Goal: Task Accomplishment & Management: Manage account settings

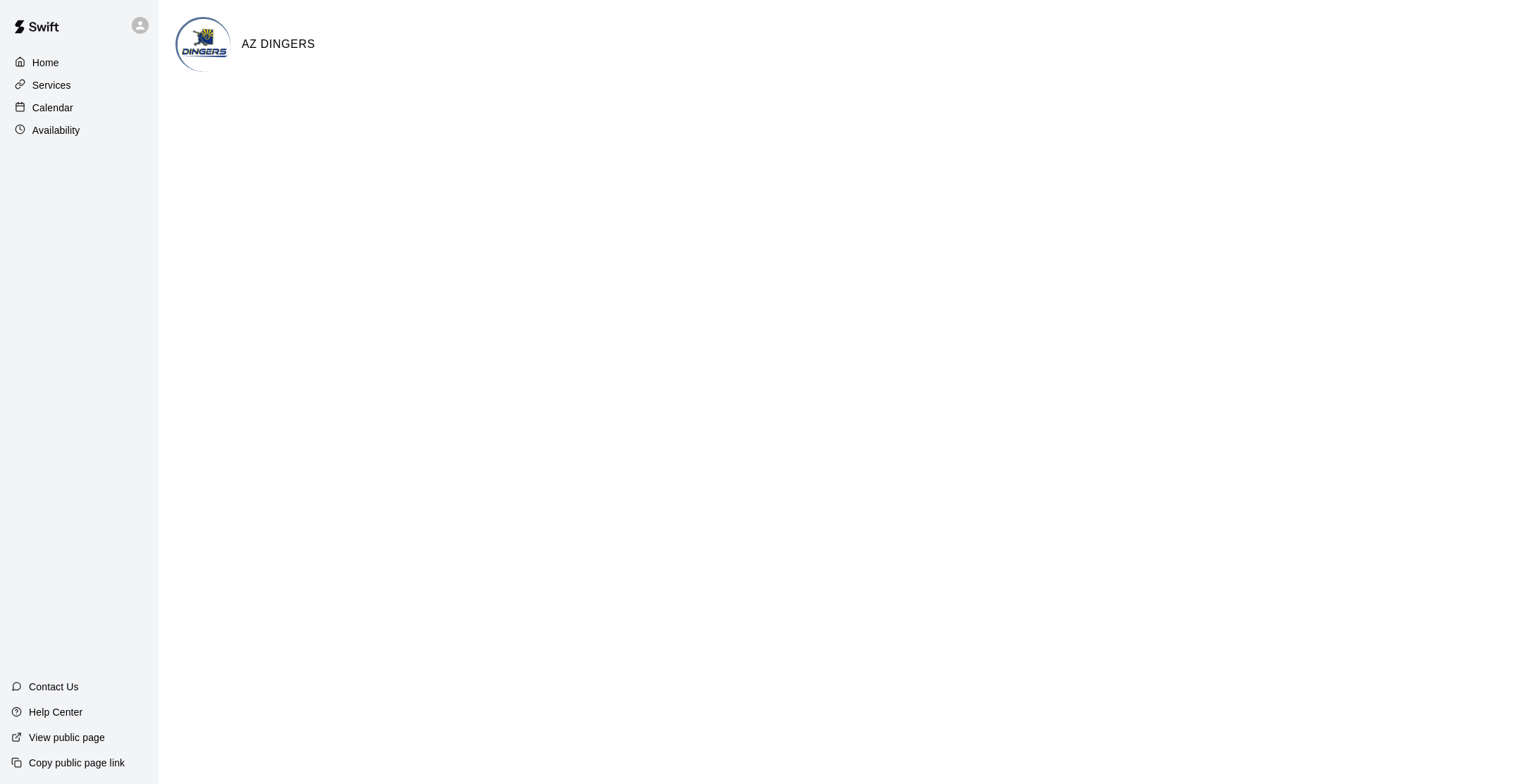
click at [47, 109] on p "Calendar" at bounding box center [52, 107] width 41 height 14
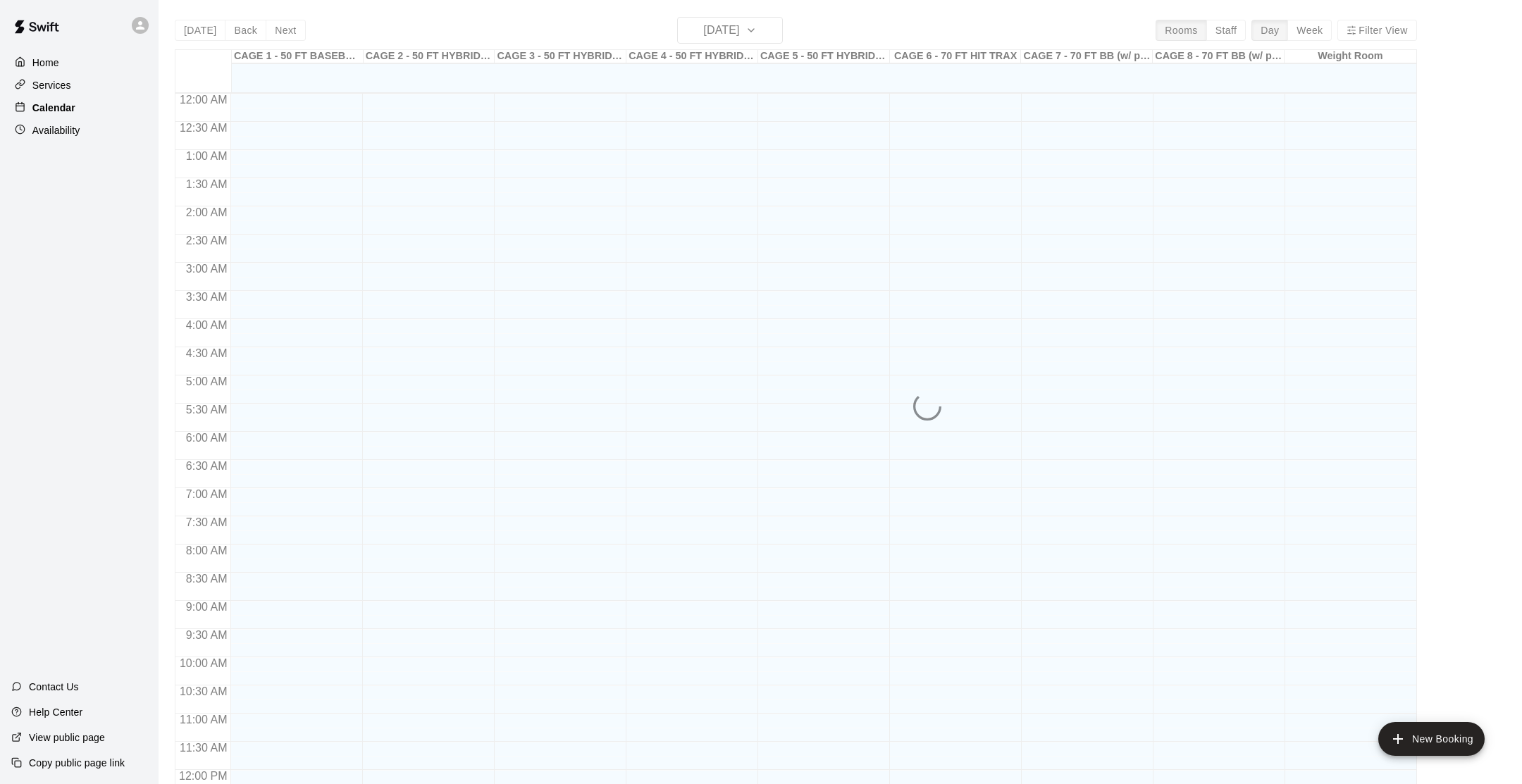
scroll to position [603, 0]
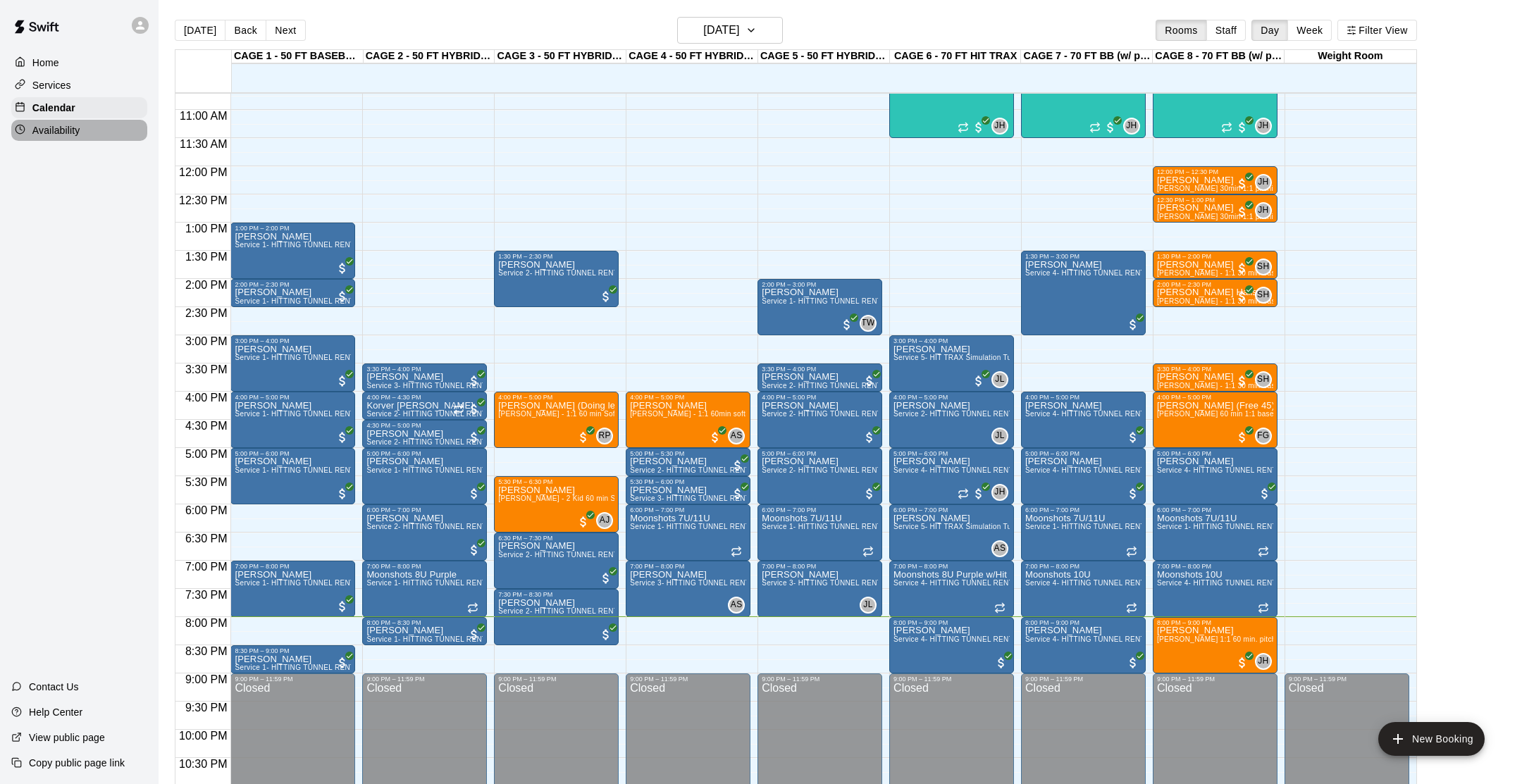
click at [52, 122] on div "Availability" at bounding box center [79, 130] width 136 height 21
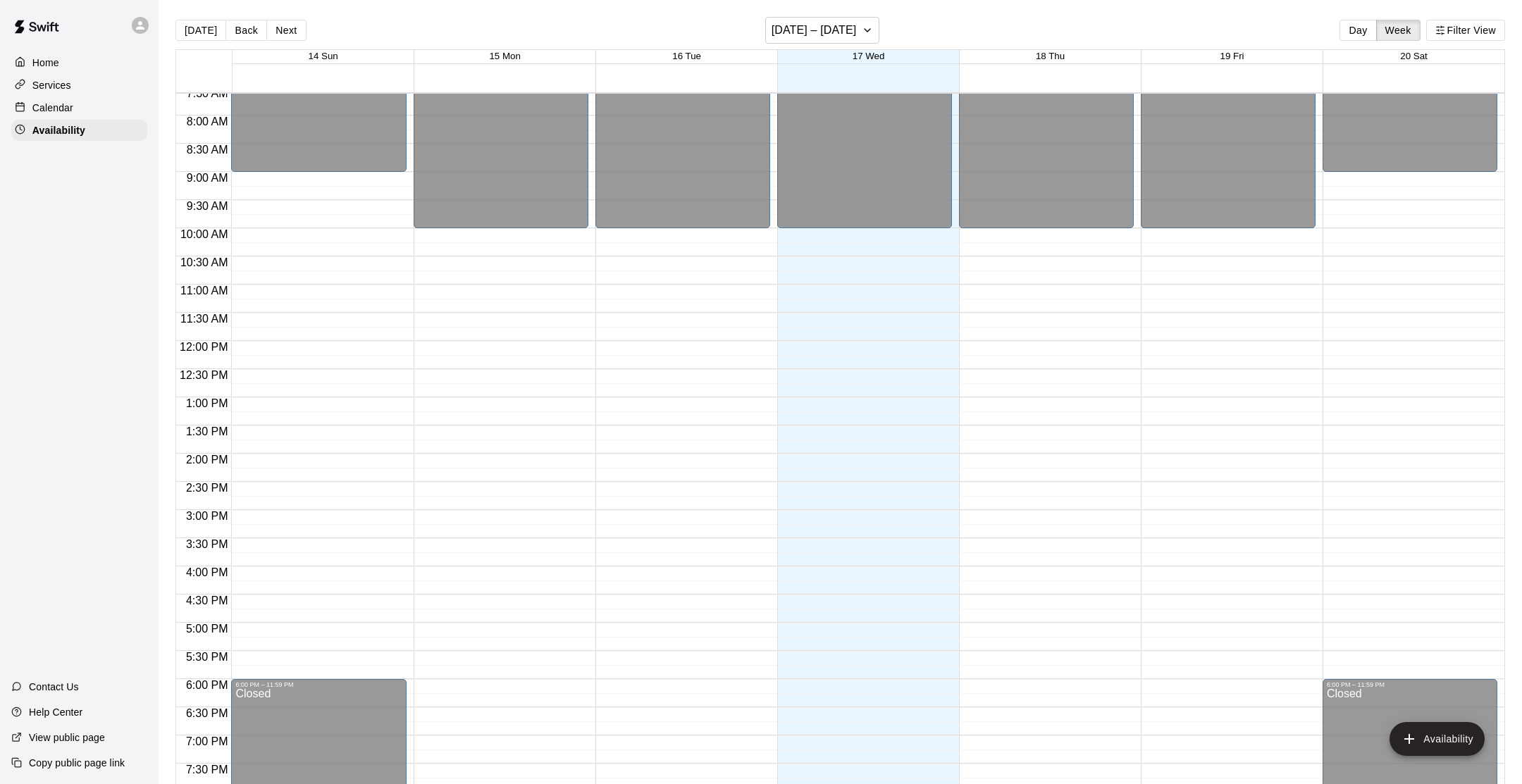
scroll to position [419, 0]
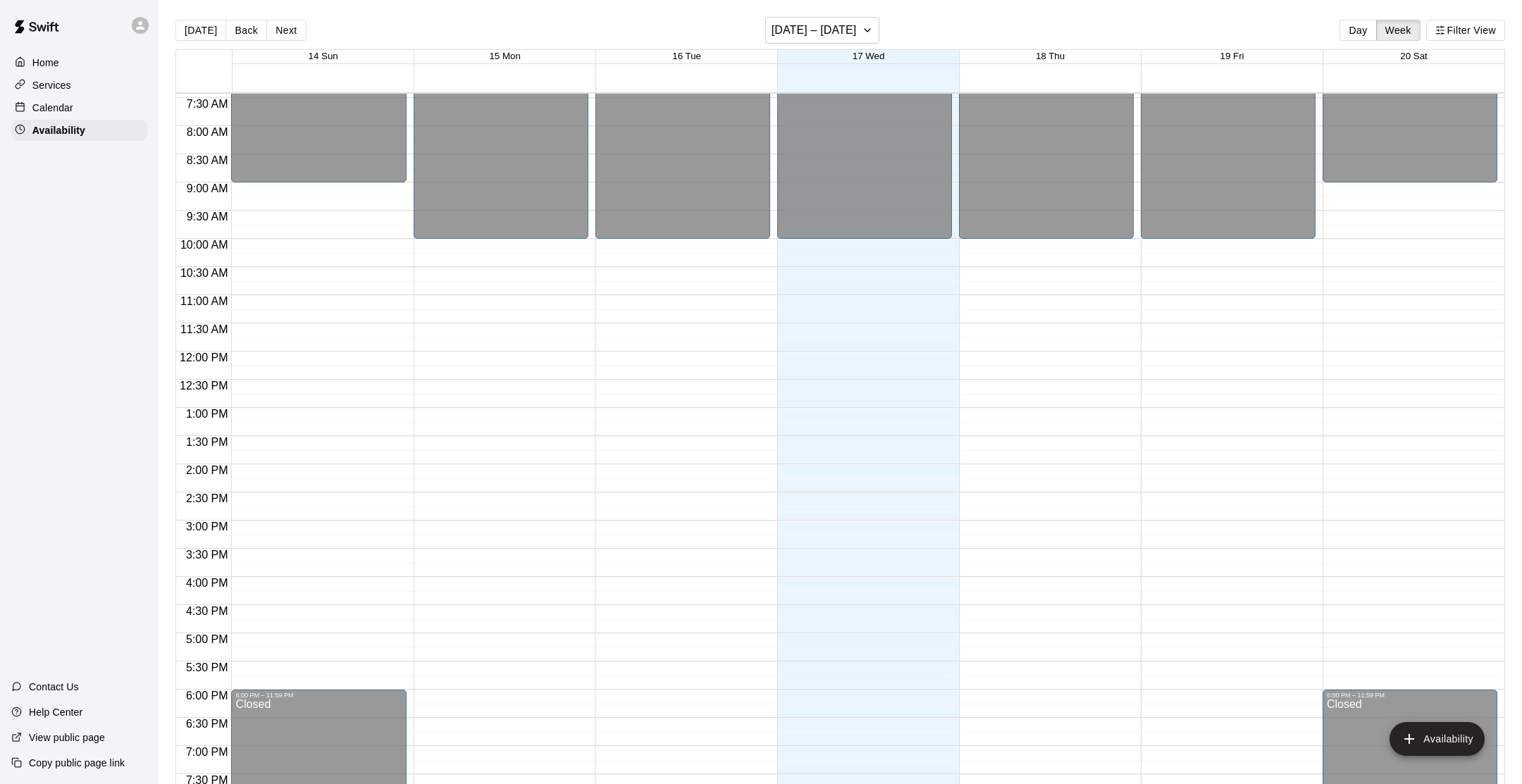
click at [46, 104] on p "Calendar" at bounding box center [52, 107] width 41 height 14
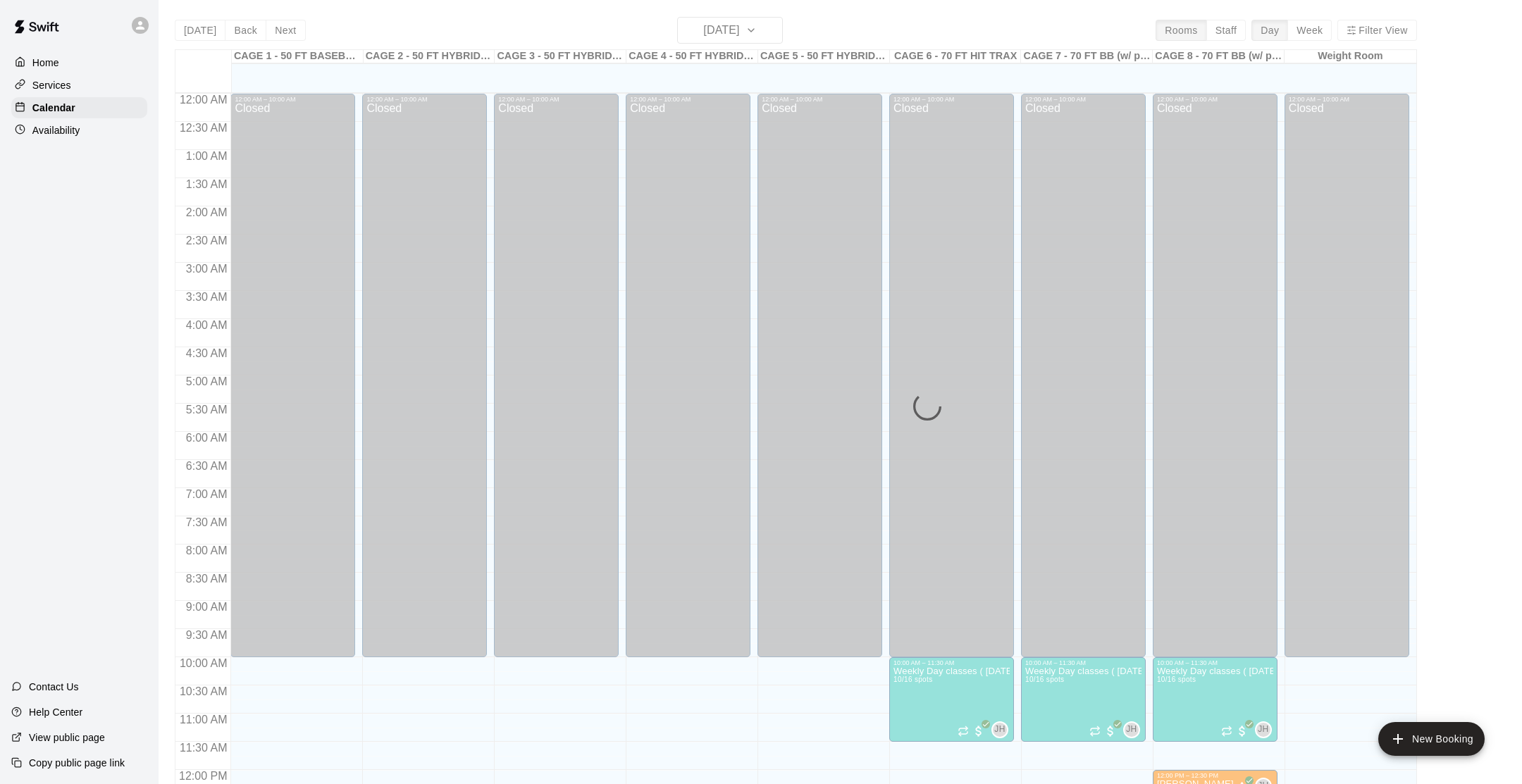
scroll to position [603, 0]
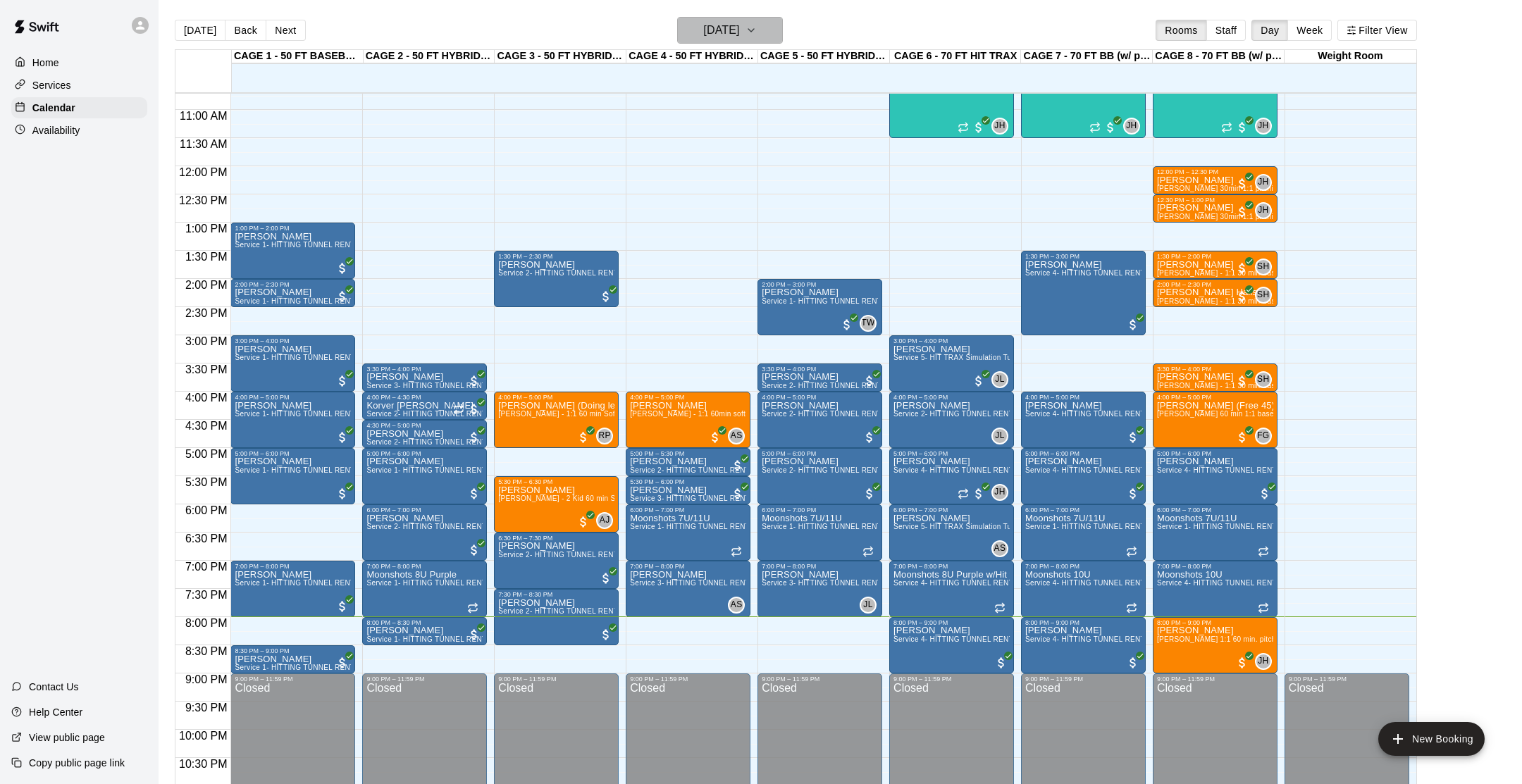
click at [757, 30] on icon "button" at bounding box center [750, 30] width 11 height 17
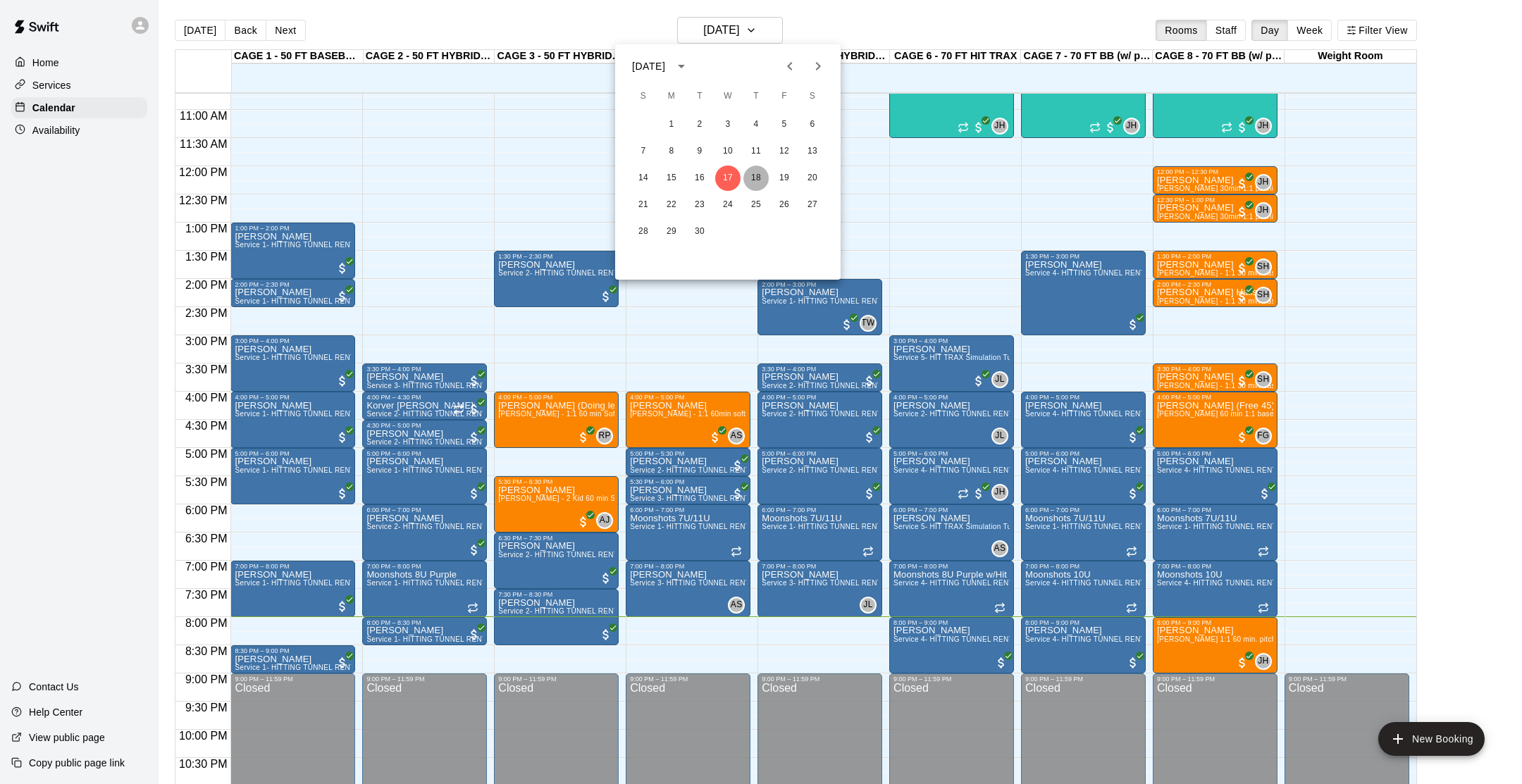
click at [757, 179] on button "18" at bounding box center [756, 178] width 25 height 25
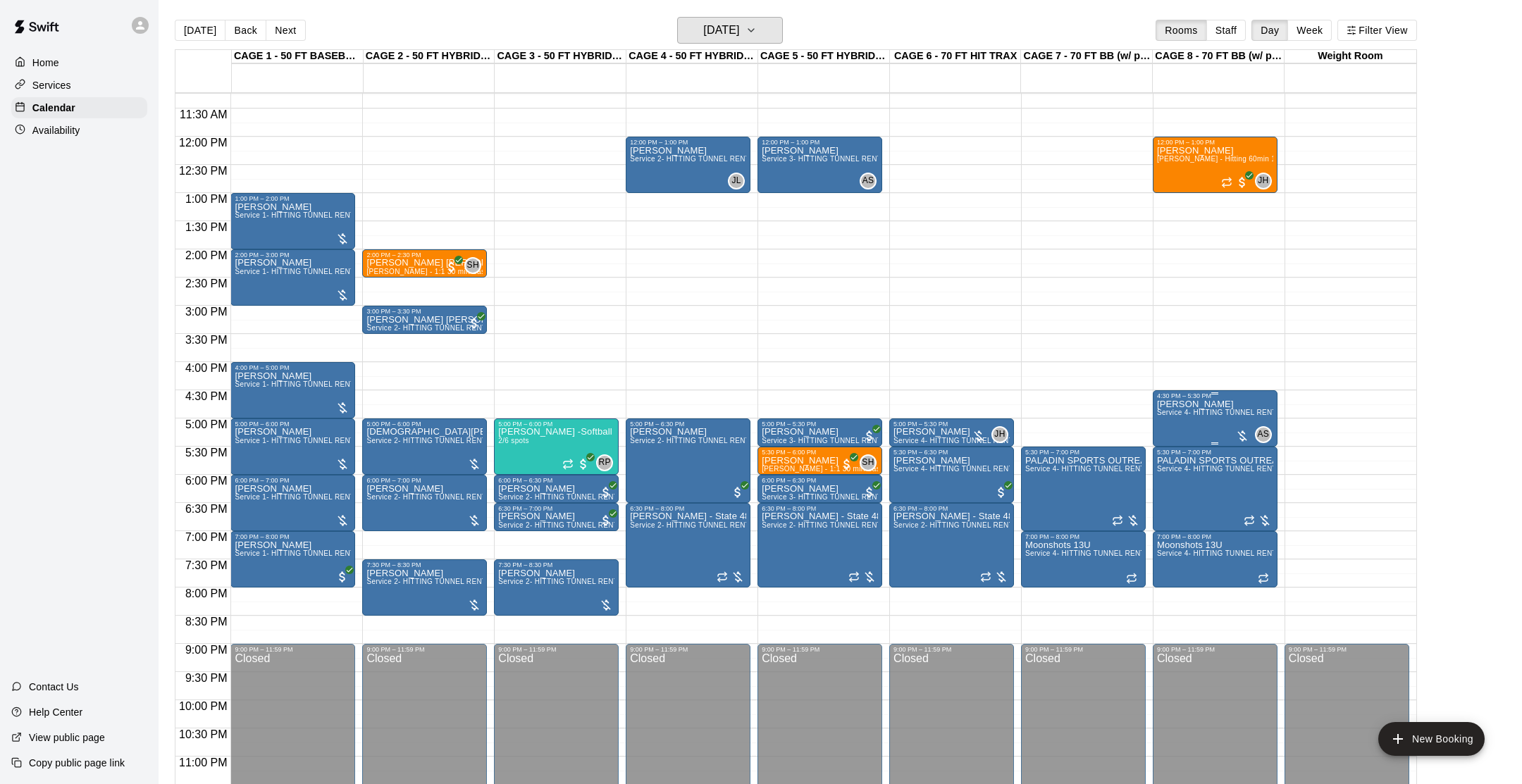
scroll to position [646, 0]
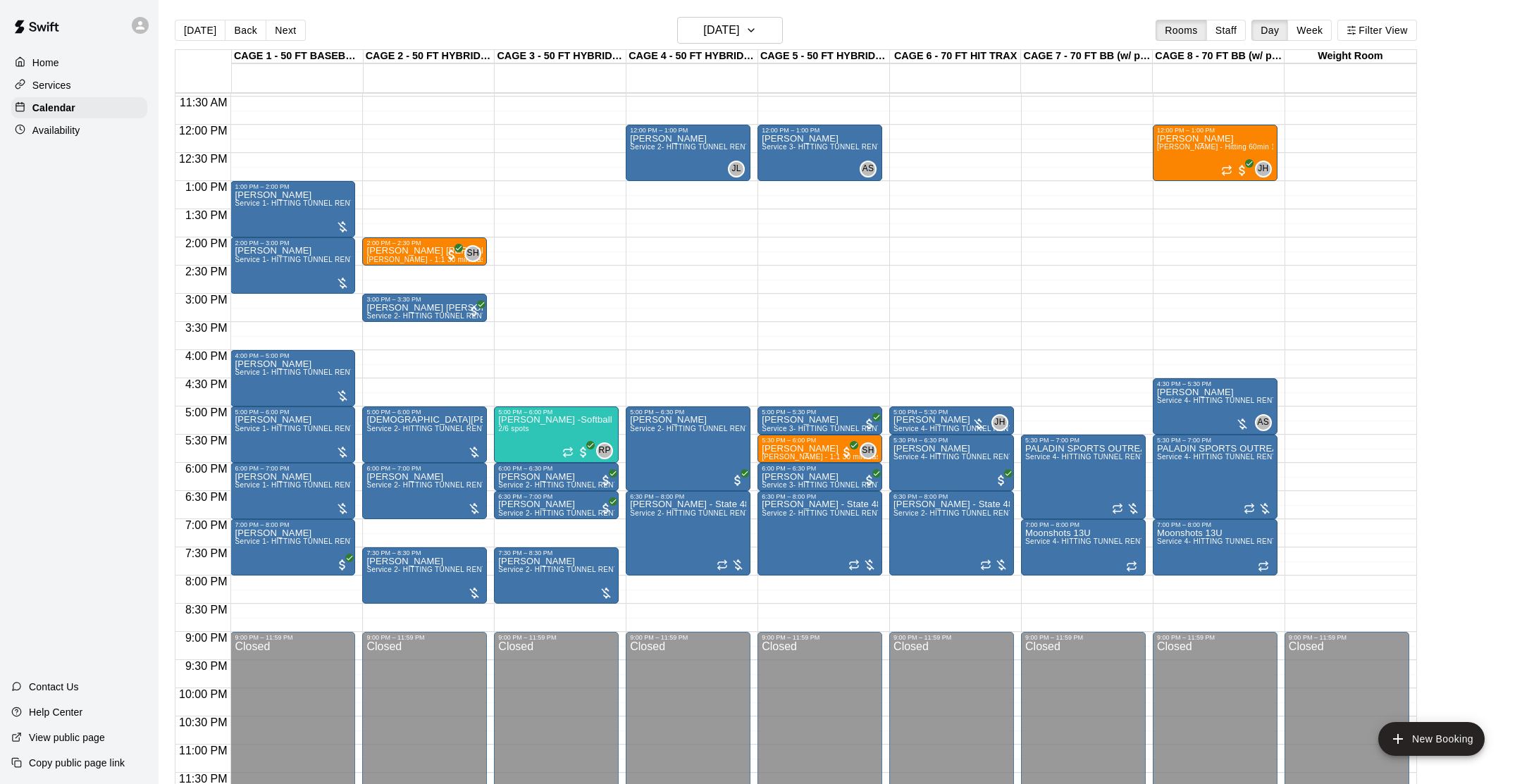
click at [52, 134] on p "Availability" at bounding box center [56, 130] width 48 height 14
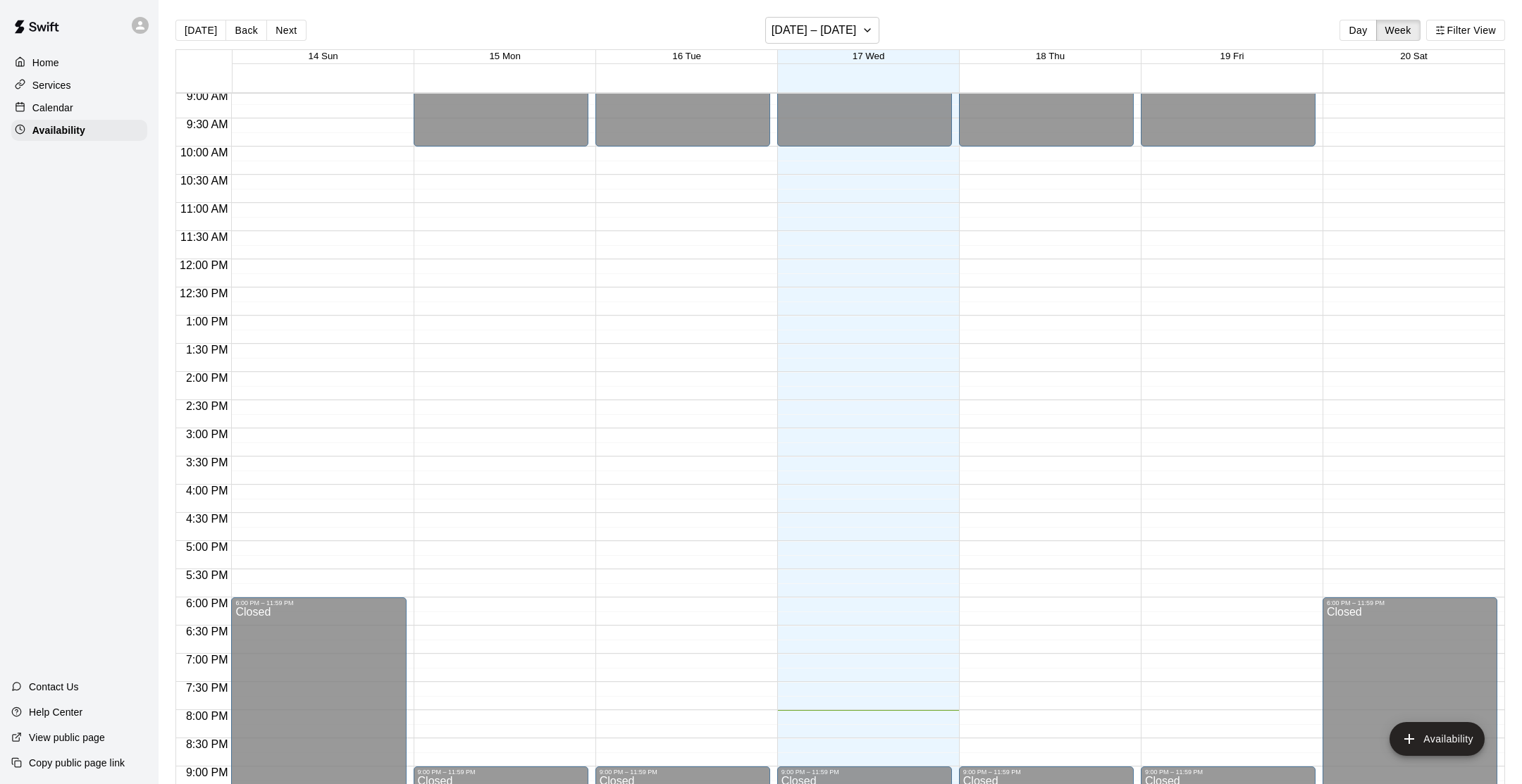
scroll to position [477, 0]
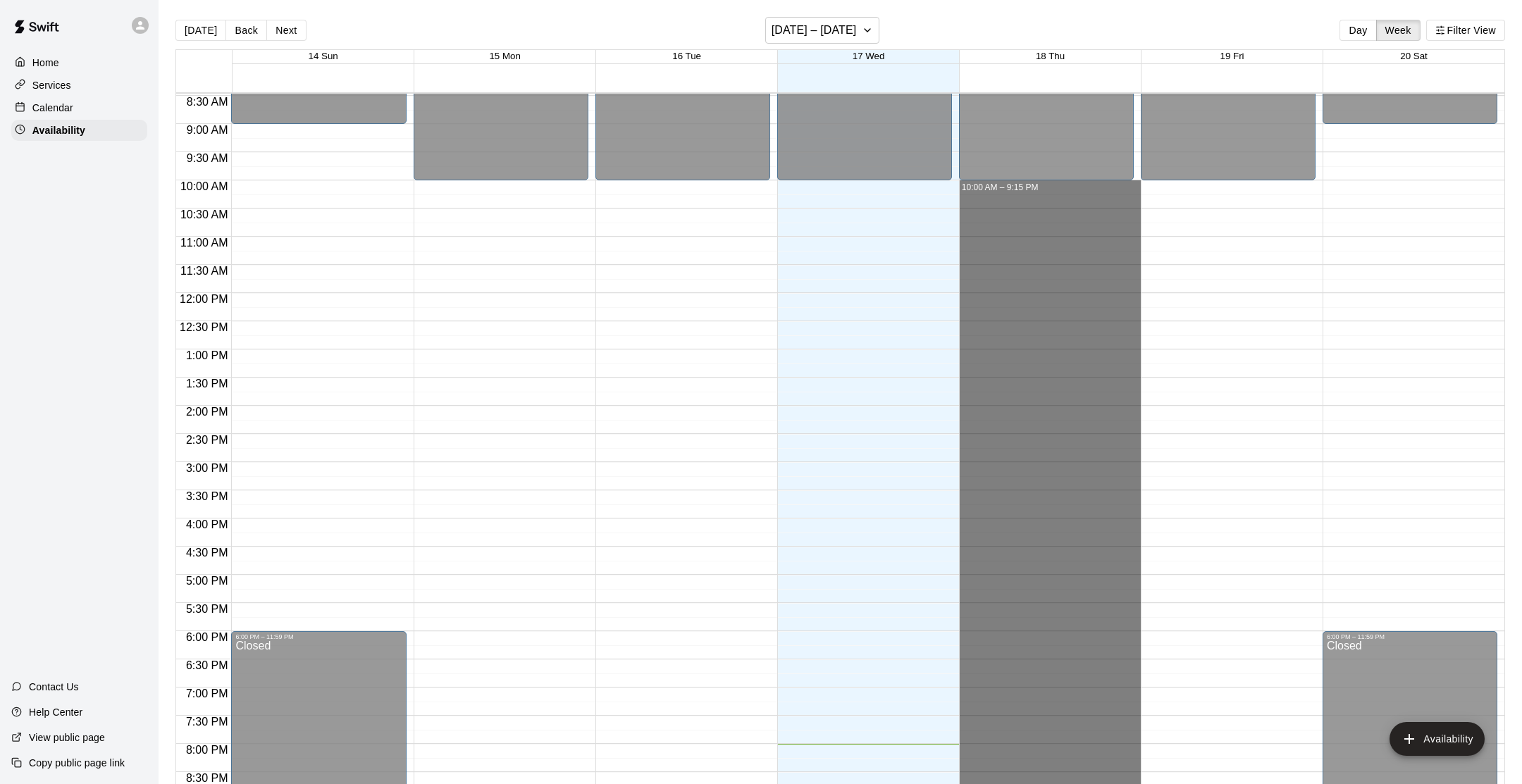
drag, startPoint x: 1017, startPoint y: 186, endPoint x: 1074, endPoint y: 804, distance: 620.6
click at [1074, 783] on html "Home Services Calendar Availability Contact Us Help Center View public page Cop…" at bounding box center [761, 403] width 1522 height 807
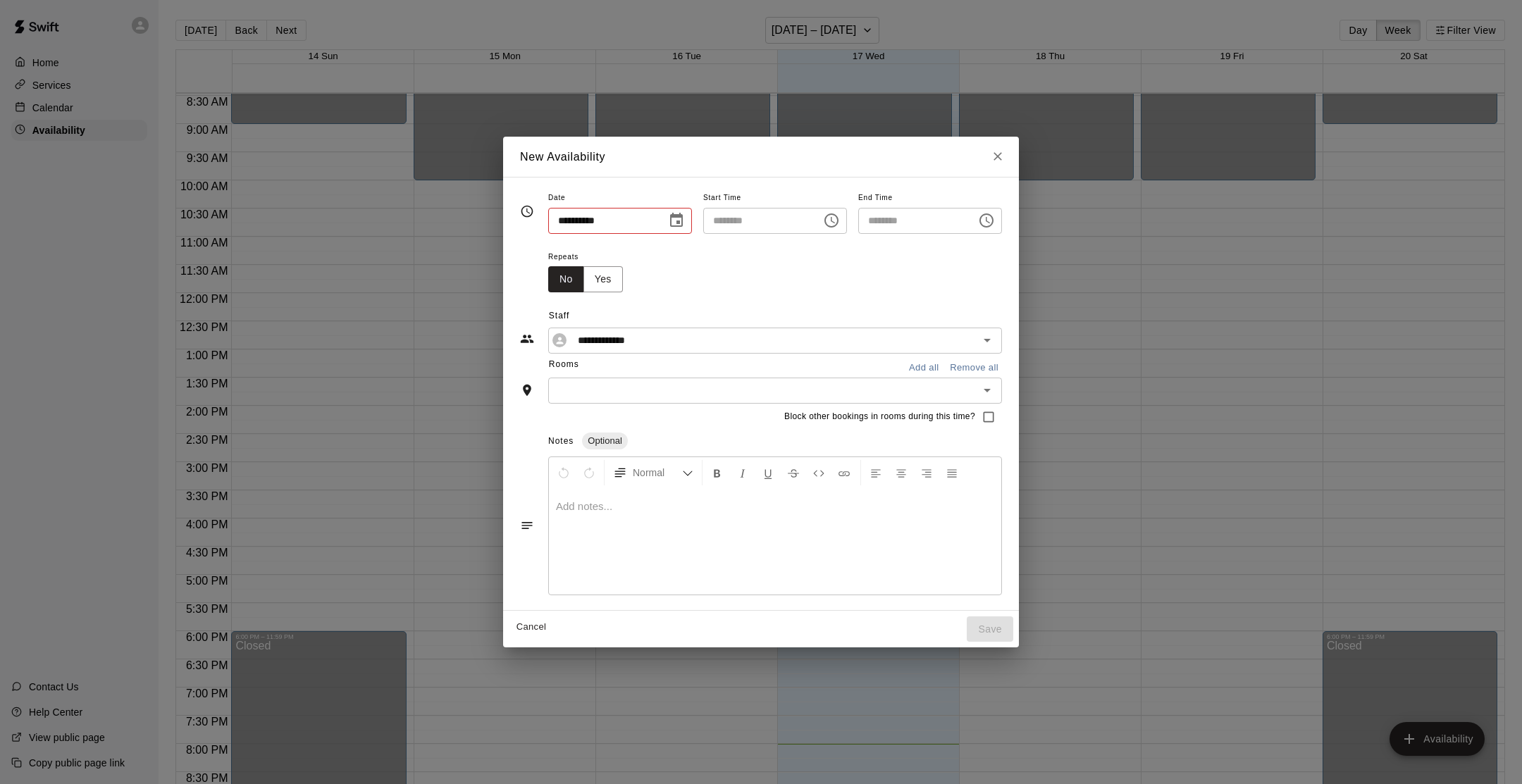
type input "**********"
type input "********"
click at [611, 391] on input "text" at bounding box center [763, 390] width 422 height 18
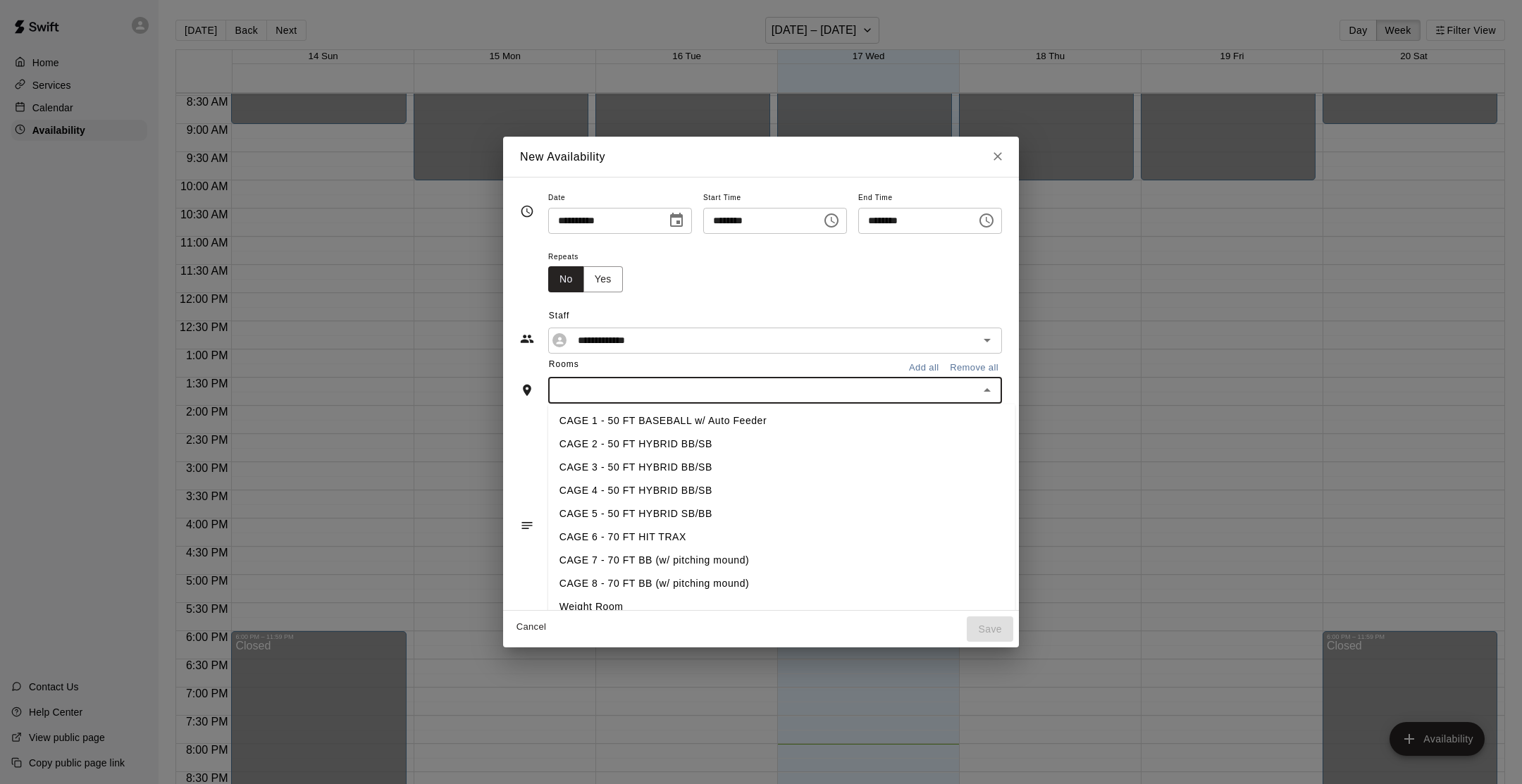
click at [634, 557] on li "CAGE 7 - 70 FT BB (w/ pitching mound)" at bounding box center [781, 560] width 467 height 24
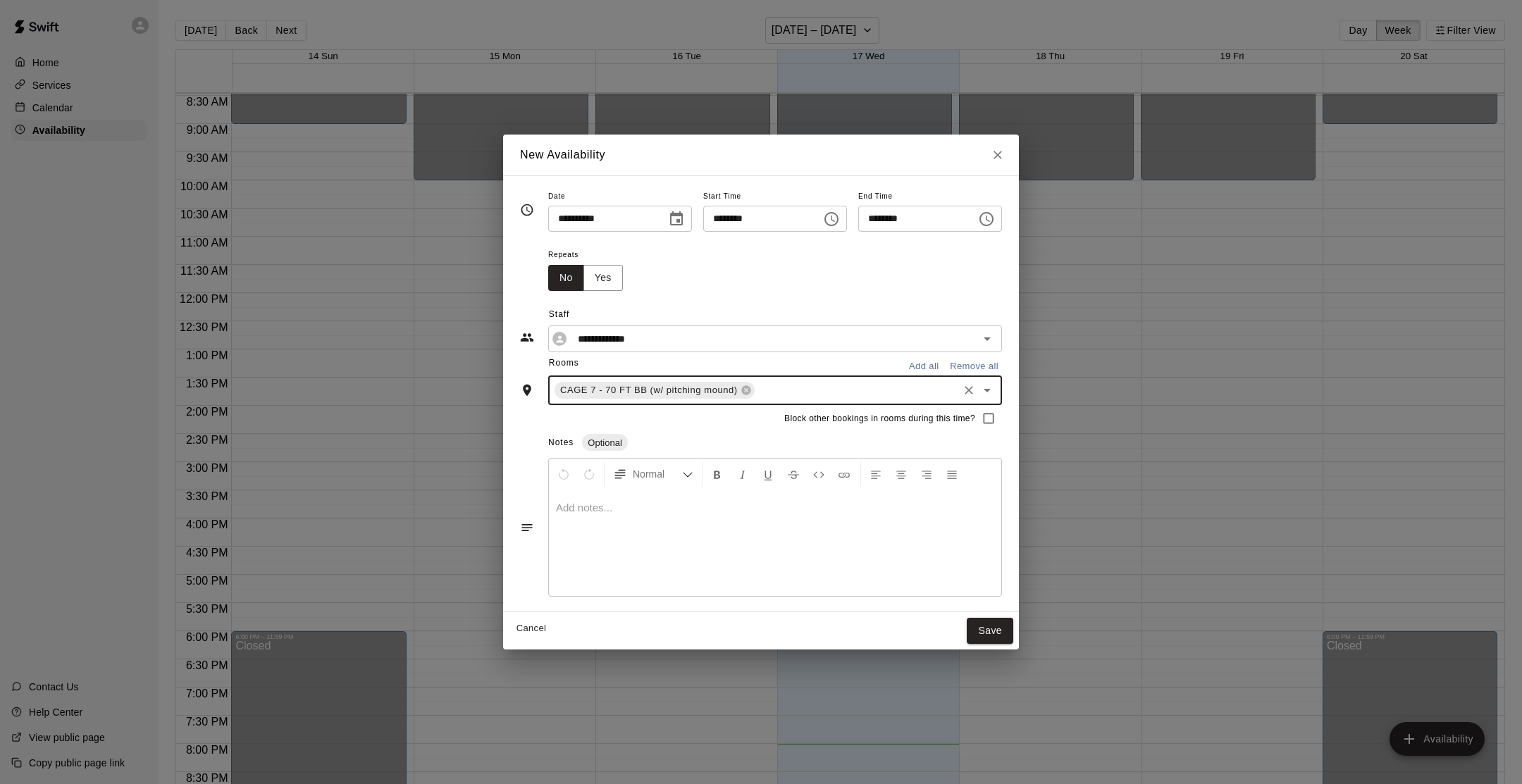
click at [759, 377] on div "CAGE 7 - 70 FT BB (w/ pitching mound) ​" at bounding box center [775, 390] width 454 height 30
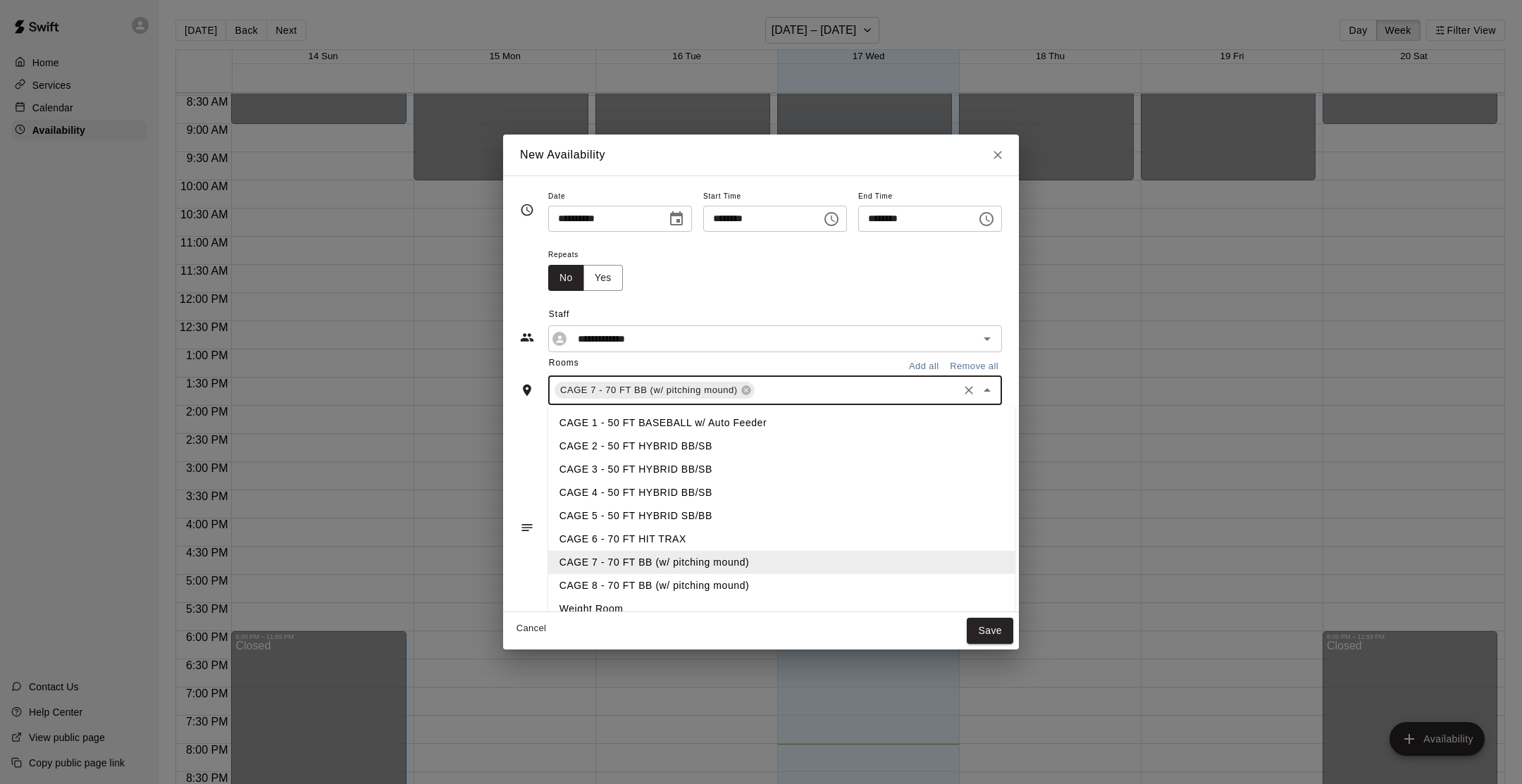
click at [683, 583] on li "CAGE 8 - 70 FT BB (w/ pitching mound)" at bounding box center [781, 586] width 467 height 24
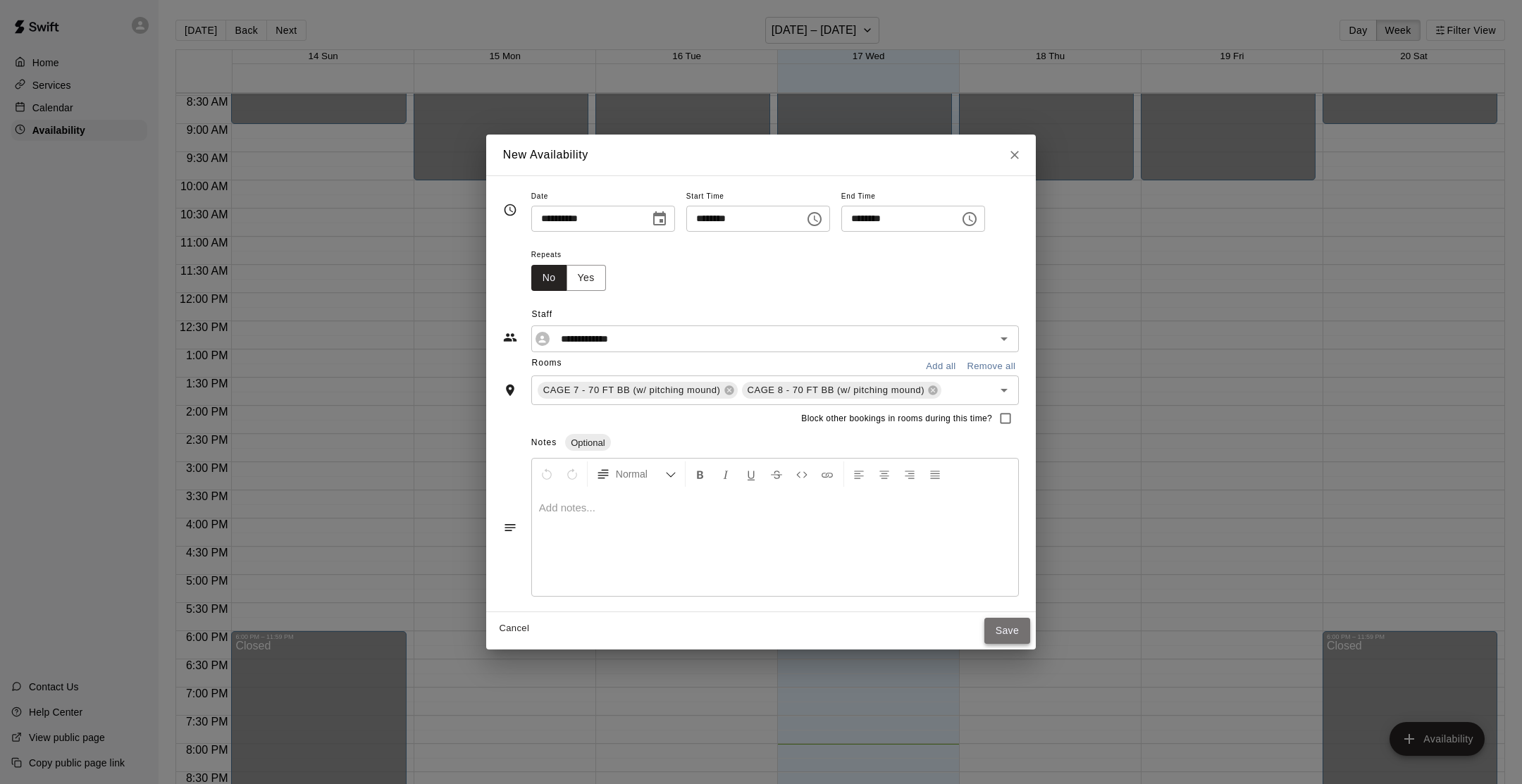
click at [1015, 630] on button "Save" at bounding box center [1007, 630] width 46 height 26
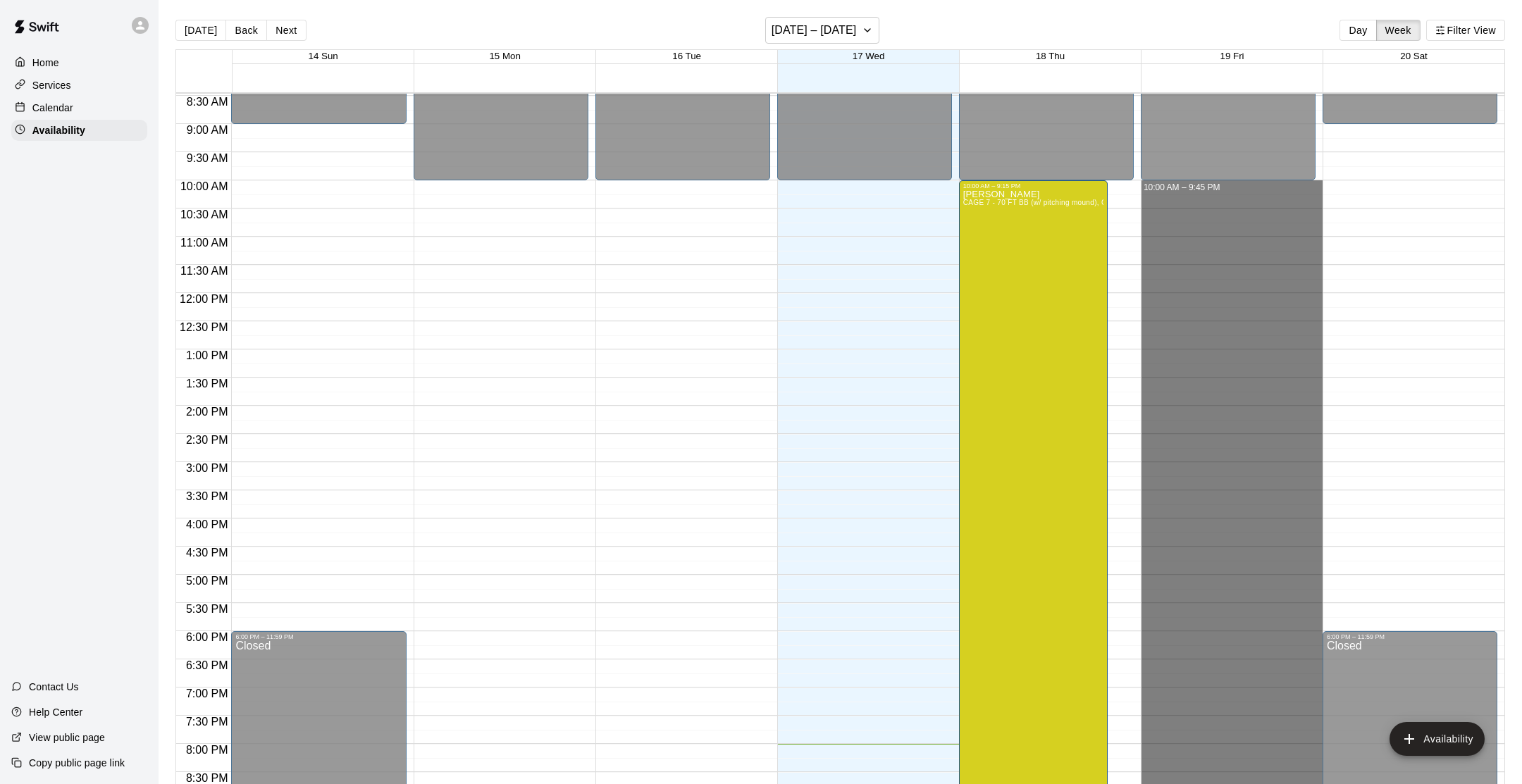
drag, startPoint x: 1197, startPoint y: 184, endPoint x: 1256, endPoint y: 832, distance: 650.7
click at [1256, 783] on html "Home Services Calendar Availability Contact Us Help Center View public page Cop…" at bounding box center [761, 403] width 1522 height 807
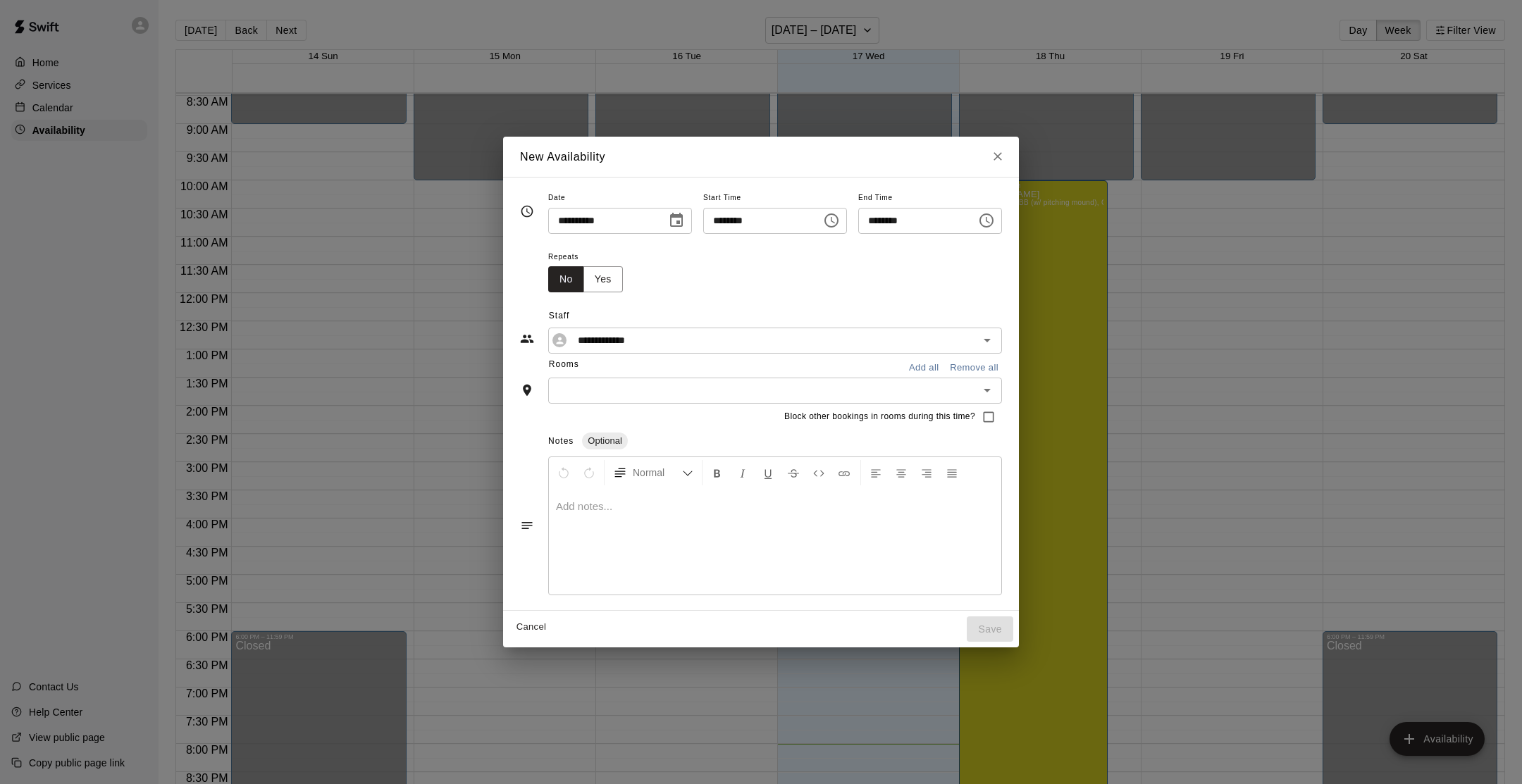
click at [641, 401] on div "​" at bounding box center [775, 390] width 454 height 26
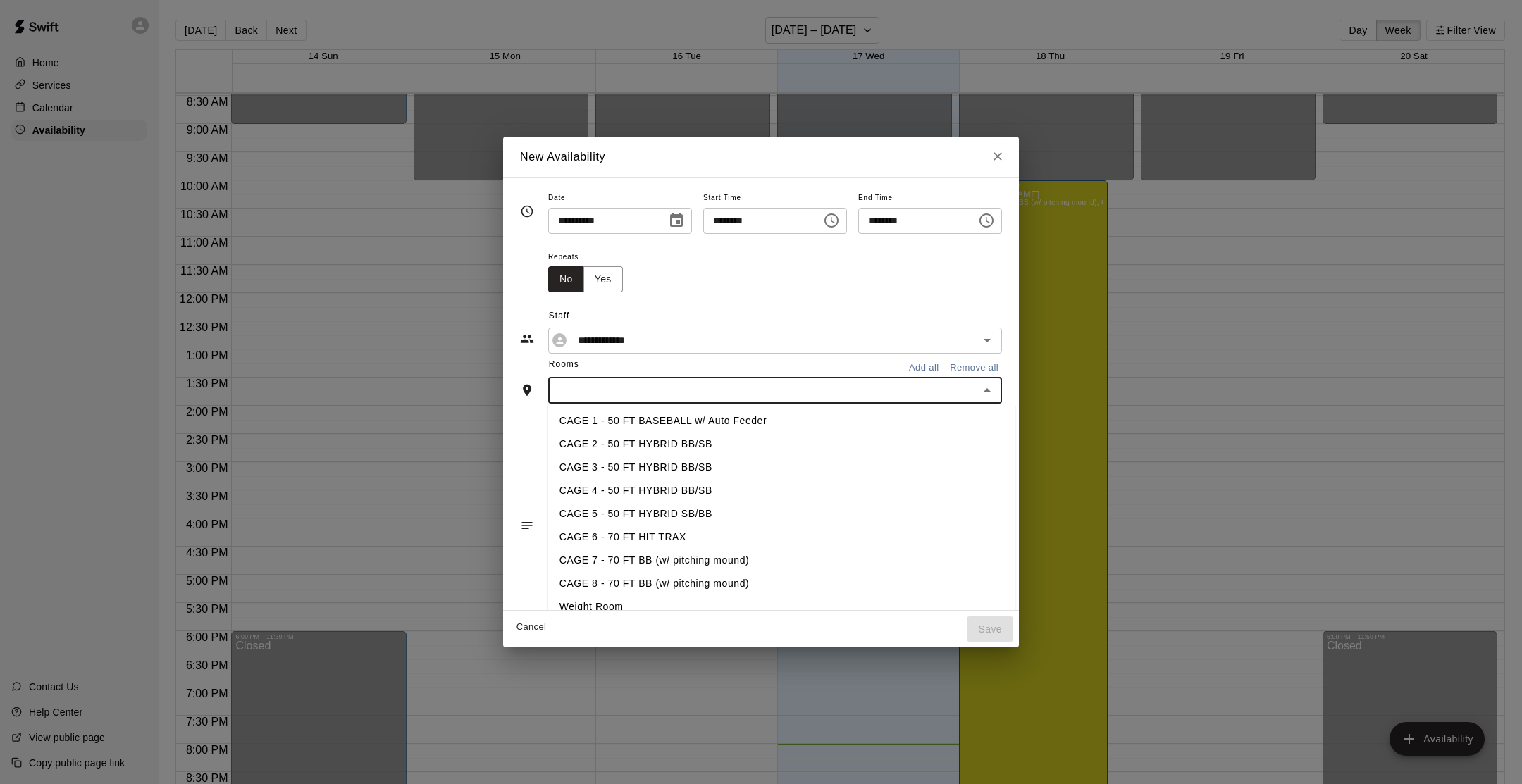
click at [640, 543] on li "CAGE 6 - 70 FT HIT TRAX" at bounding box center [781, 538] width 467 height 24
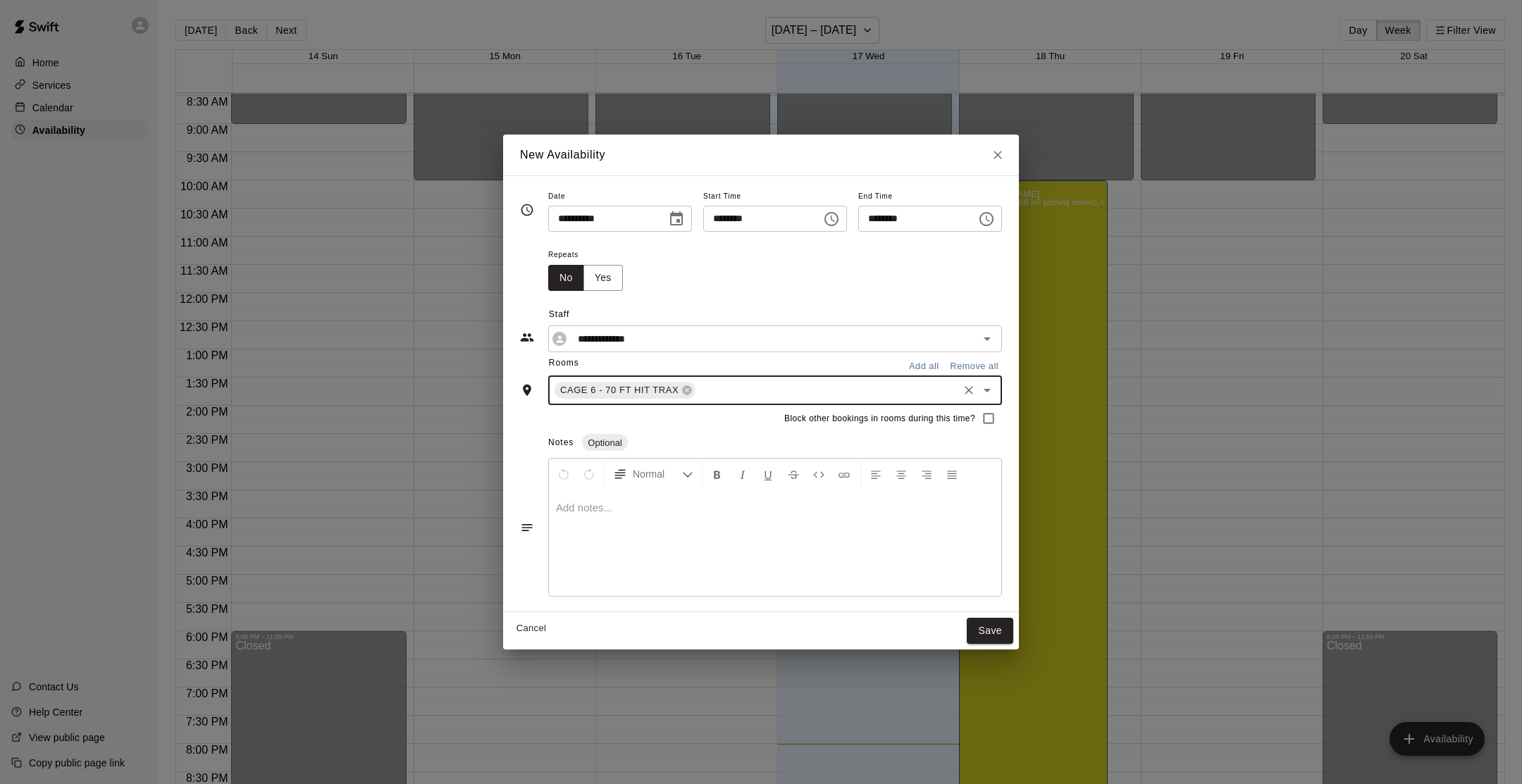
click at [714, 380] on div "CAGE 6 - 70 FT HIT TRAX ​" at bounding box center [775, 390] width 454 height 30
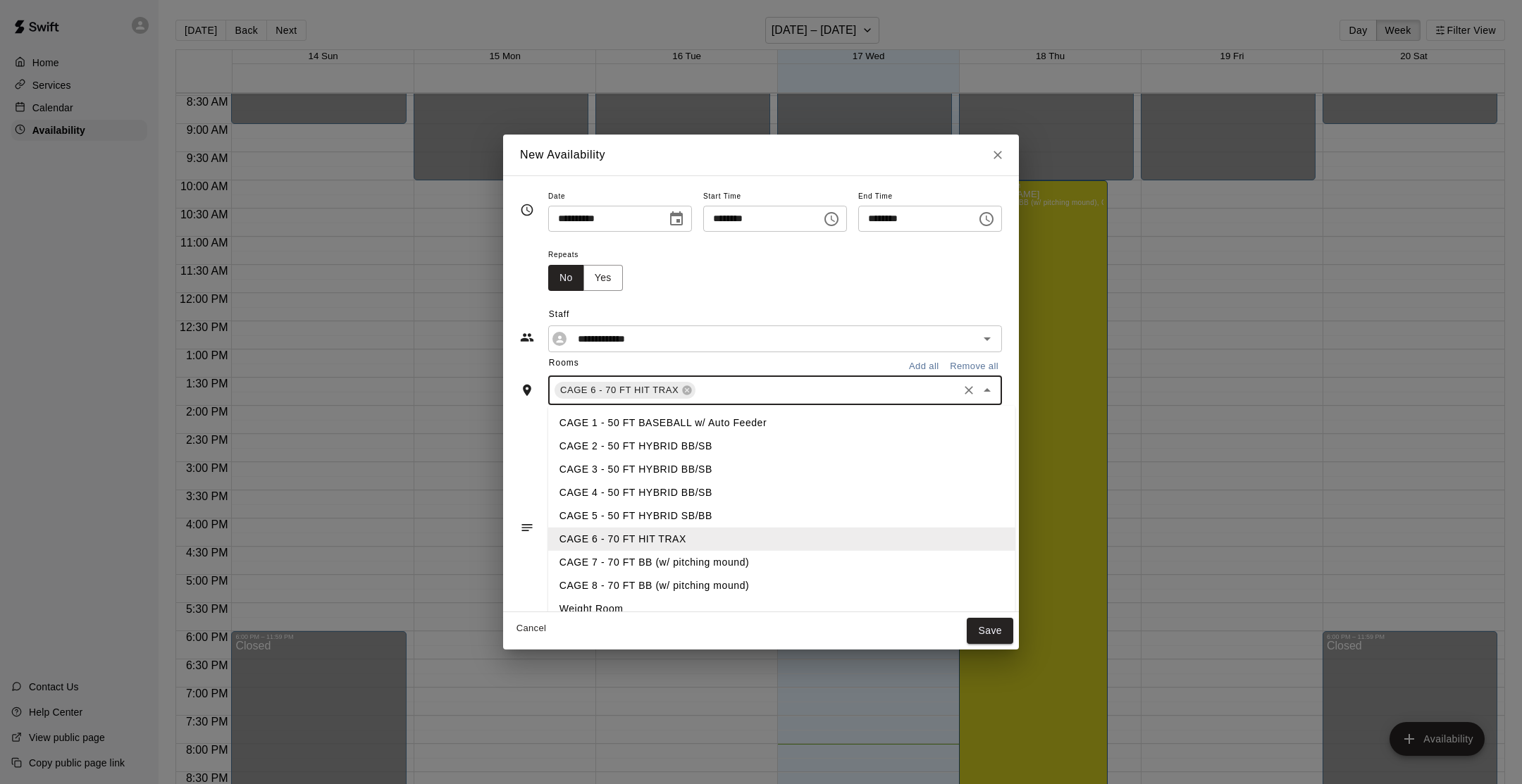
click at [667, 565] on li "CAGE 7 - 70 FT BB (w/ pitching mound)" at bounding box center [781, 562] width 467 height 24
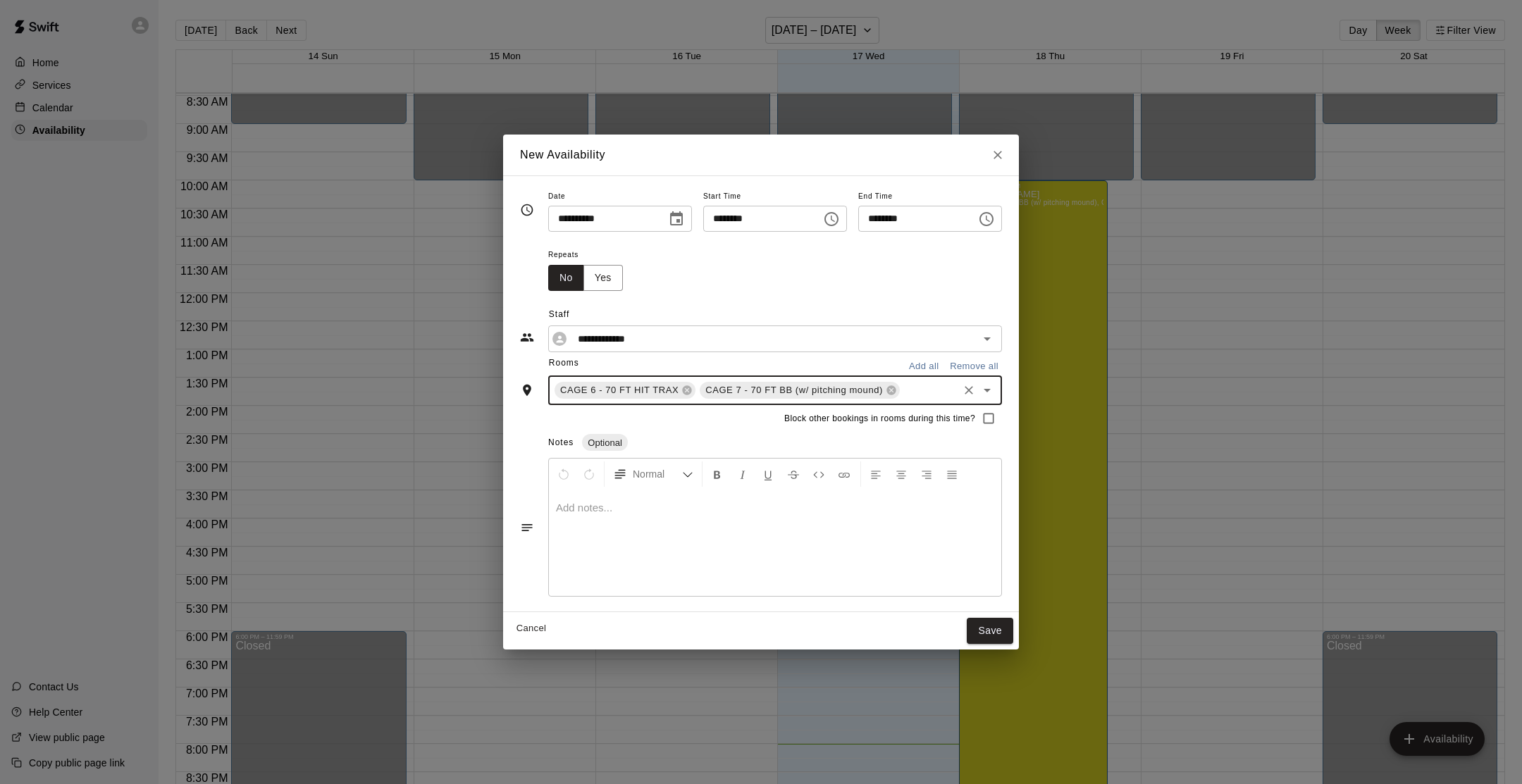
click at [940, 390] on input "text" at bounding box center [929, 390] width 54 height 18
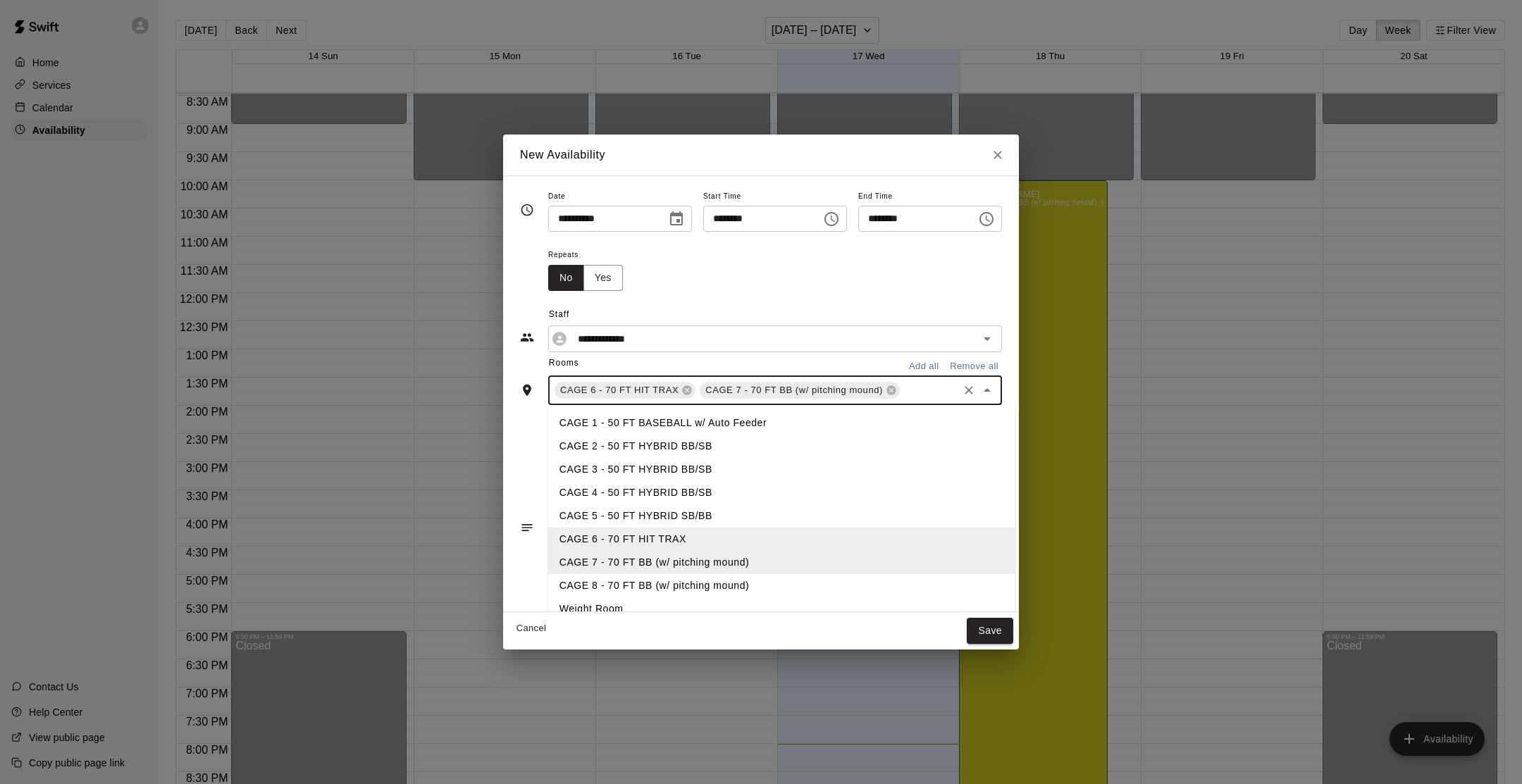
click at [778, 582] on li "CAGE 8 - 70 FT BB (w/ pitching mound)" at bounding box center [781, 586] width 467 height 24
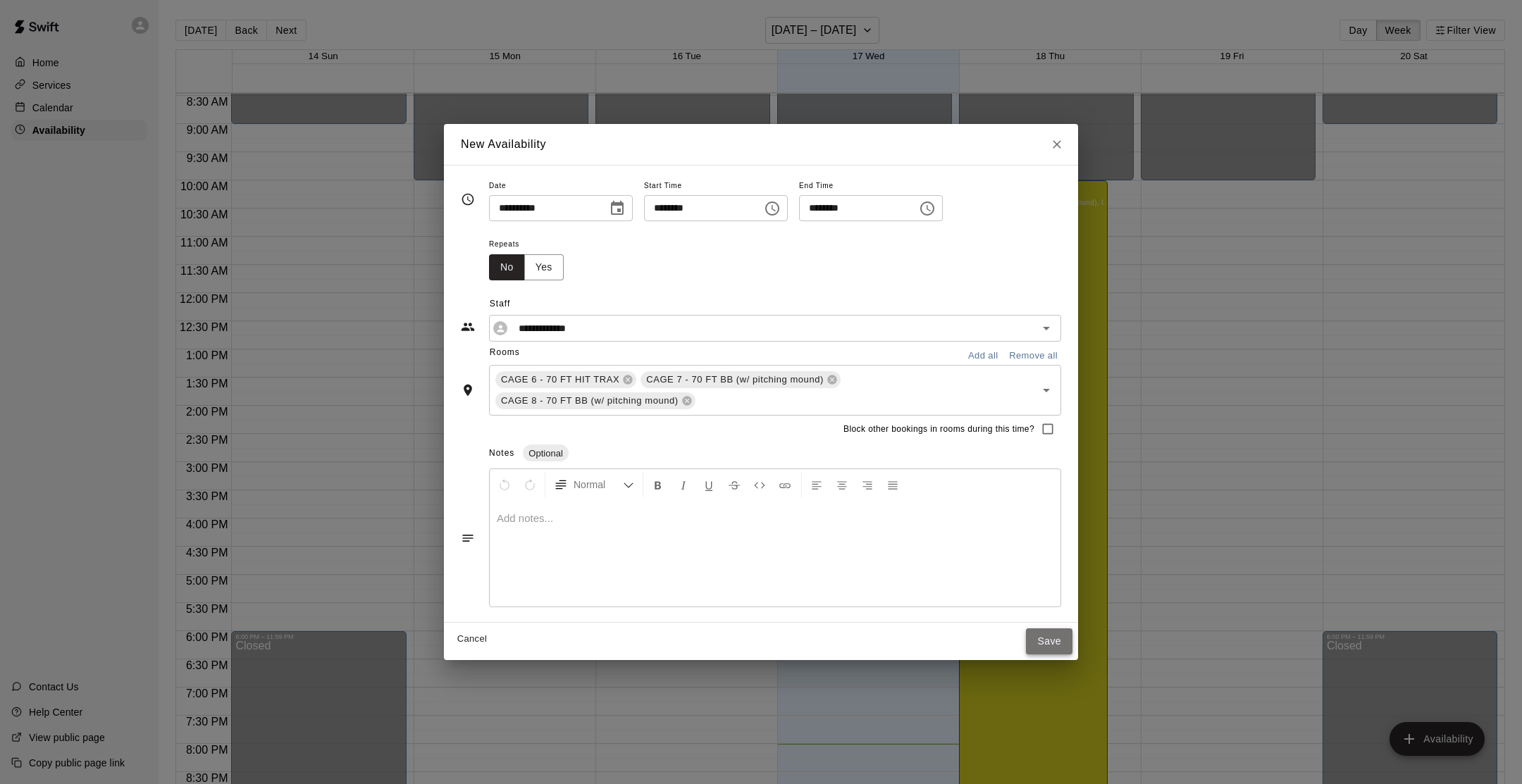
click at [1039, 638] on button "Save" at bounding box center [1048, 641] width 46 height 26
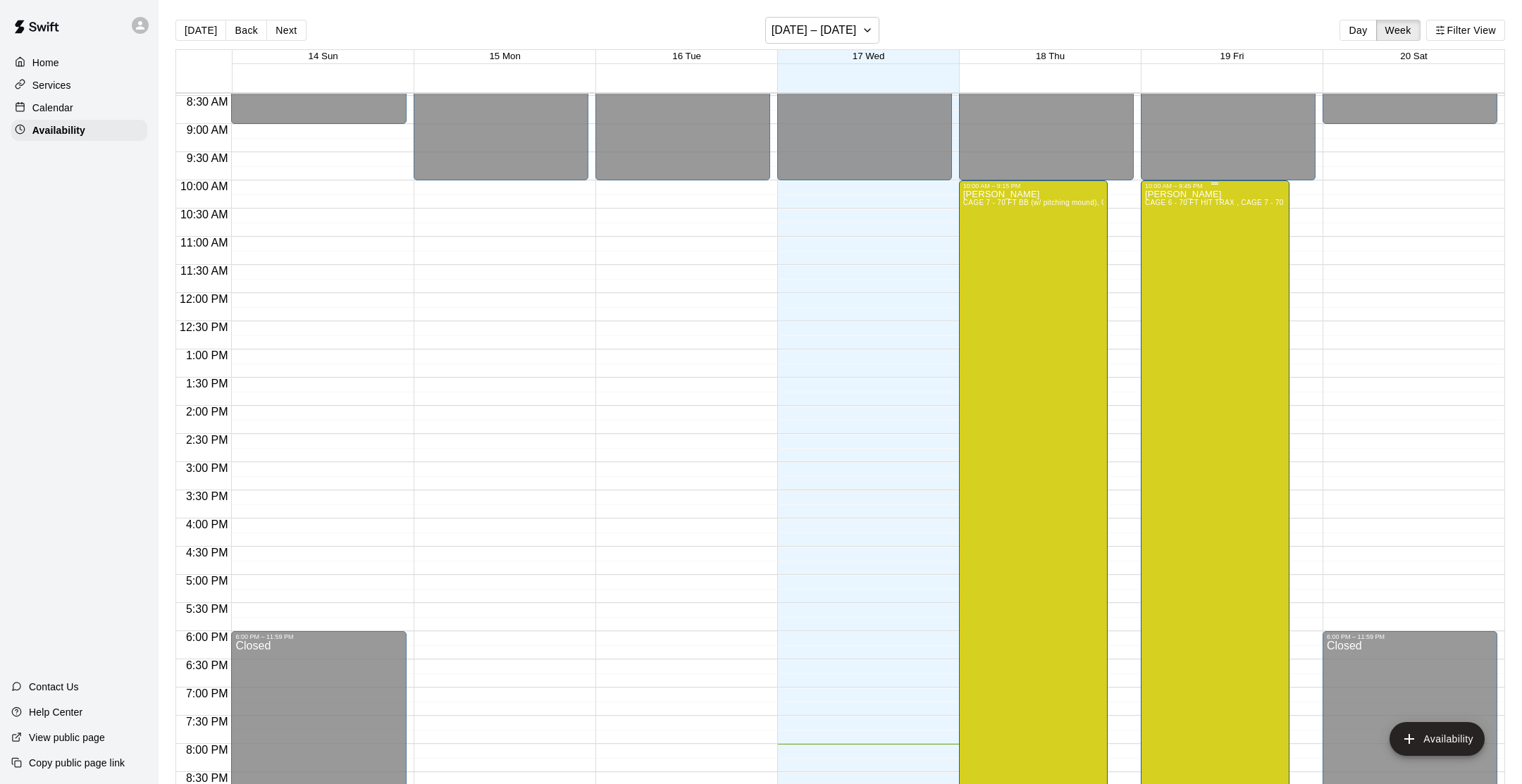
click at [1234, 425] on div "[PERSON_NAME] CAGE 6 - 70 FT HIT TRAX , CAGE 7 - 70 FT BB (w/ pitching mound), …" at bounding box center [1216, 581] width 140 height 784
click at [1160, 235] on icon "delete" at bounding box center [1159, 238] width 10 height 13
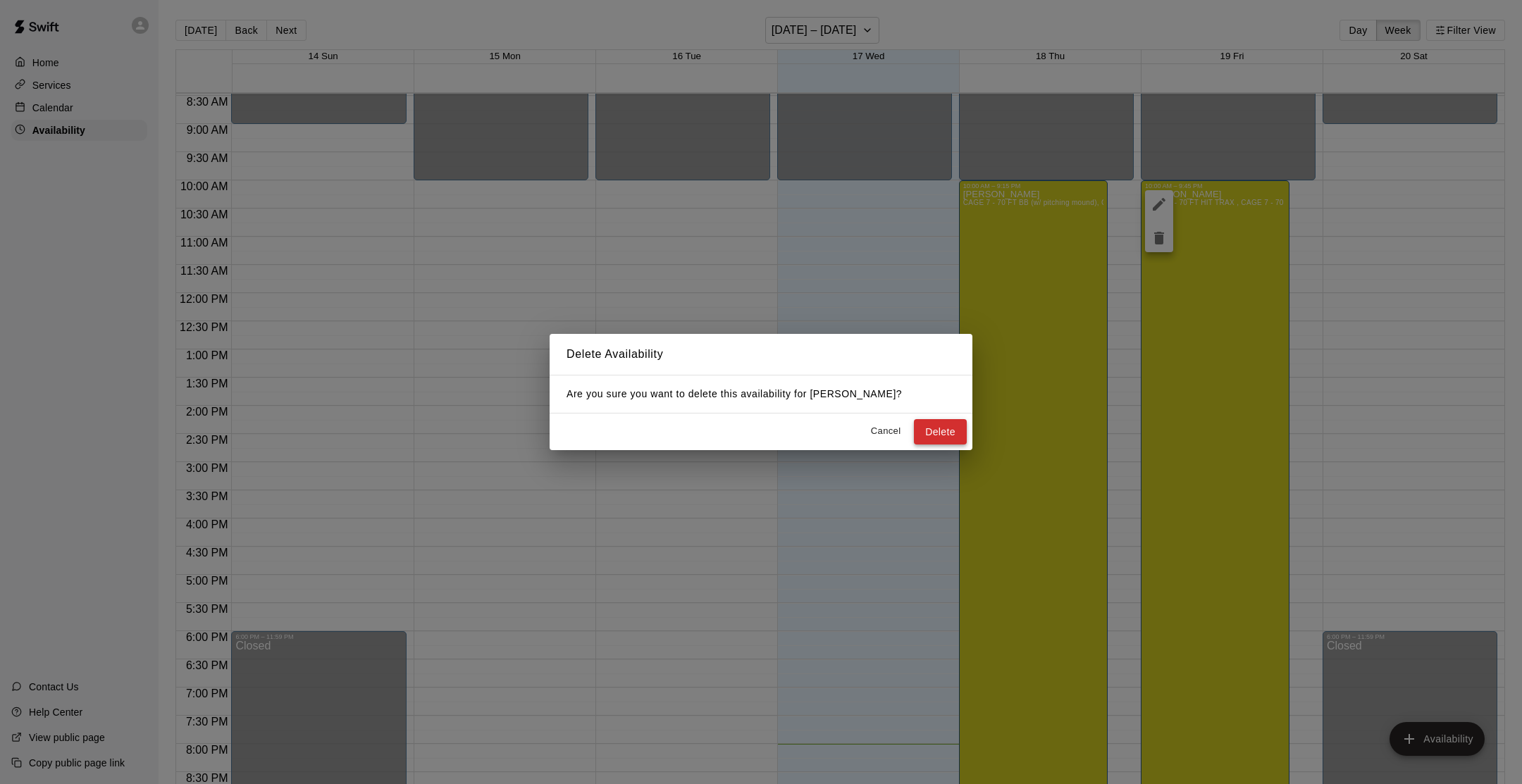
click at [949, 436] on button "Delete" at bounding box center [940, 432] width 53 height 26
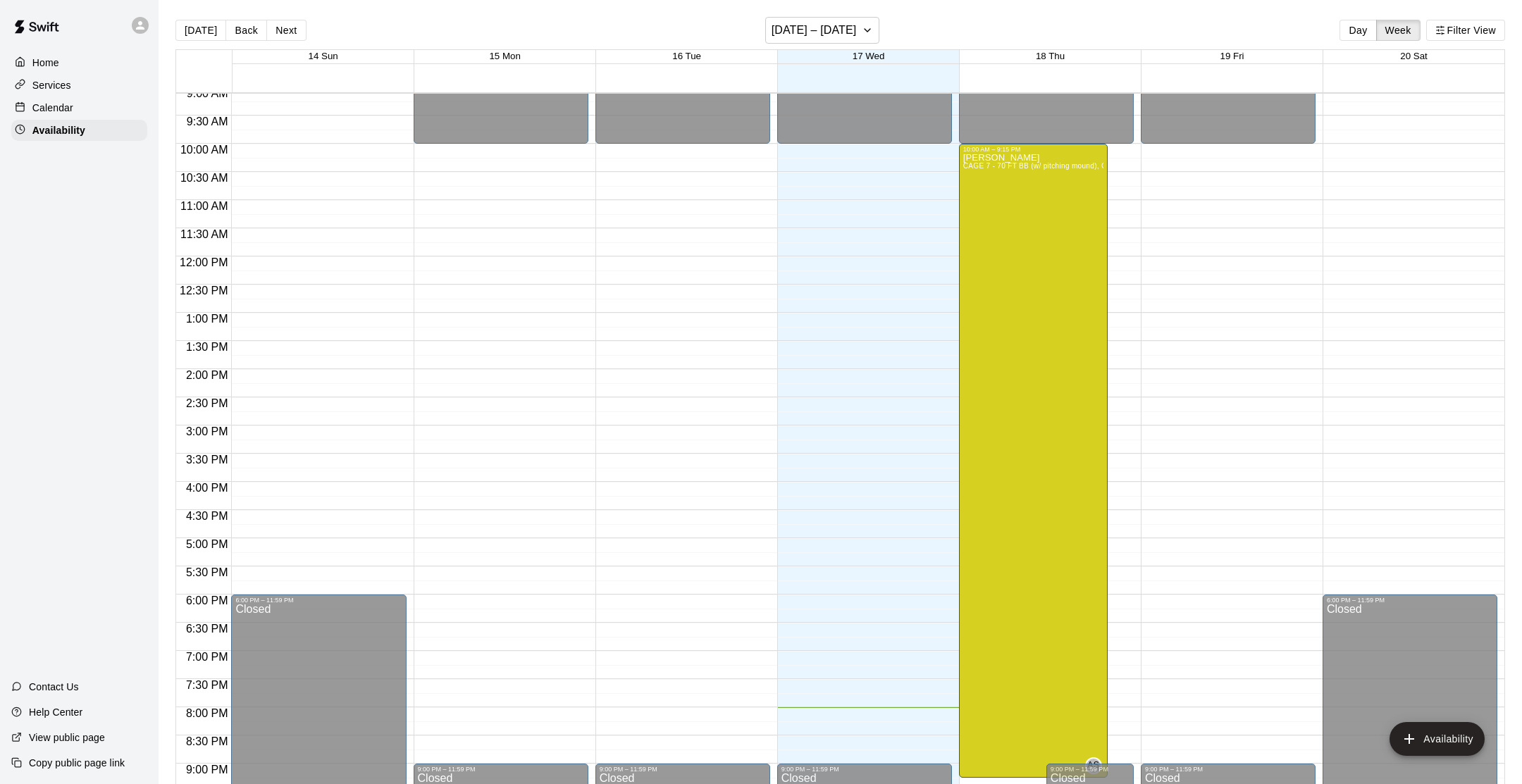
scroll to position [527, 0]
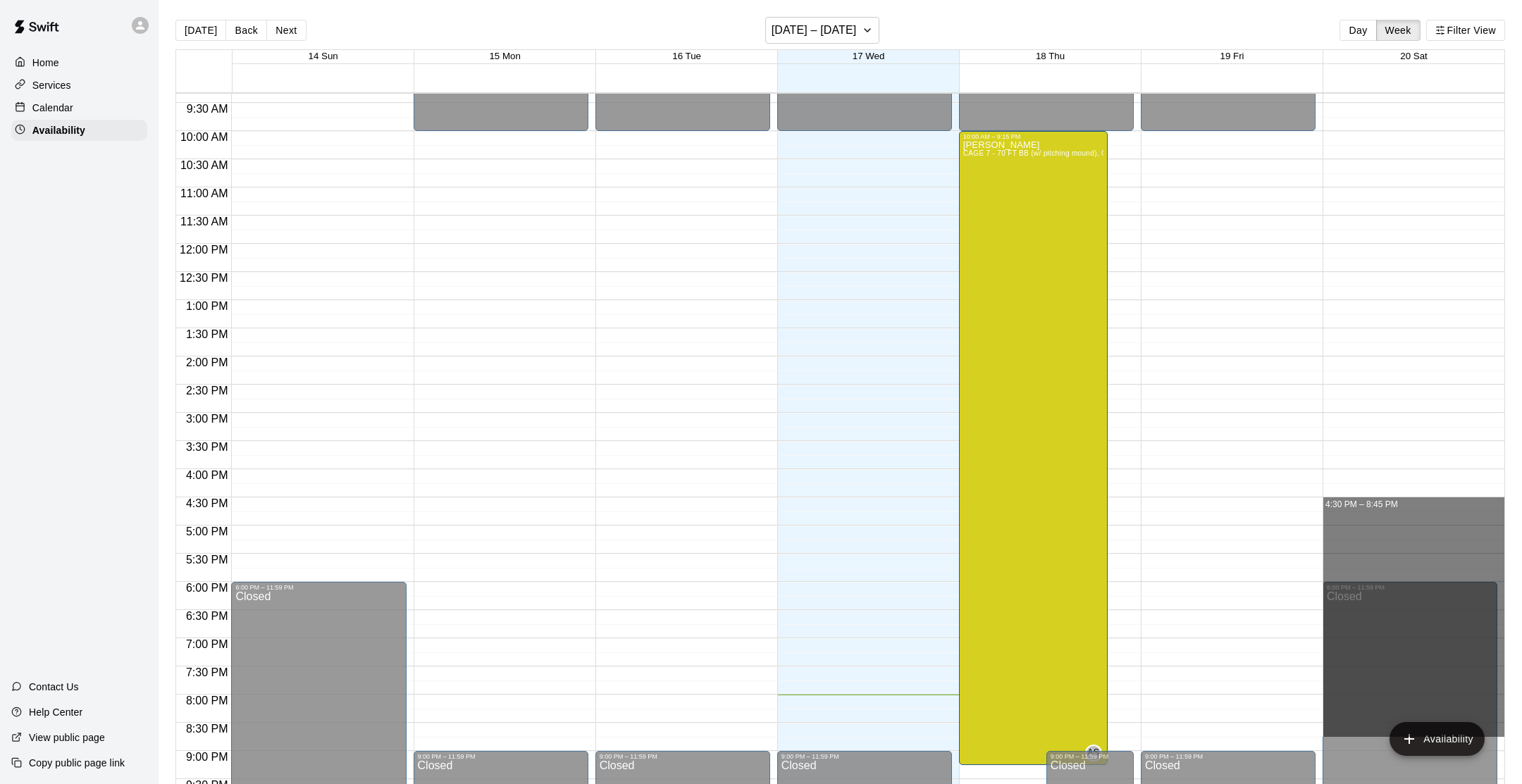
drag, startPoint x: 1368, startPoint y: 506, endPoint x: 1376, endPoint y: 725, distance: 219.1
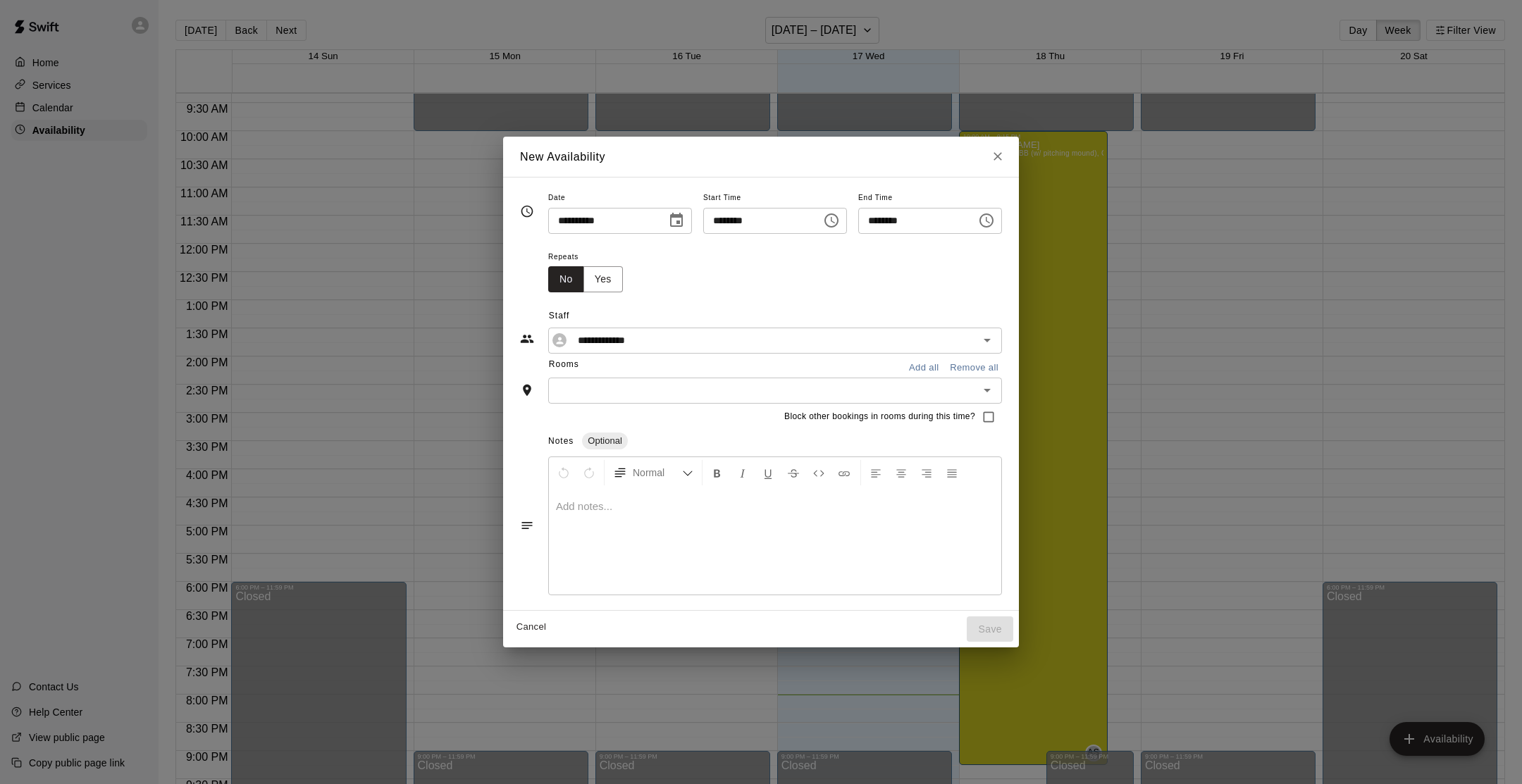
click at [708, 389] on input "text" at bounding box center [763, 390] width 422 height 18
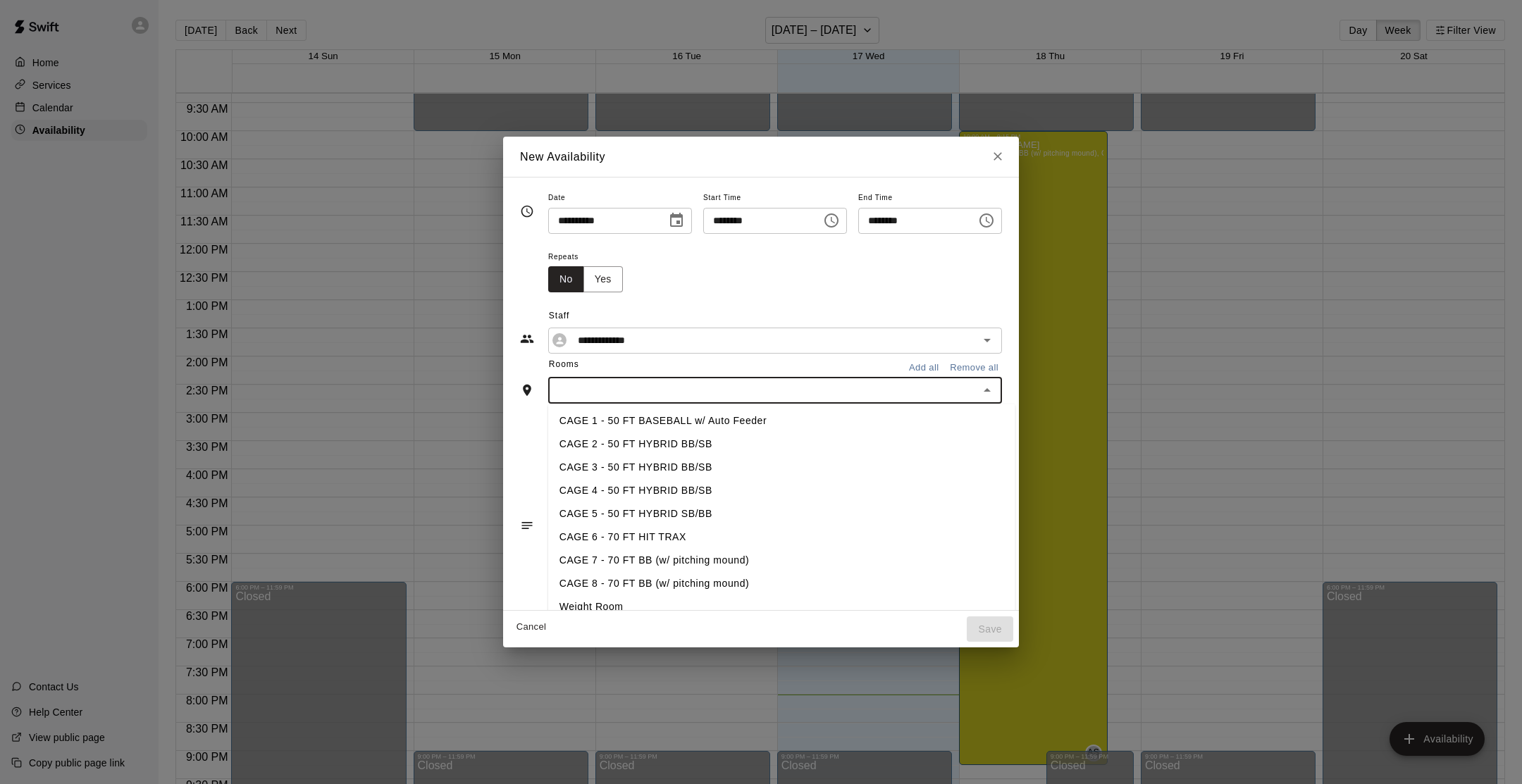
click at [638, 557] on li "CAGE 7 - 70 FT BB (w/ pitching mound)" at bounding box center [781, 560] width 467 height 24
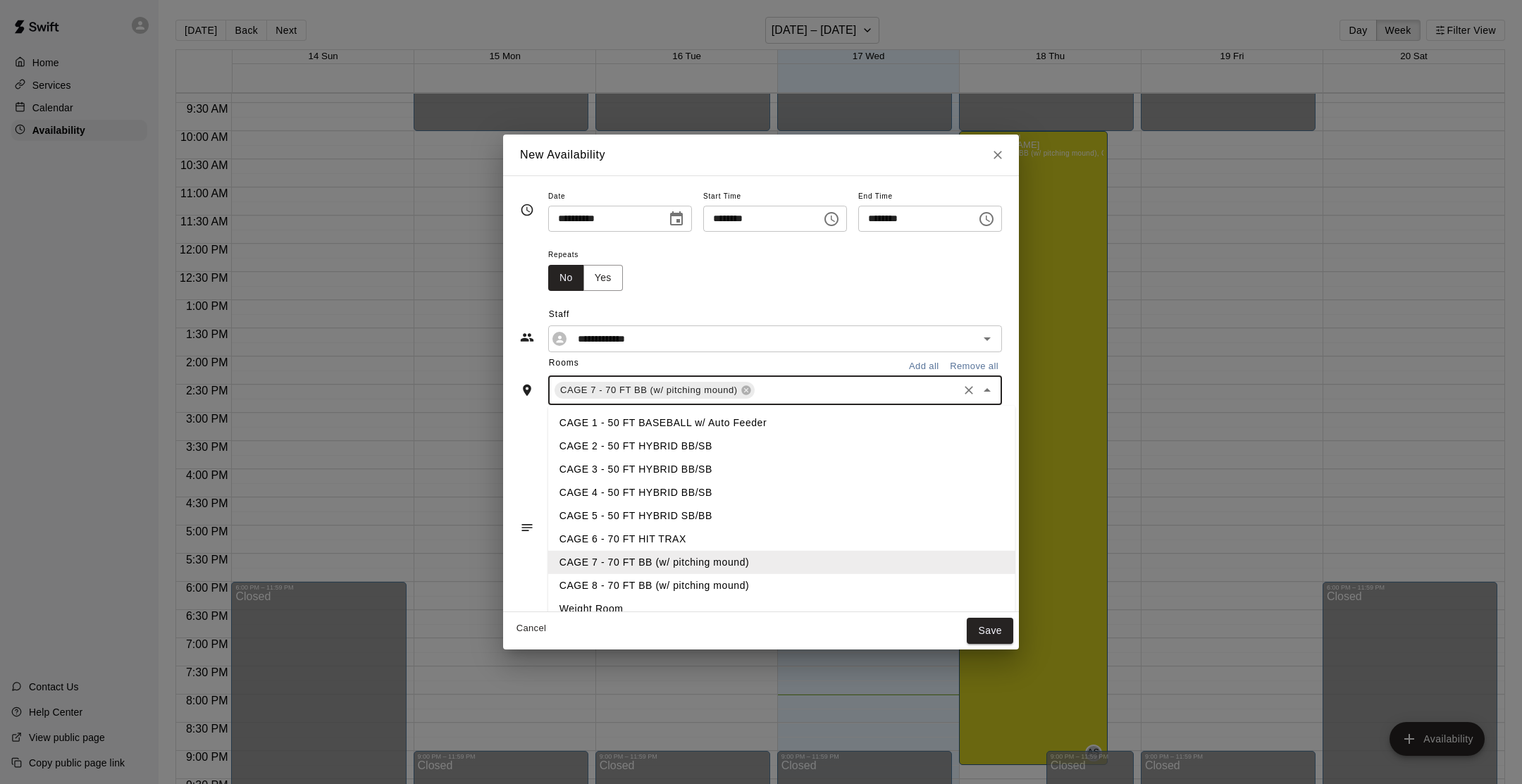
click at [783, 392] on input "text" at bounding box center [857, 390] width 199 height 18
click at [696, 575] on li "CAGE 8 - 70 FT BB (w/ pitching mound)" at bounding box center [781, 586] width 467 height 24
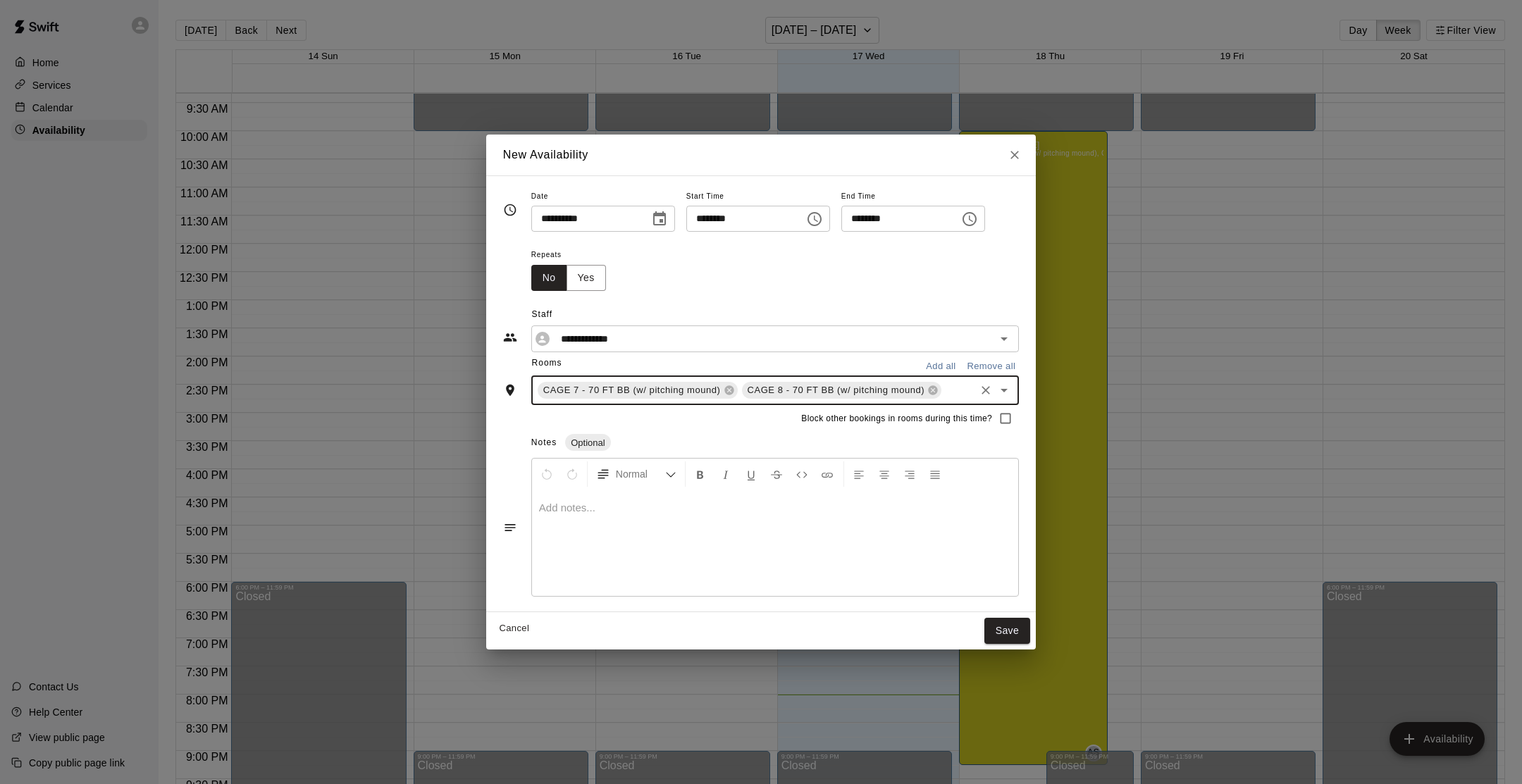
click at [1005, 629] on button "Save" at bounding box center [1007, 630] width 46 height 26
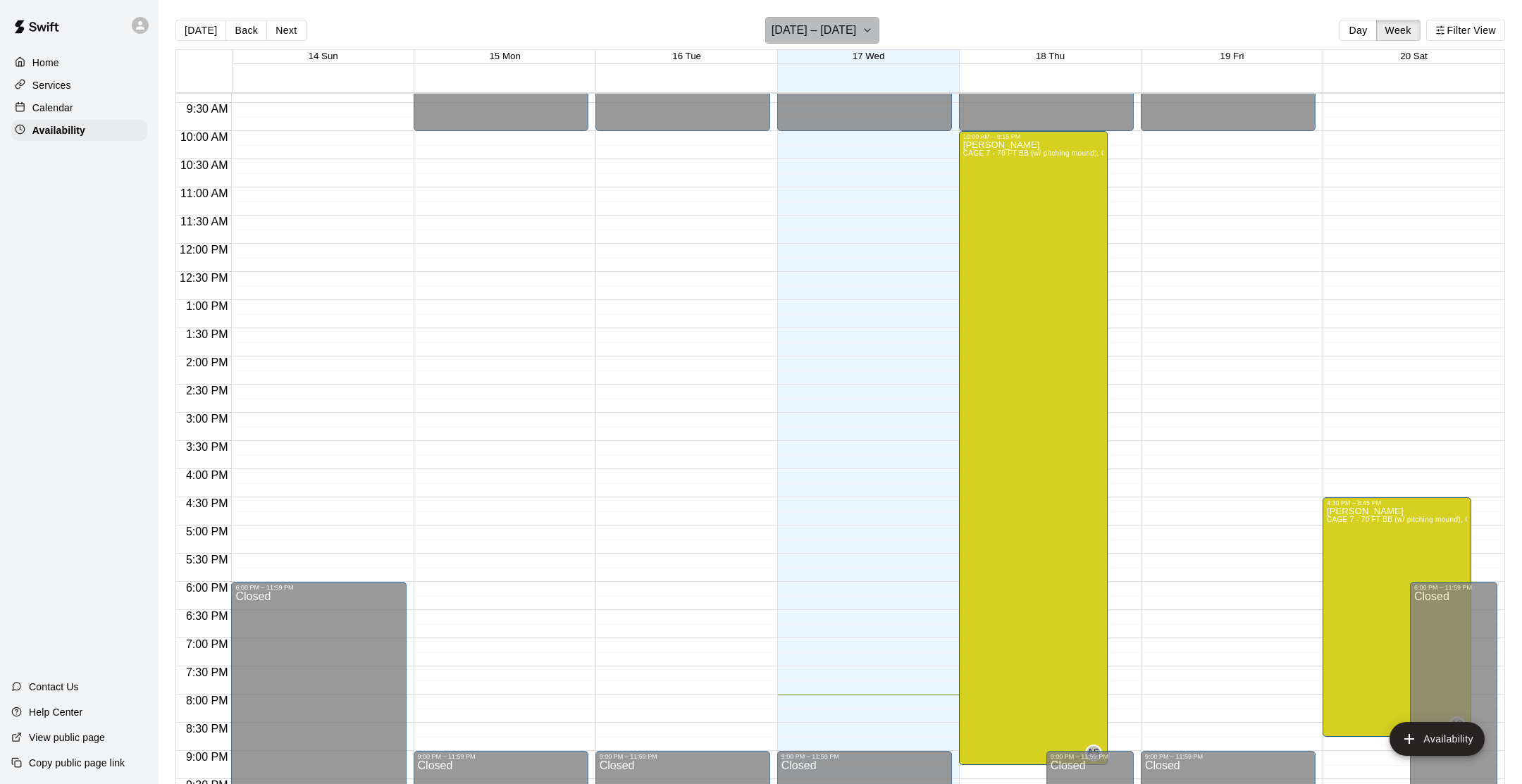
click at [880, 36] on button "[DATE] – [DATE]" at bounding box center [823, 30] width 115 height 27
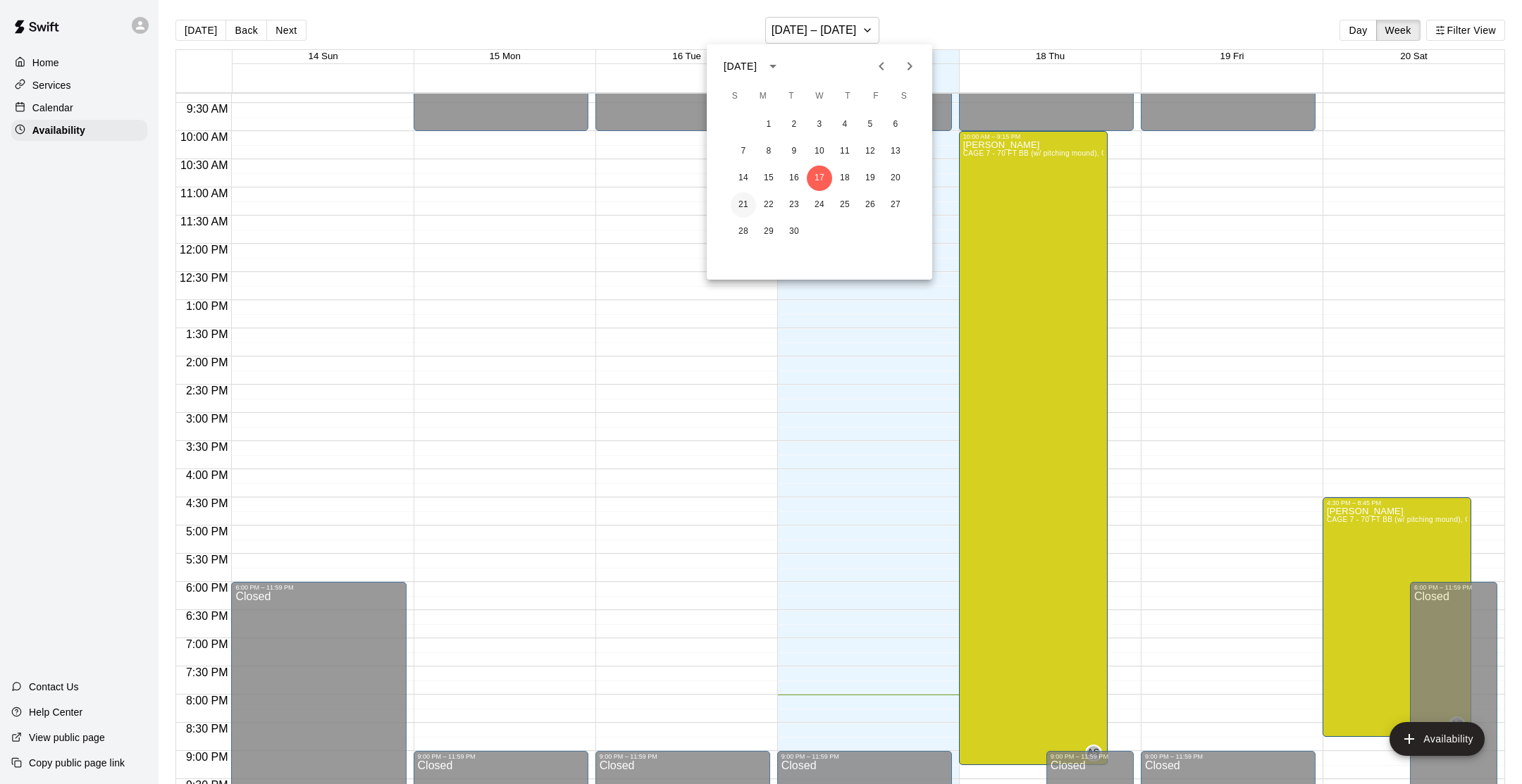
click at [739, 204] on button "21" at bounding box center [744, 205] width 25 height 25
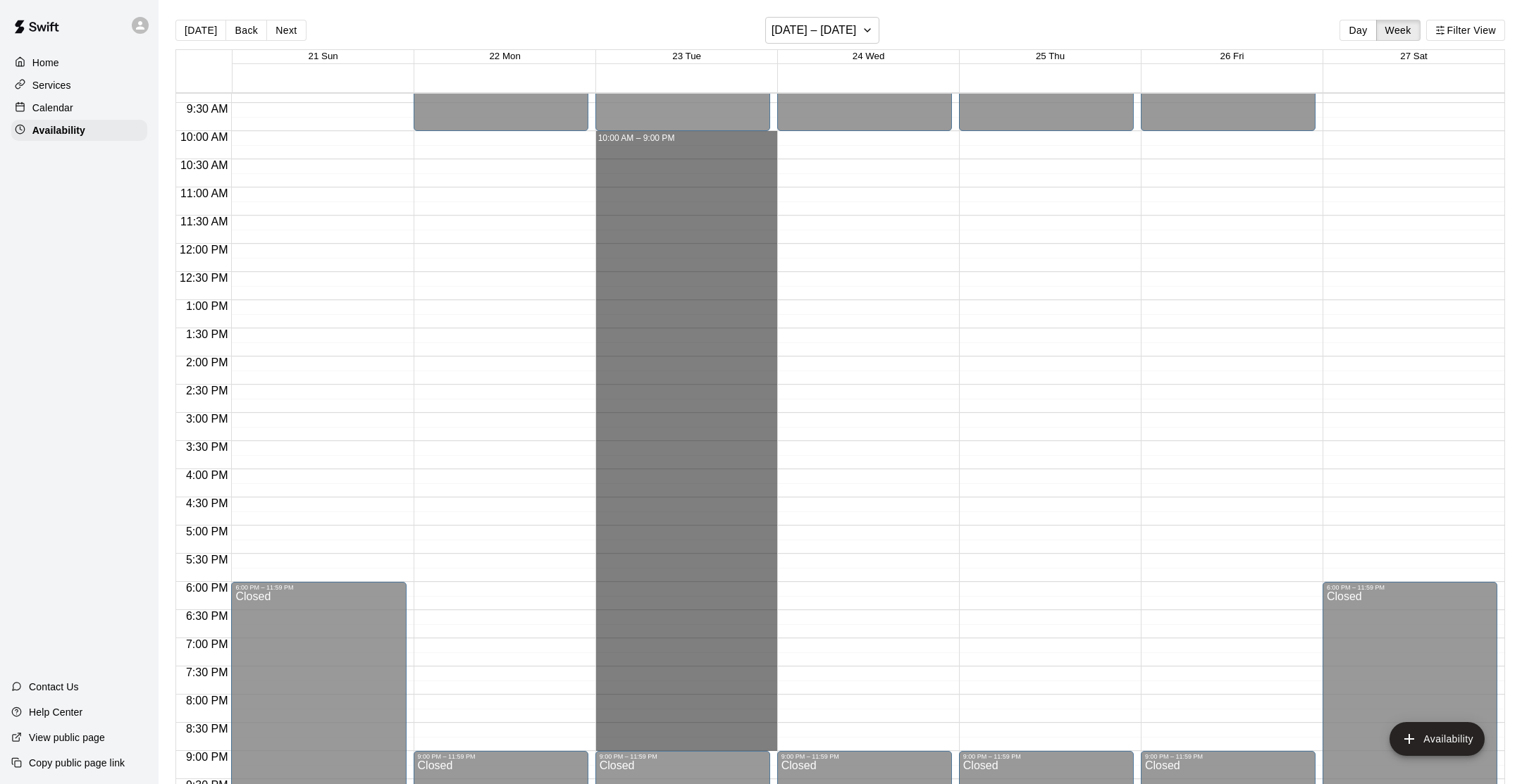
drag, startPoint x: 645, startPoint y: 138, endPoint x: 680, endPoint y: 743, distance: 606.0
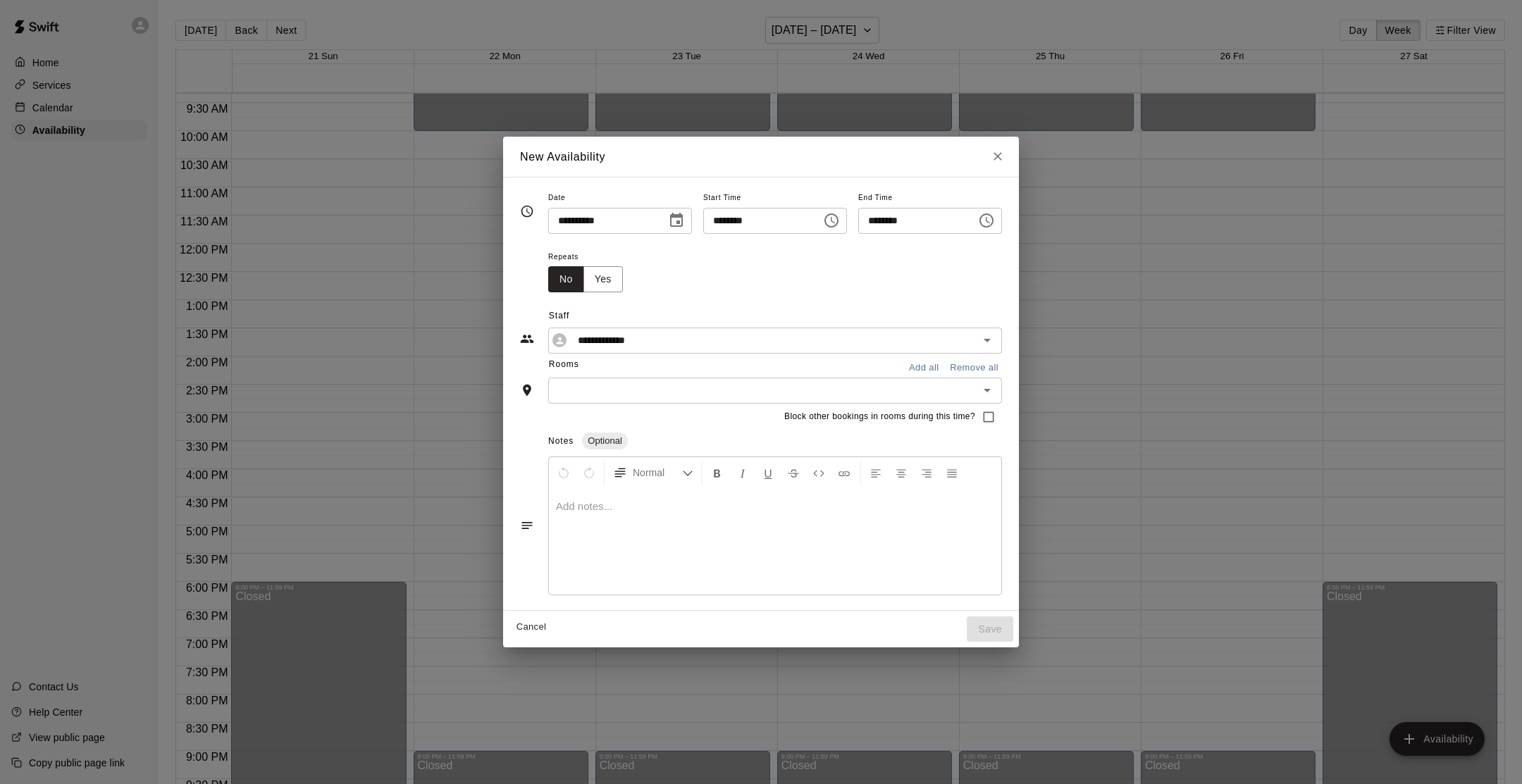
click at [616, 392] on input "text" at bounding box center [763, 390] width 422 height 18
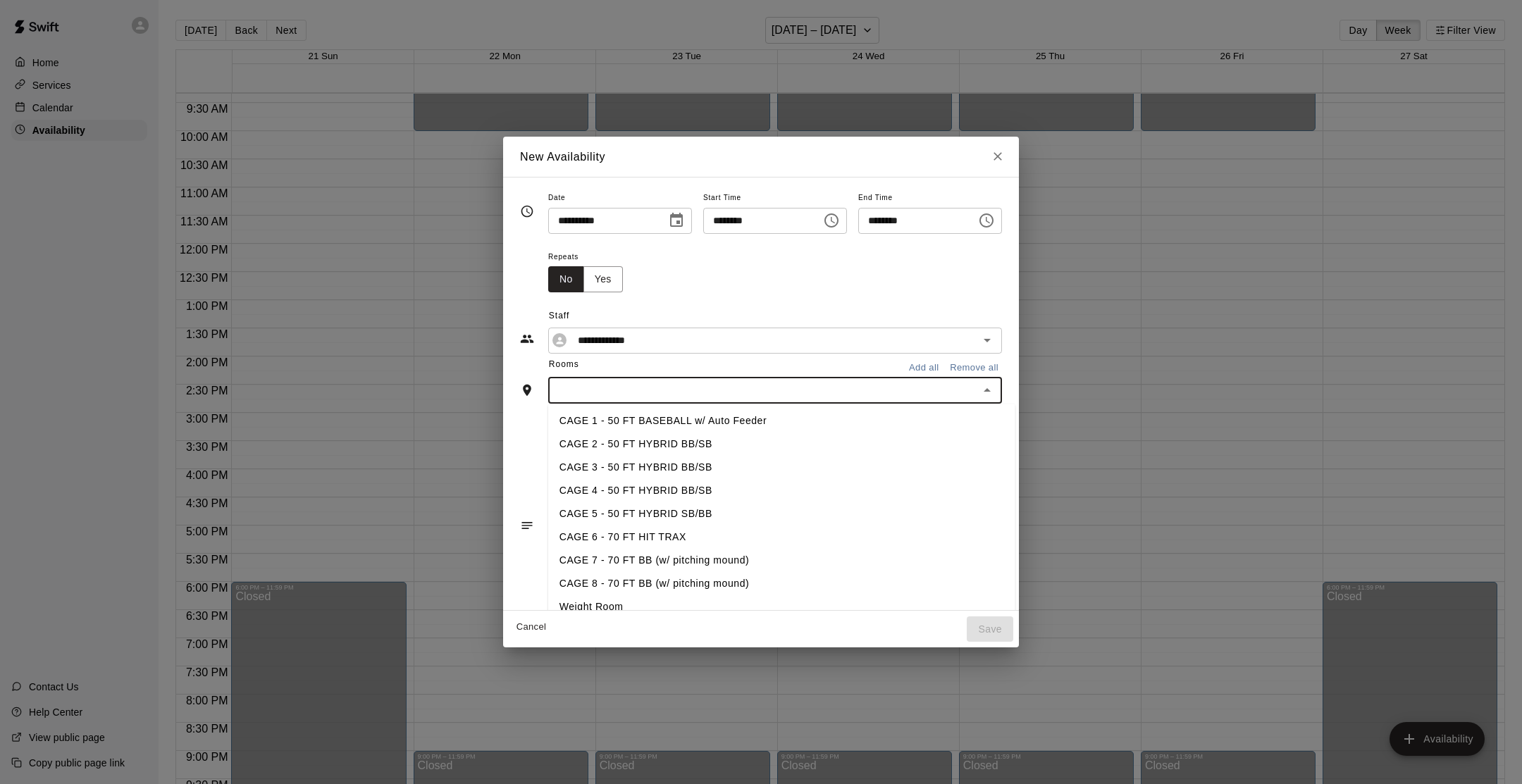
click at [616, 554] on li "CAGE 7 - 70 FT BB (w/ pitching mound)" at bounding box center [781, 560] width 467 height 24
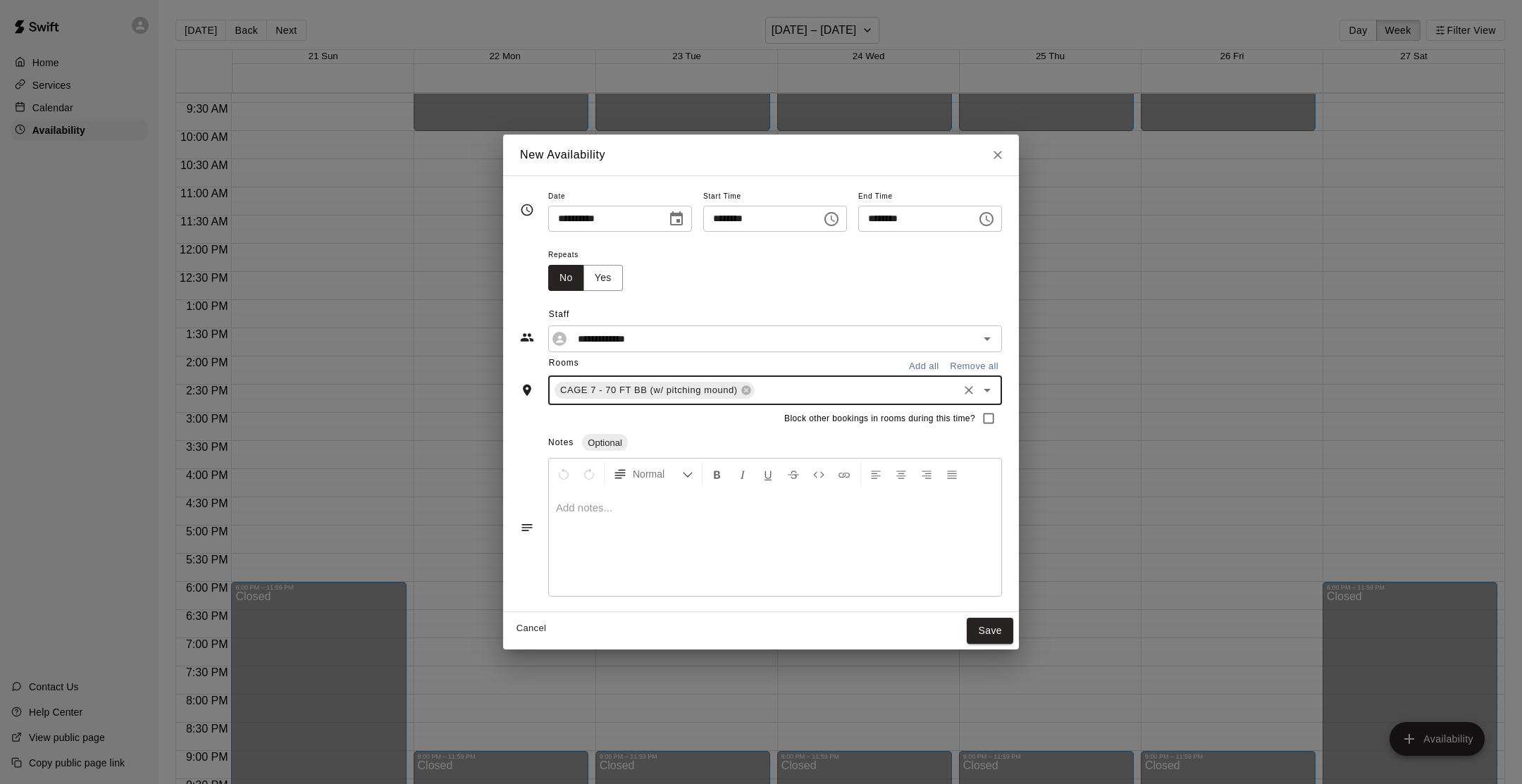
click at [763, 392] on input "text" at bounding box center [857, 390] width 199 height 18
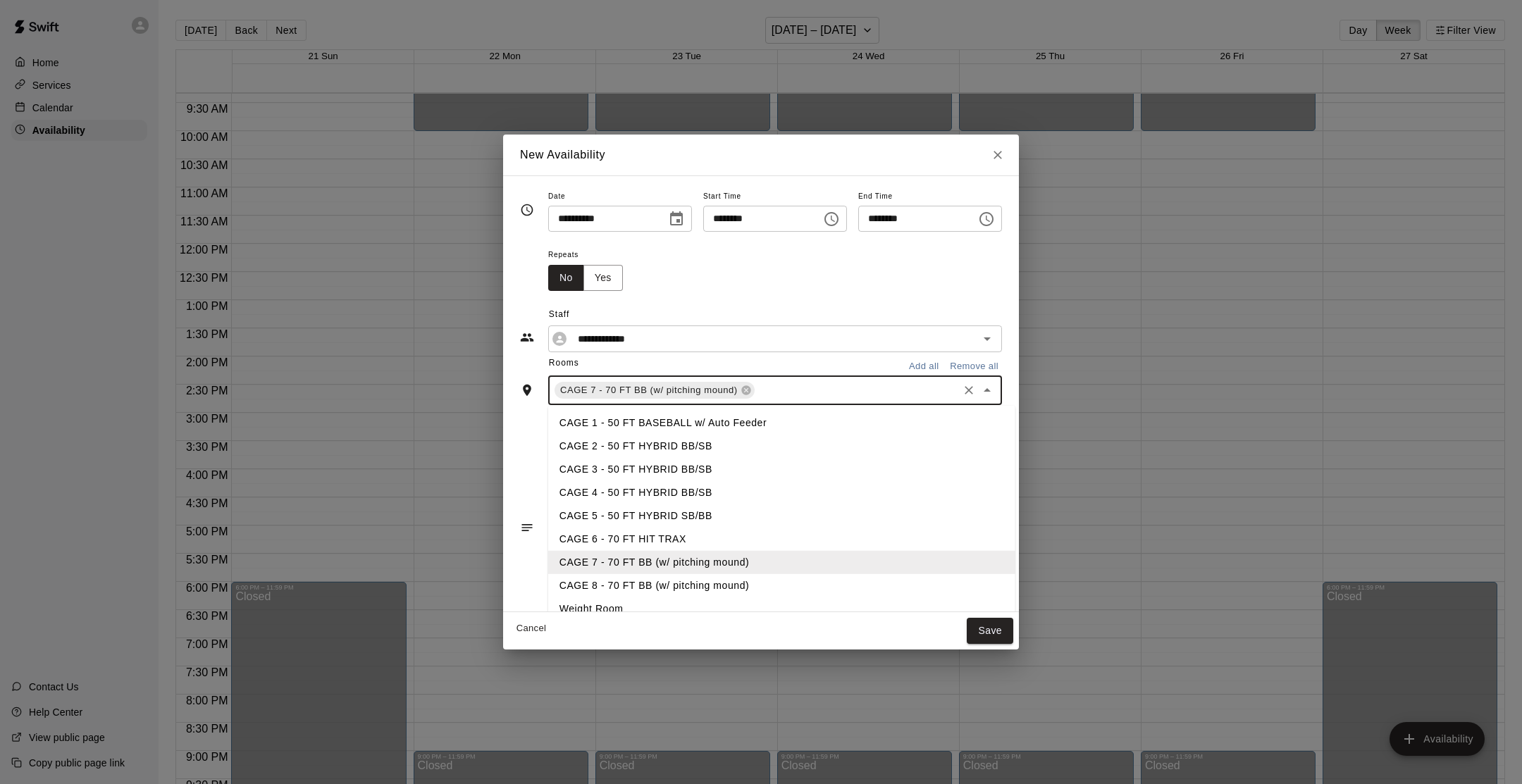
click at [688, 574] on li "CAGE 8 - 70 FT BB (w/ pitching mound)" at bounding box center [781, 586] width 467 height 24
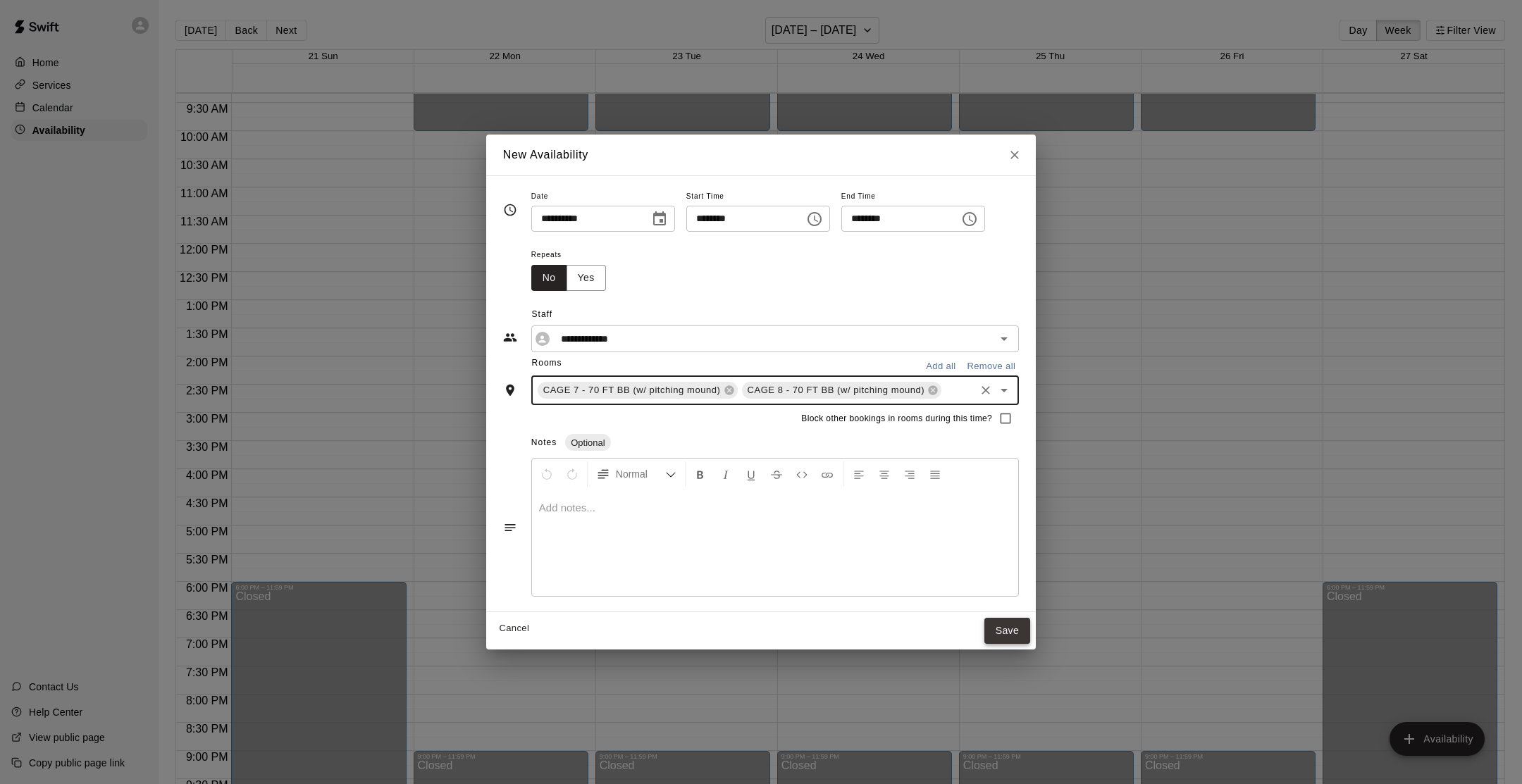
click at [1022, 638] on button "Save" at bounding box center [1007, 630] width 46 height 26
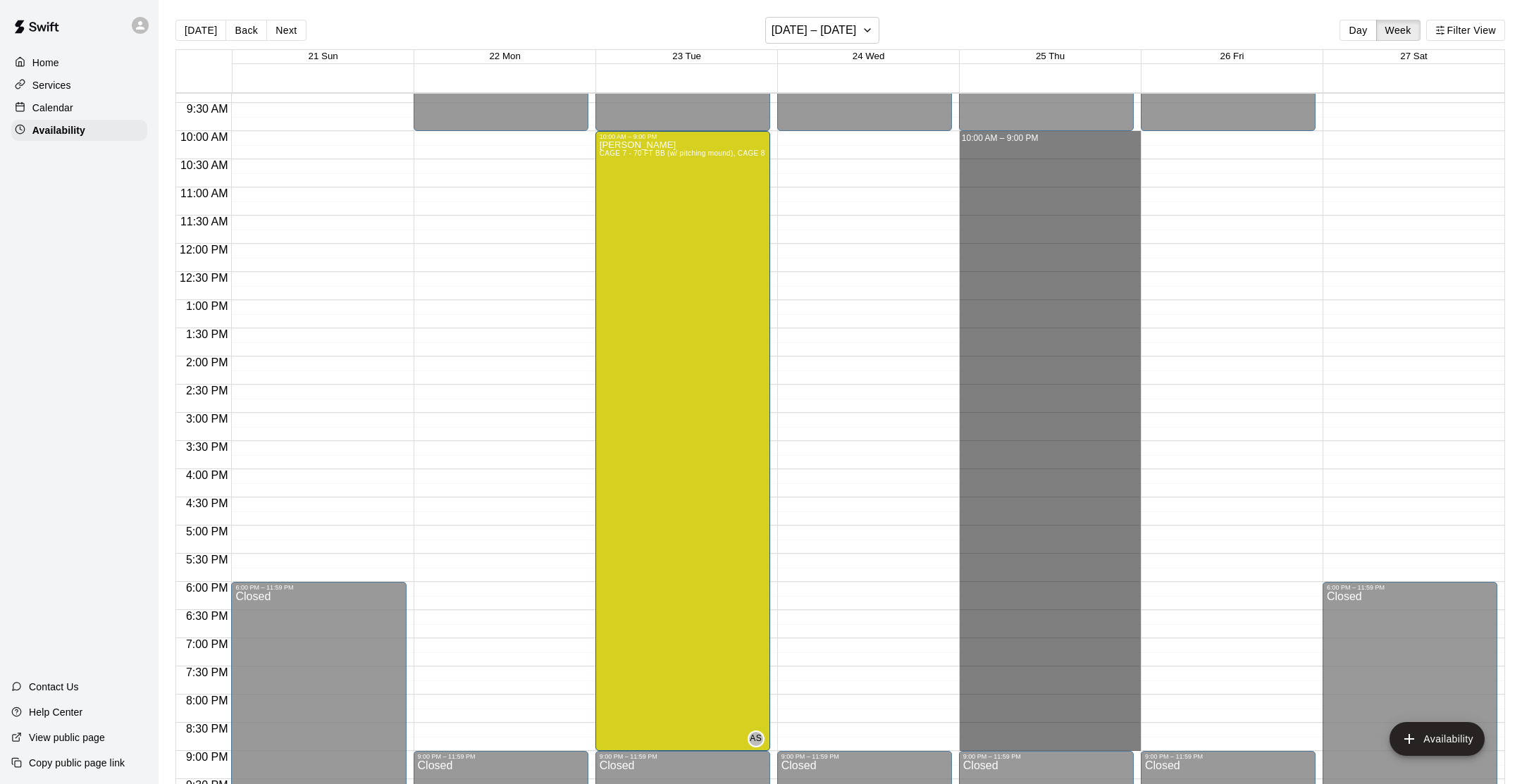
drag, startPoint x: 1010, startPoint y: 140, endPoint x: 1101, endPoint y: 749, distance: 615.8
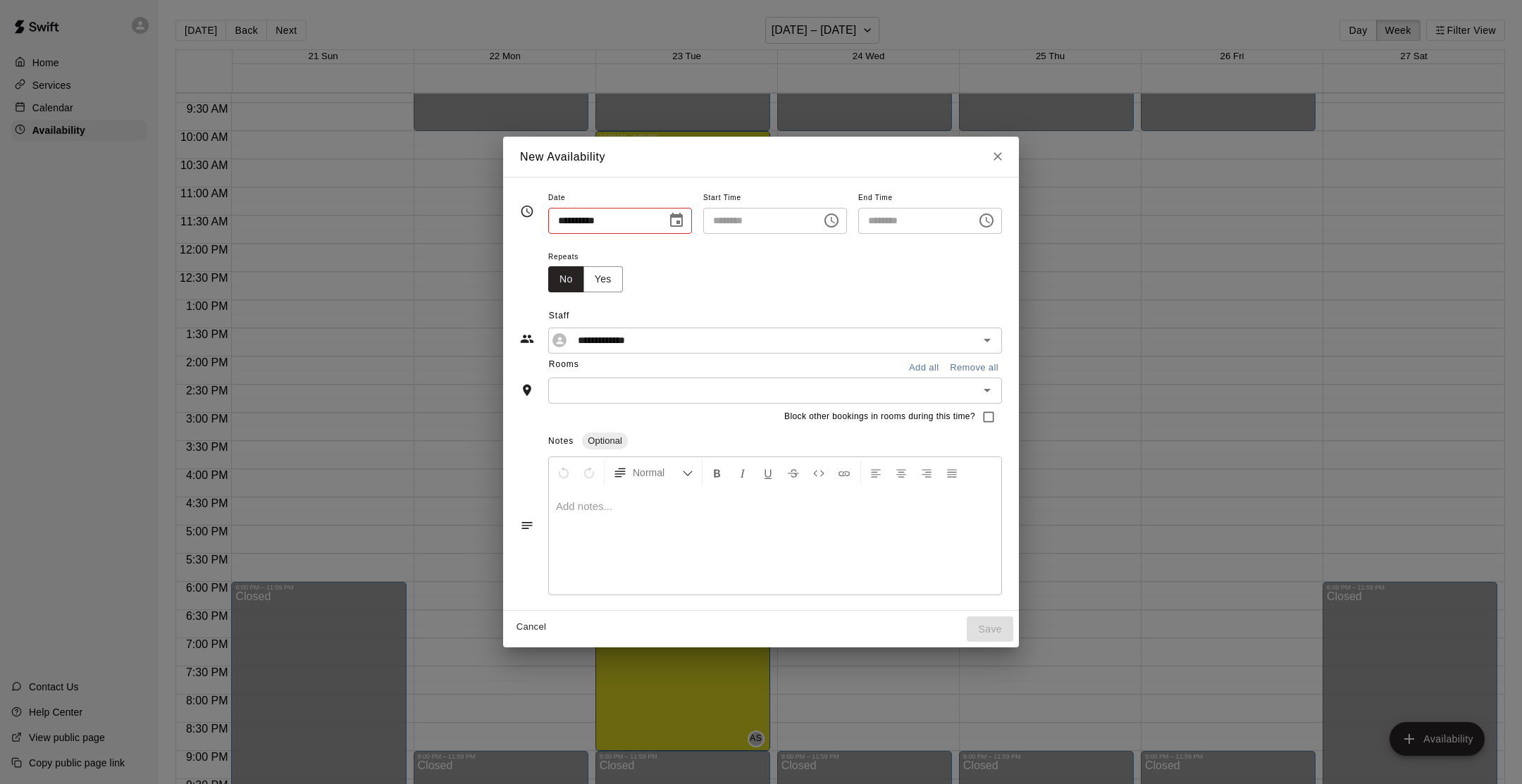
type input "**********"
type input "********"
click at [723, 390] on input "text" at bounding box center [763, 390] width 422 height 18
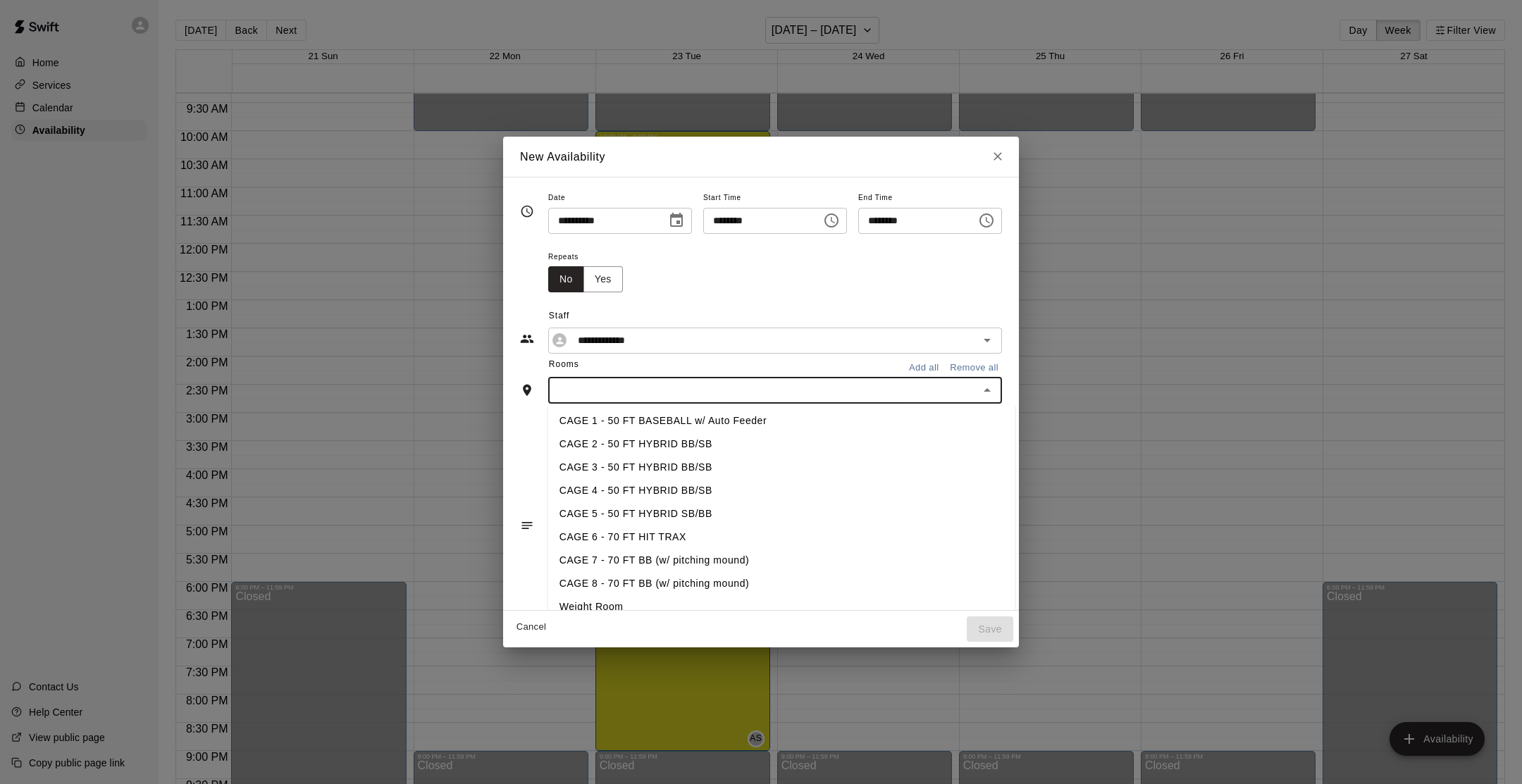
click at [659, 554] on li "CAGE 7 - 70 FT BB (w/ pitching mound)" at bounding box center [781, 560] width 467 height 24
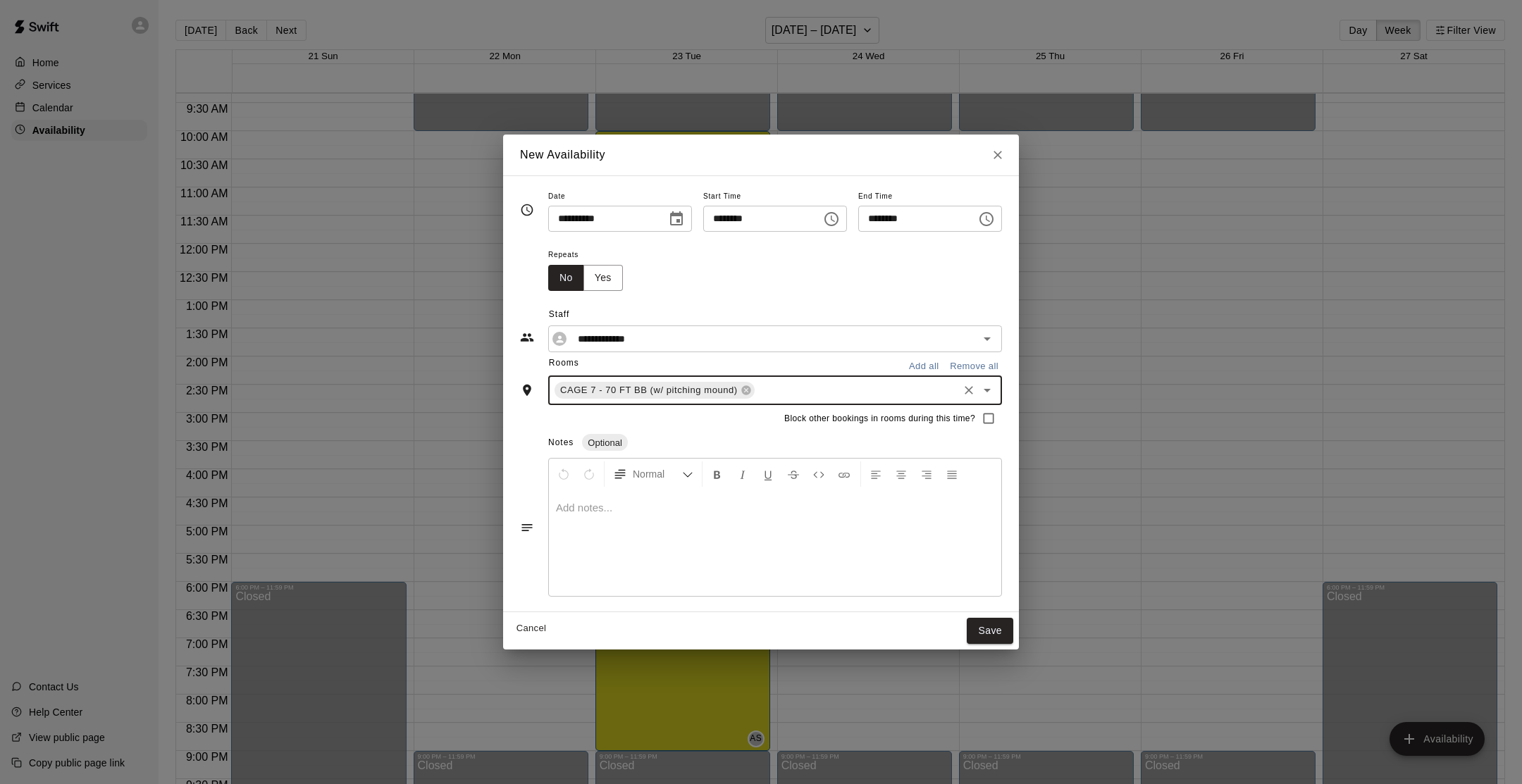
click at [774, 390] on input "text" at bounding box center [857, 390] width 199 height 18
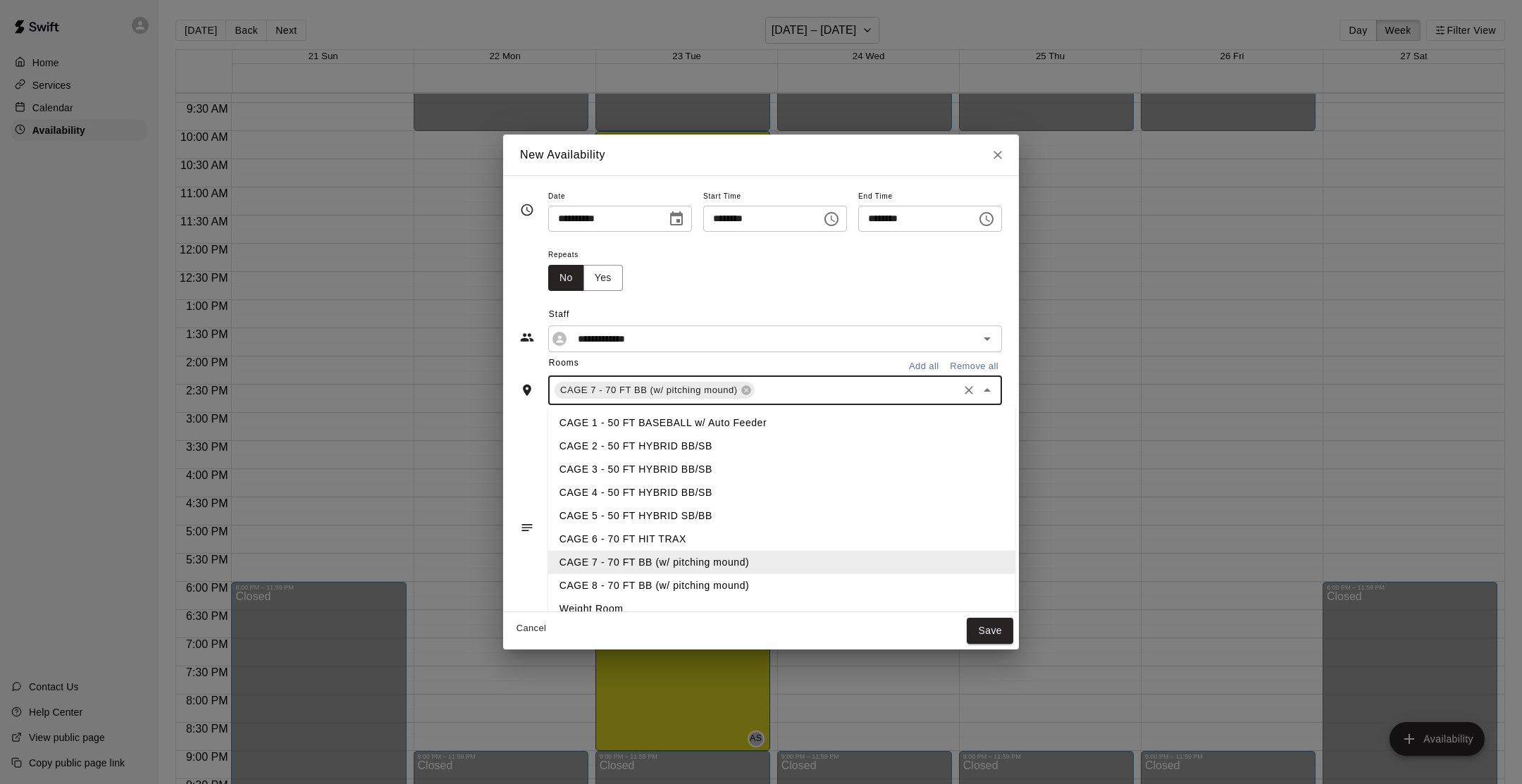
click at [711, 583] on li "CAGE 8 - 70 FT BB (w/ pitching mound)" at bounding box center [781, 586] width 467 height 24
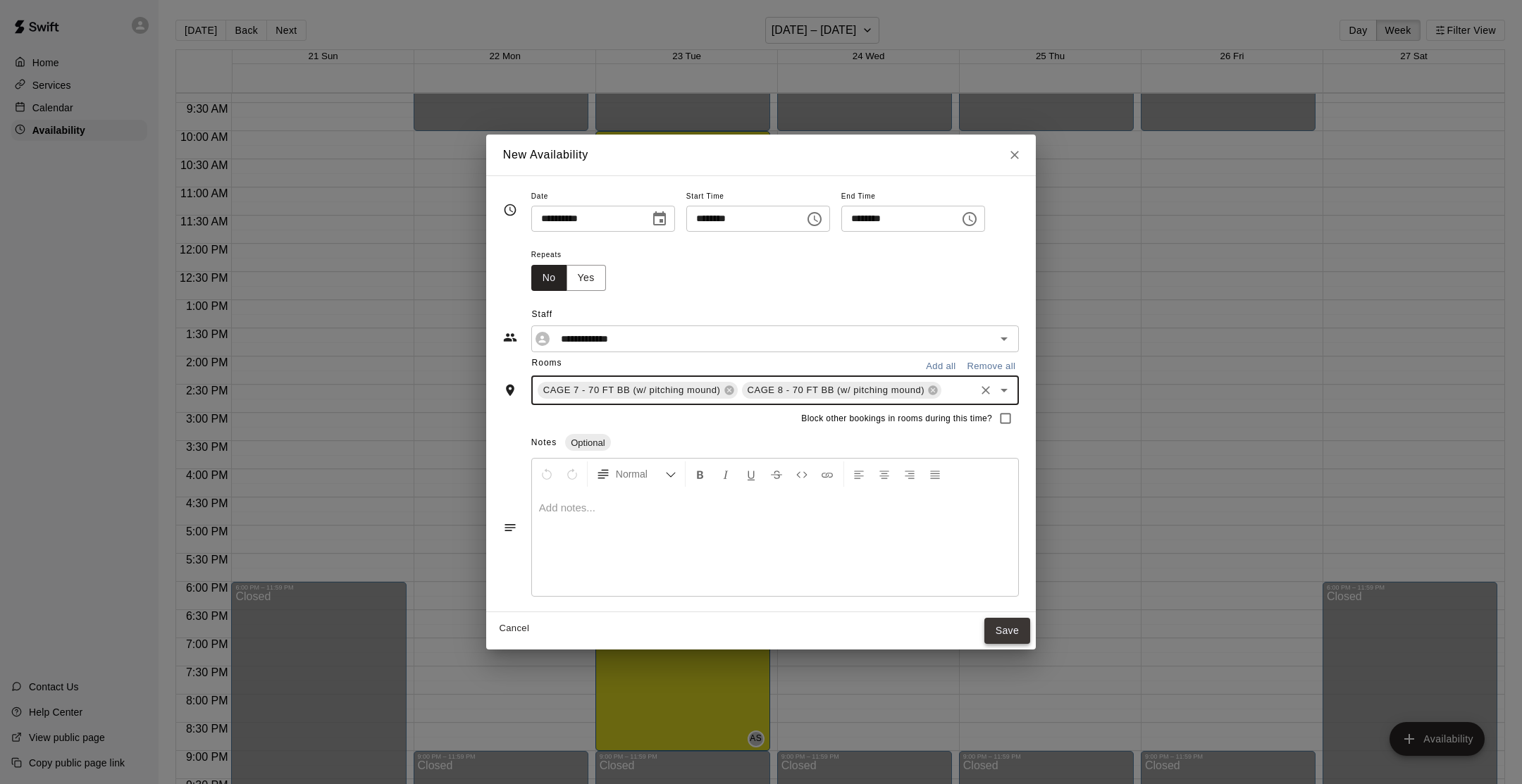
click at [1013, 639] on button "Save" at bounding box center [1007, 630] width 46 height 26
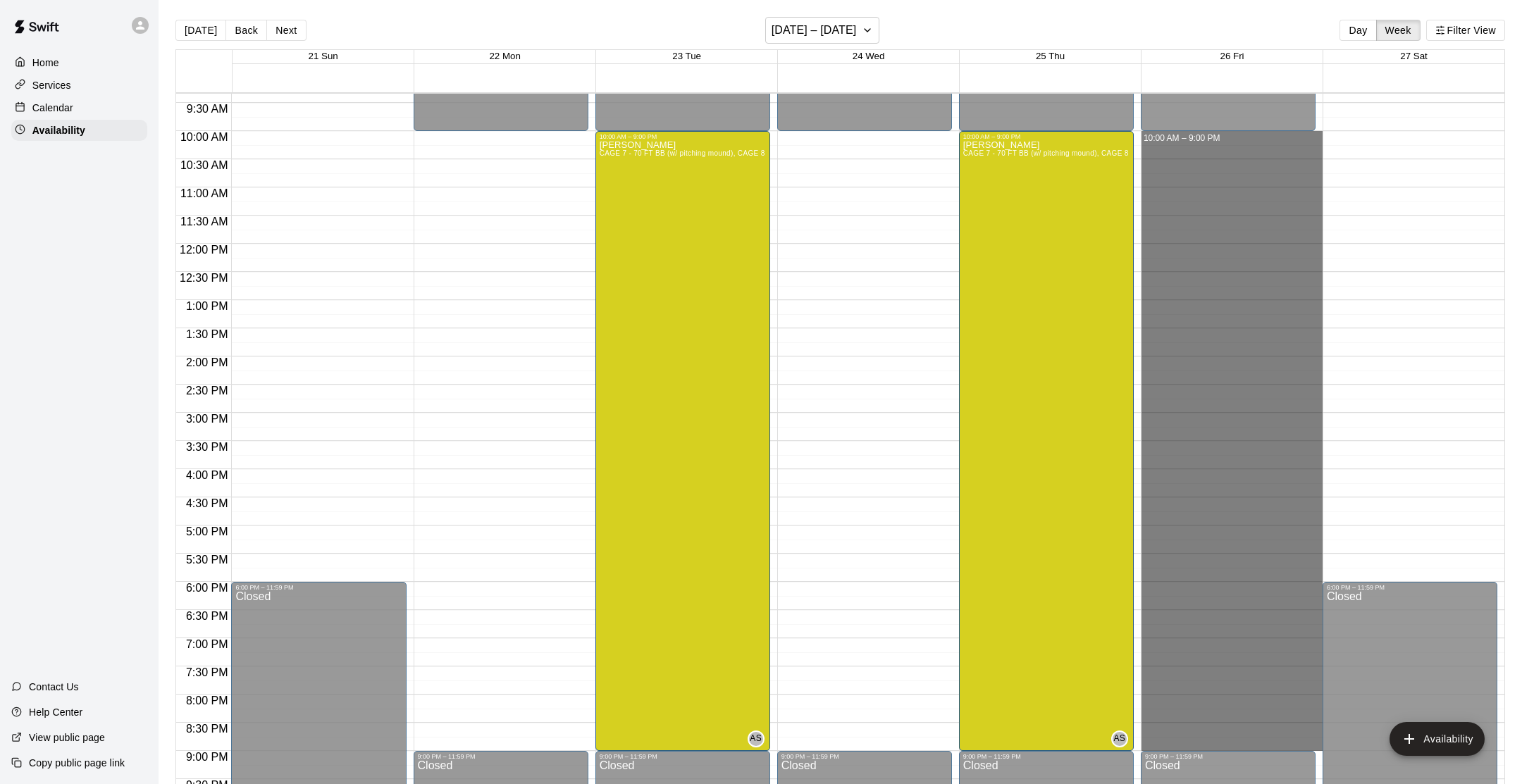
drag, startPoint x: 1232, startPoint y: 138, endPoint x: 1289, endPoint y: 745, distance: 609.7
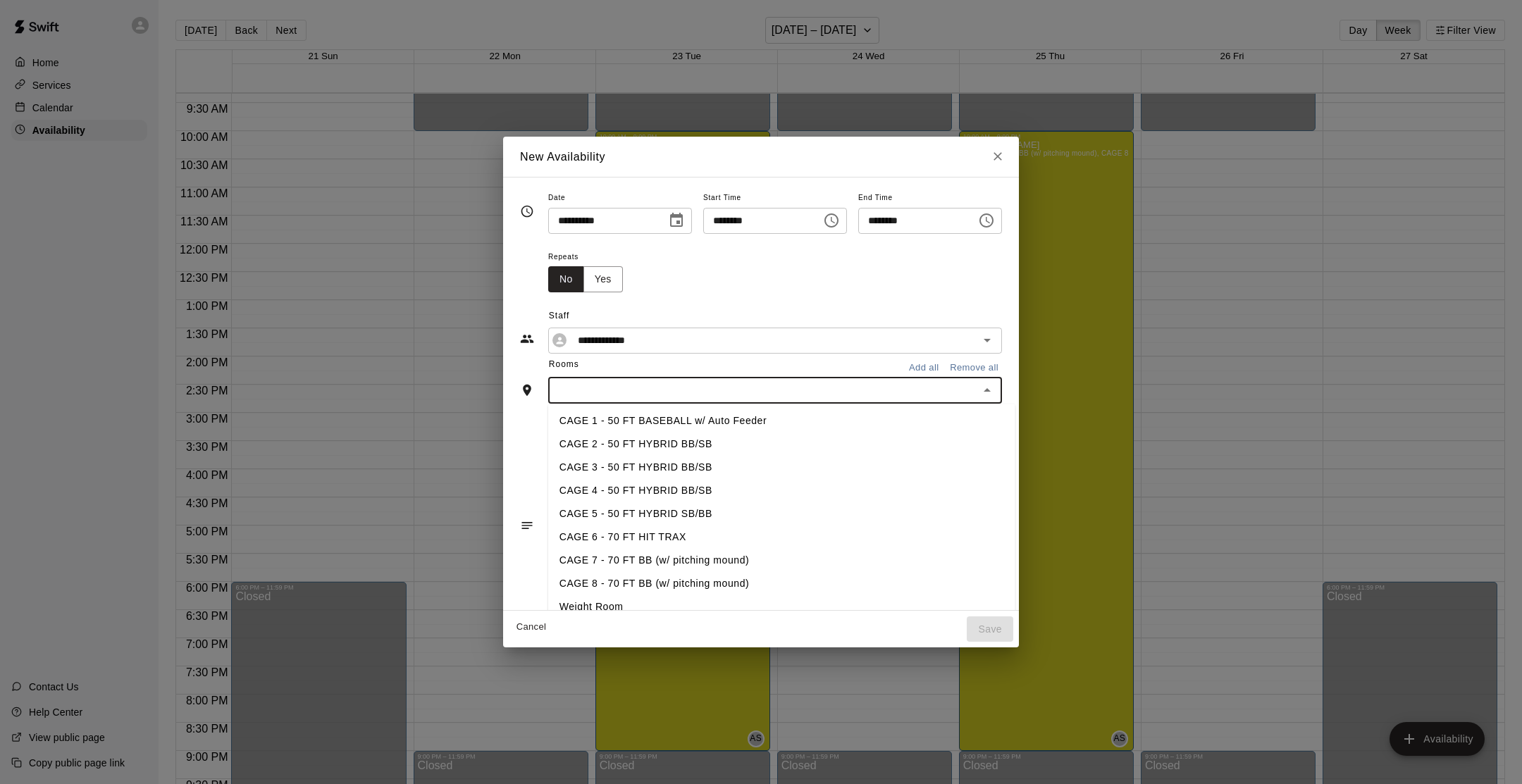
click at [712, 390] on input "text" at bounding box center [763, 390] width 422 height 18
click at [669, 553] on li "CAGE 7 - 70 FT BB (w/ pitching mound)" at bounding box center [781, 560] width 467 height 24
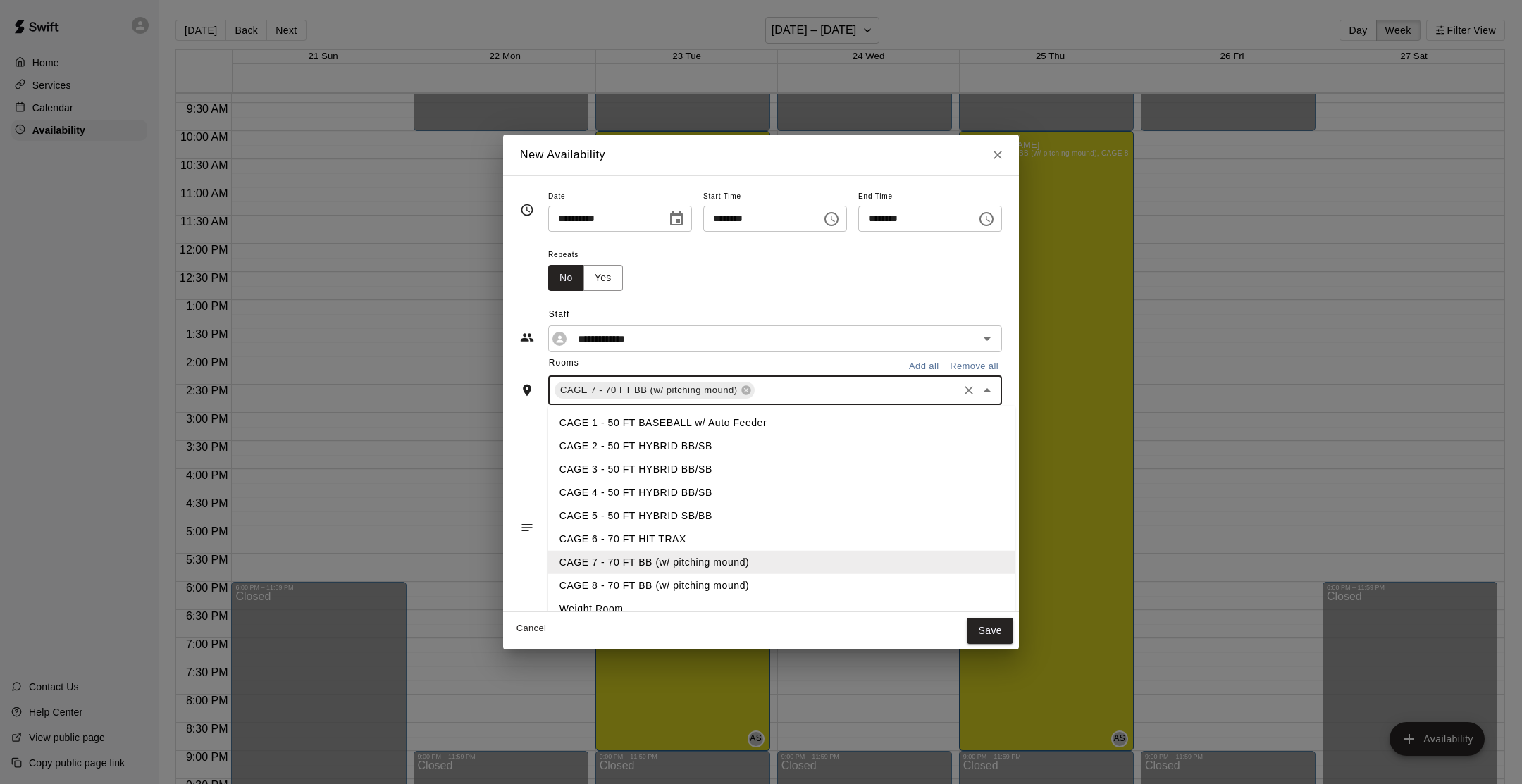
click at [769, 393] on input "text" at bounding box center [857, 390] width 199 height 18
click at [717, 583] on li "CAGE 8 - 70 FT BB (w/ pitching mound)" at bounding box center [781, 586] width 467 height 24
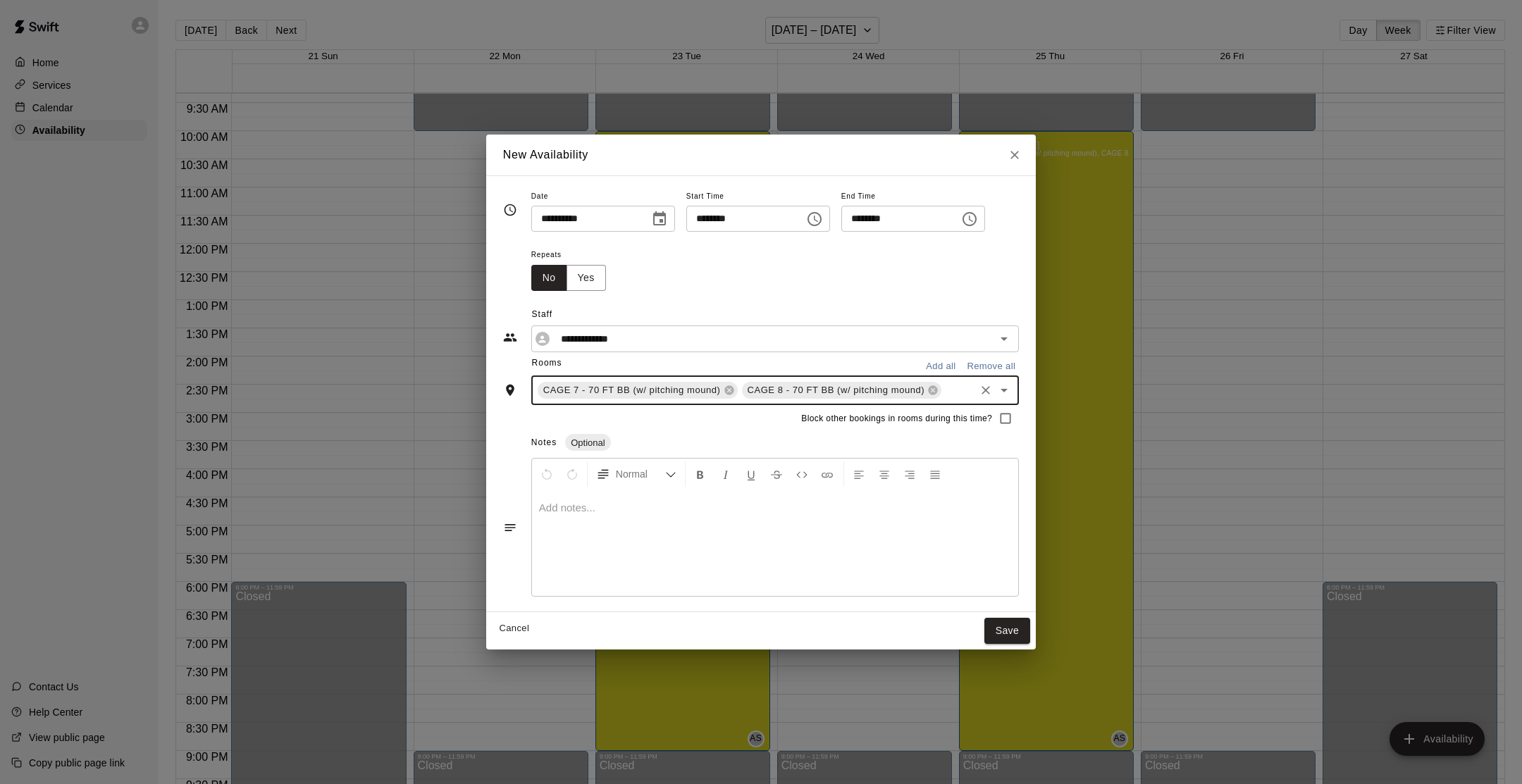
click at [1011, 629] on button "Save" at bounding box center [1007, 630] width 46 height 26
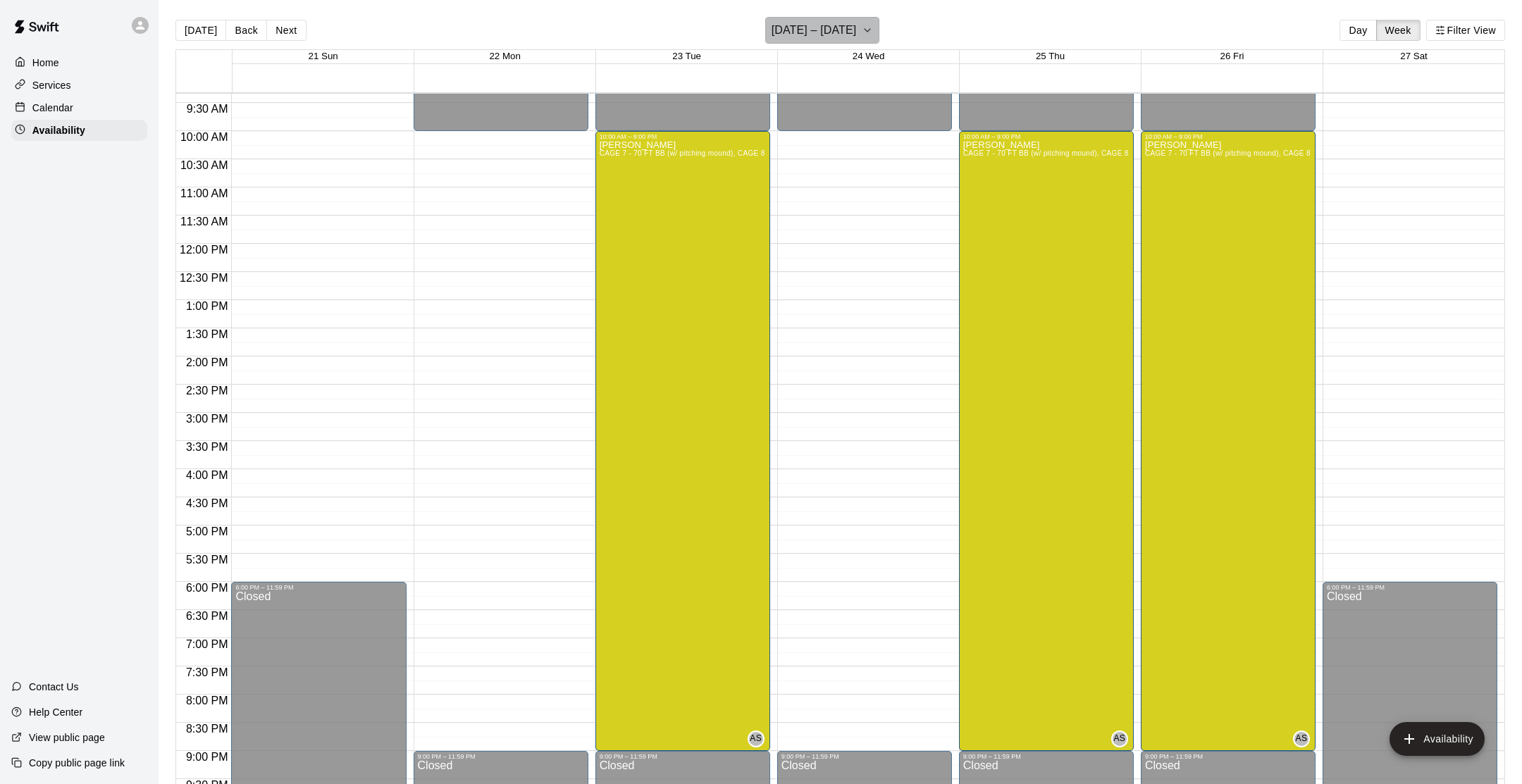
click at [863, 32] on button "[DATE] – [DATE]" at bounding box center [823, 30] width 115 height 27
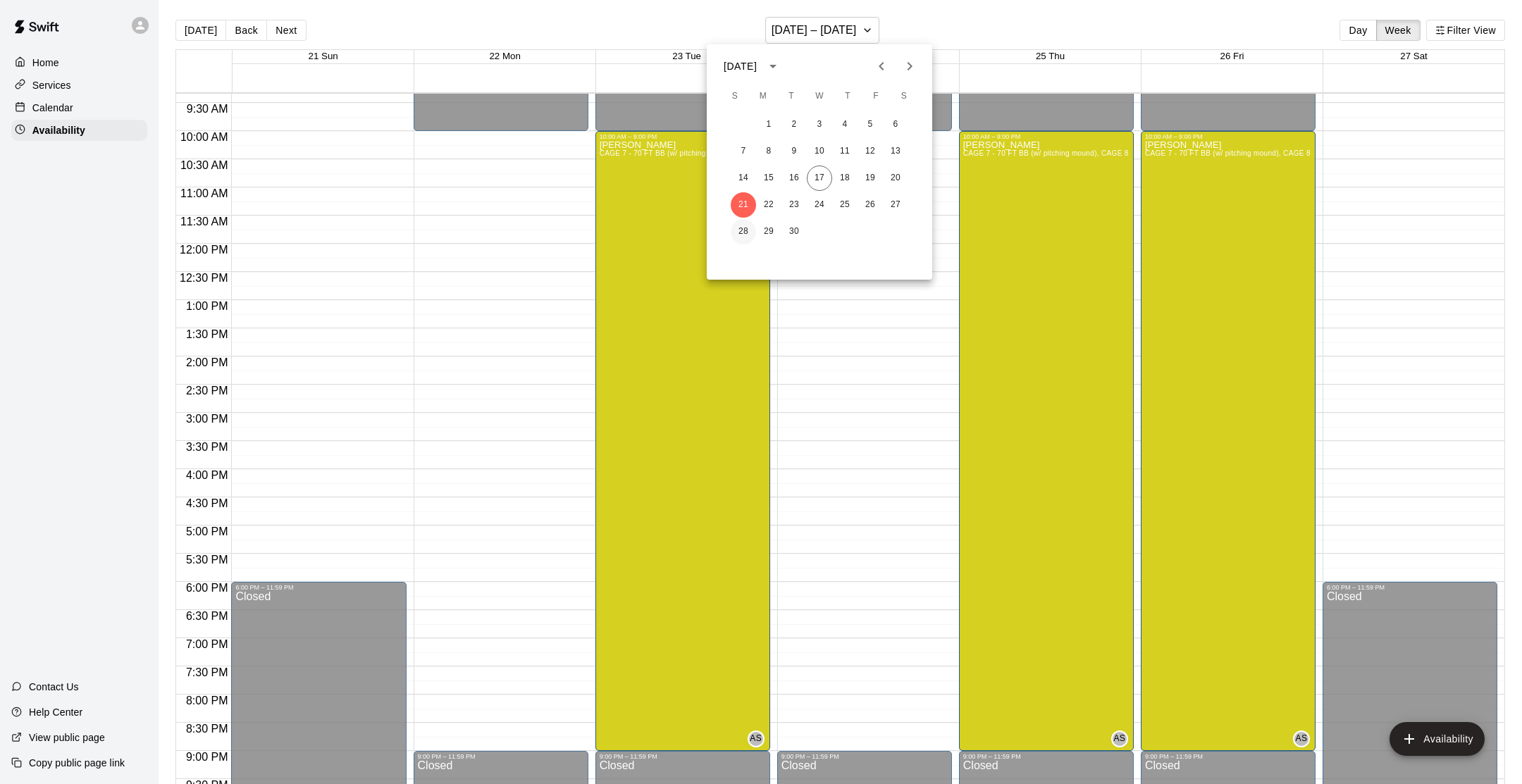
click at [745, 235] on button "28" at bounding box center [744, 232] width 25 height 25
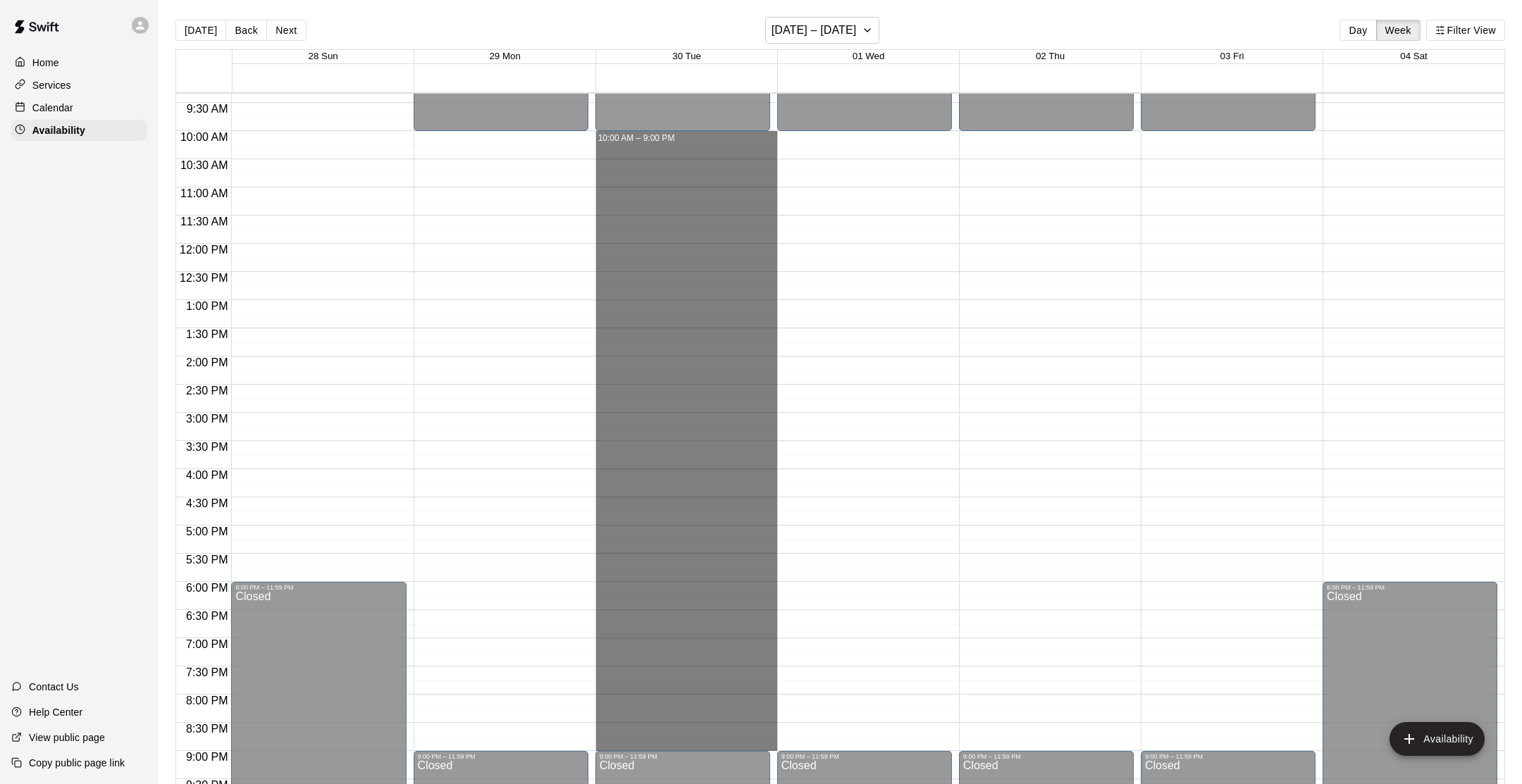
drag, startPoint x: 655, startPoint y: 140, endPoint x: 728, endPoint y: 745, distance: 609.4
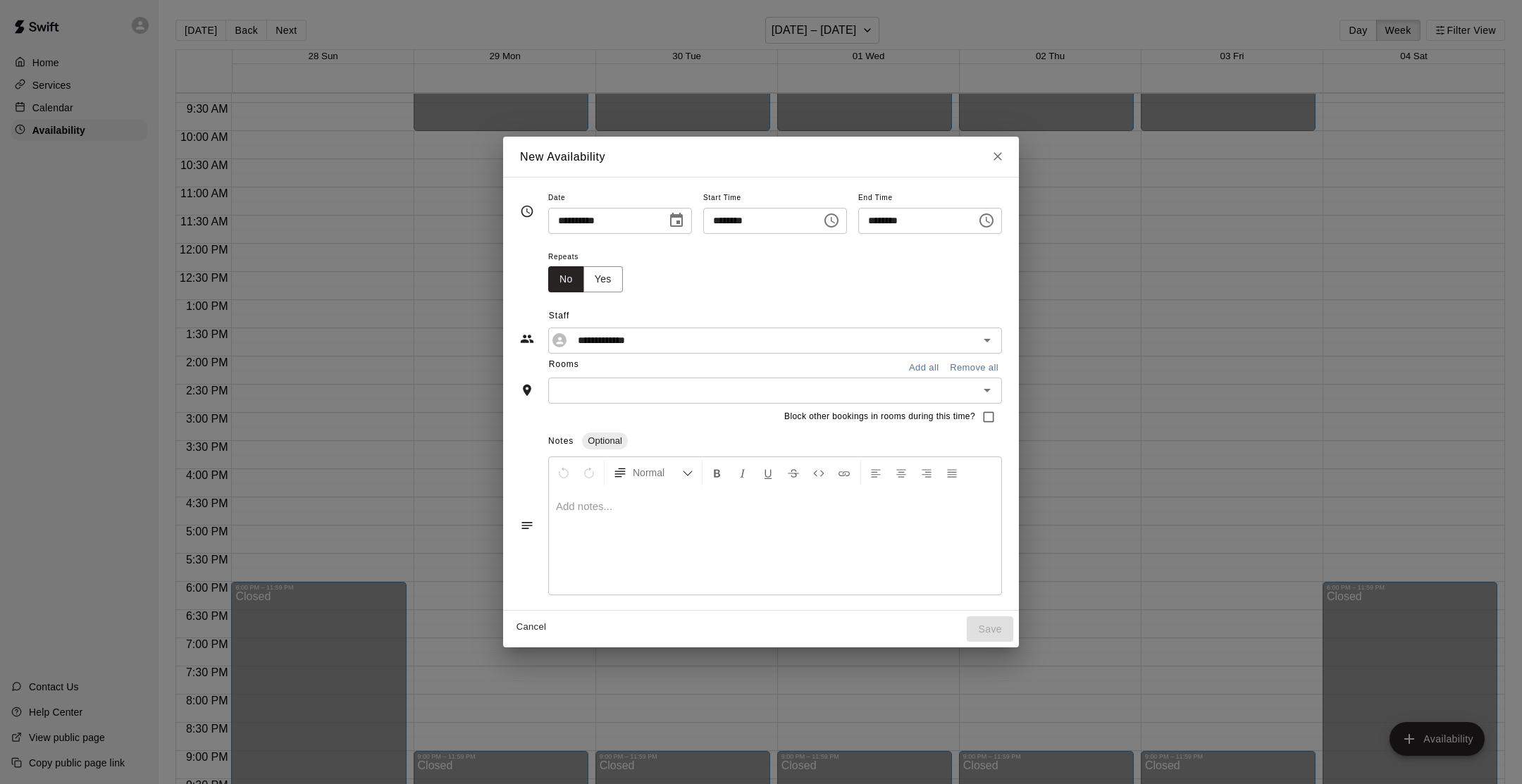
click at [723, 378] on div "​" at bounding box center [775, 390] width 454 height 26
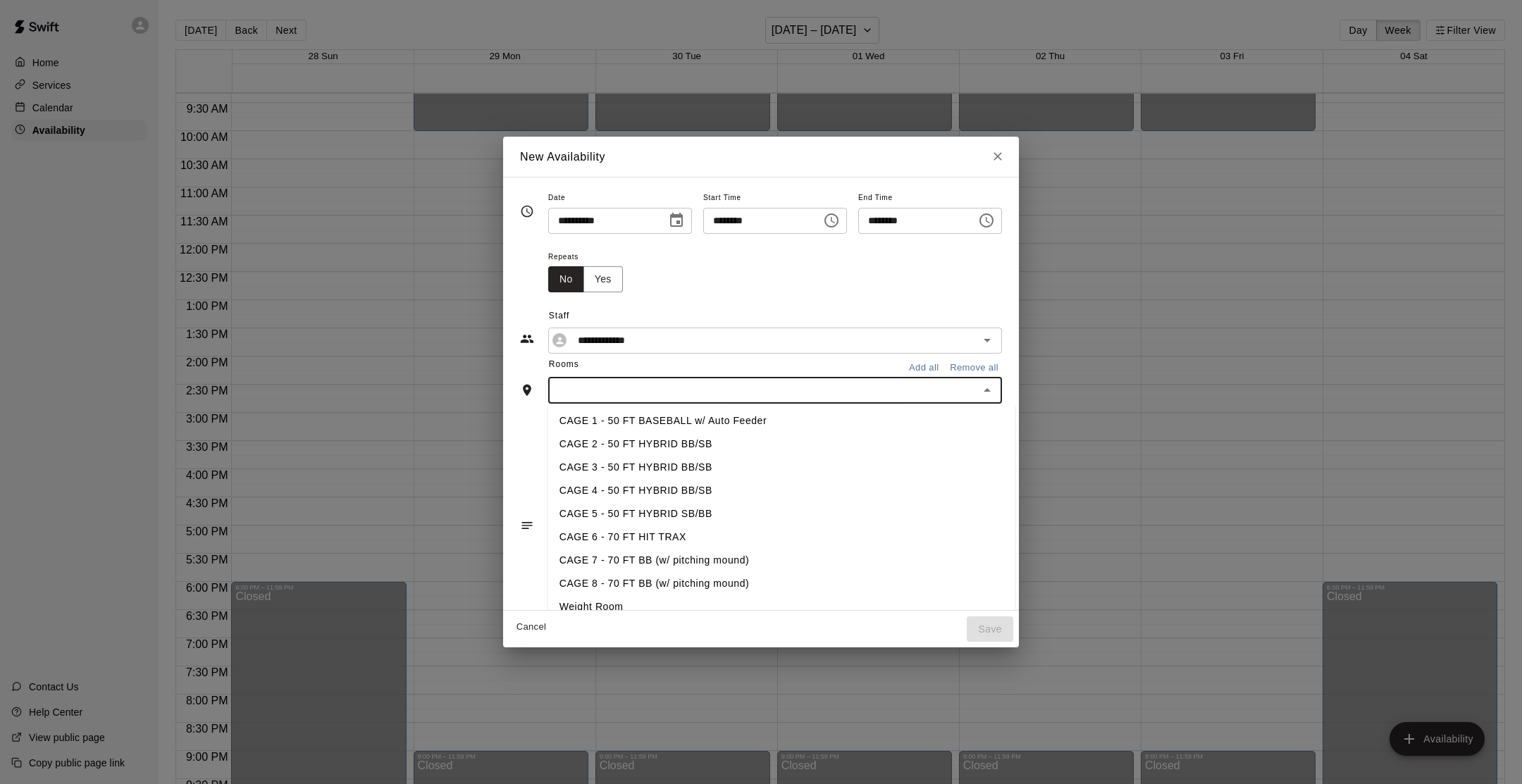
click at [689, 545] on li "CAGE 6 - 70 FT HIT TRAX" at bounding box center [781, 538] width 467 height 24
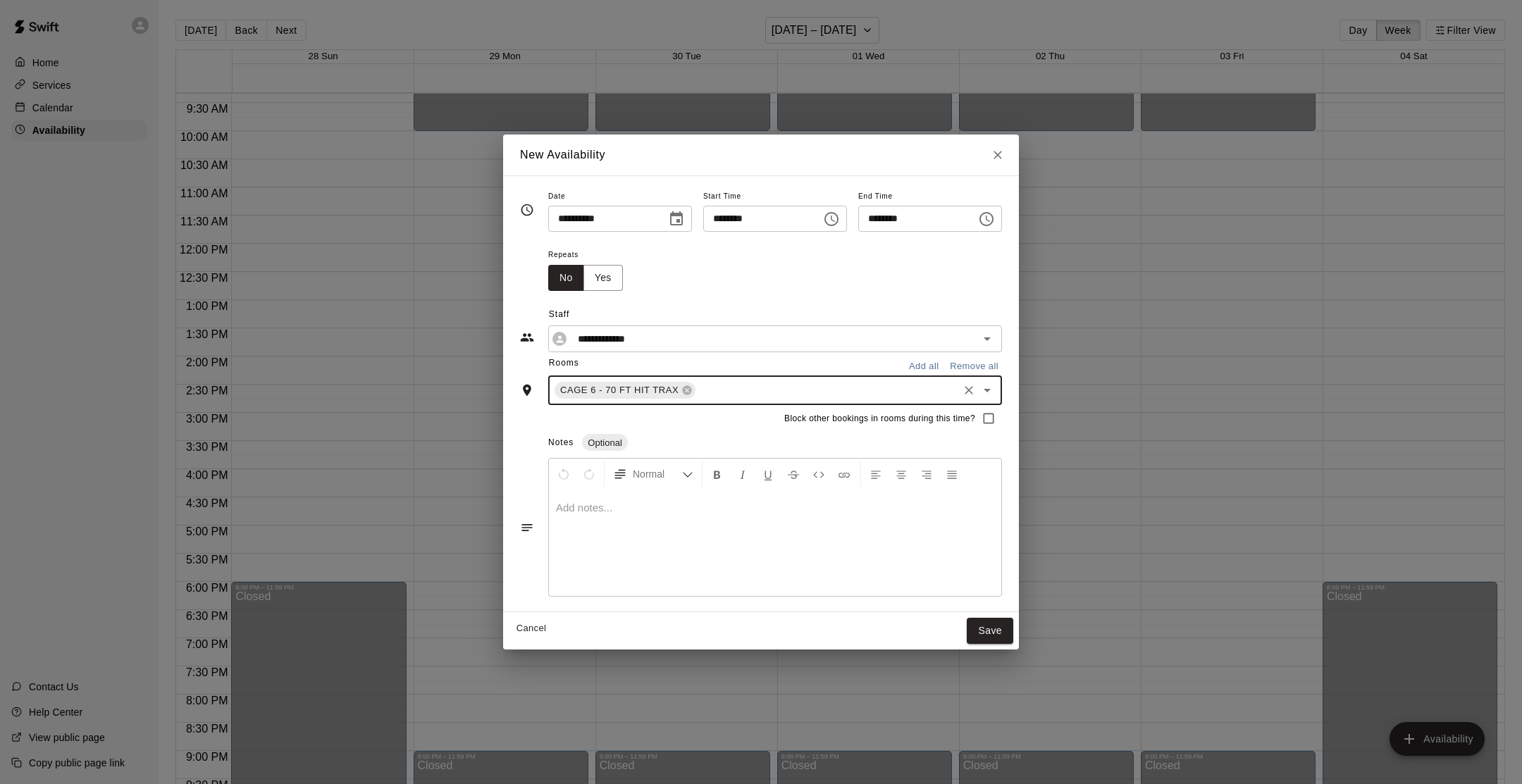
click at [689, 545] on div at bounding box center [775, 543] width 452 height 105
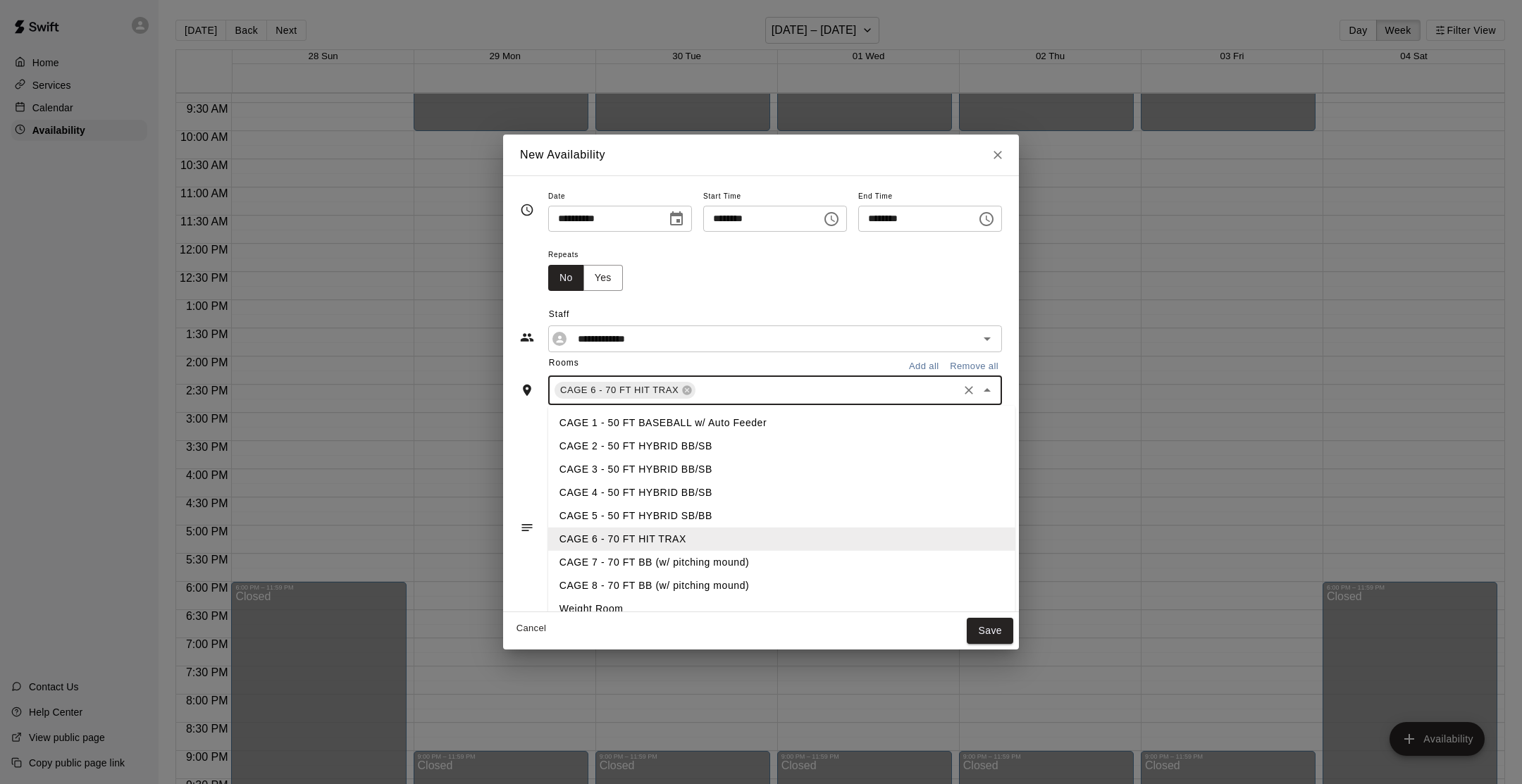
click at [710, 392] on input "text" at bounding box center [826, 390] width 258 height 18
click at [660, 556] on li "CAGE 7 - 70 FT BB (w/ pitching mound)" at bounding box center [781, 562] width 467 height 24
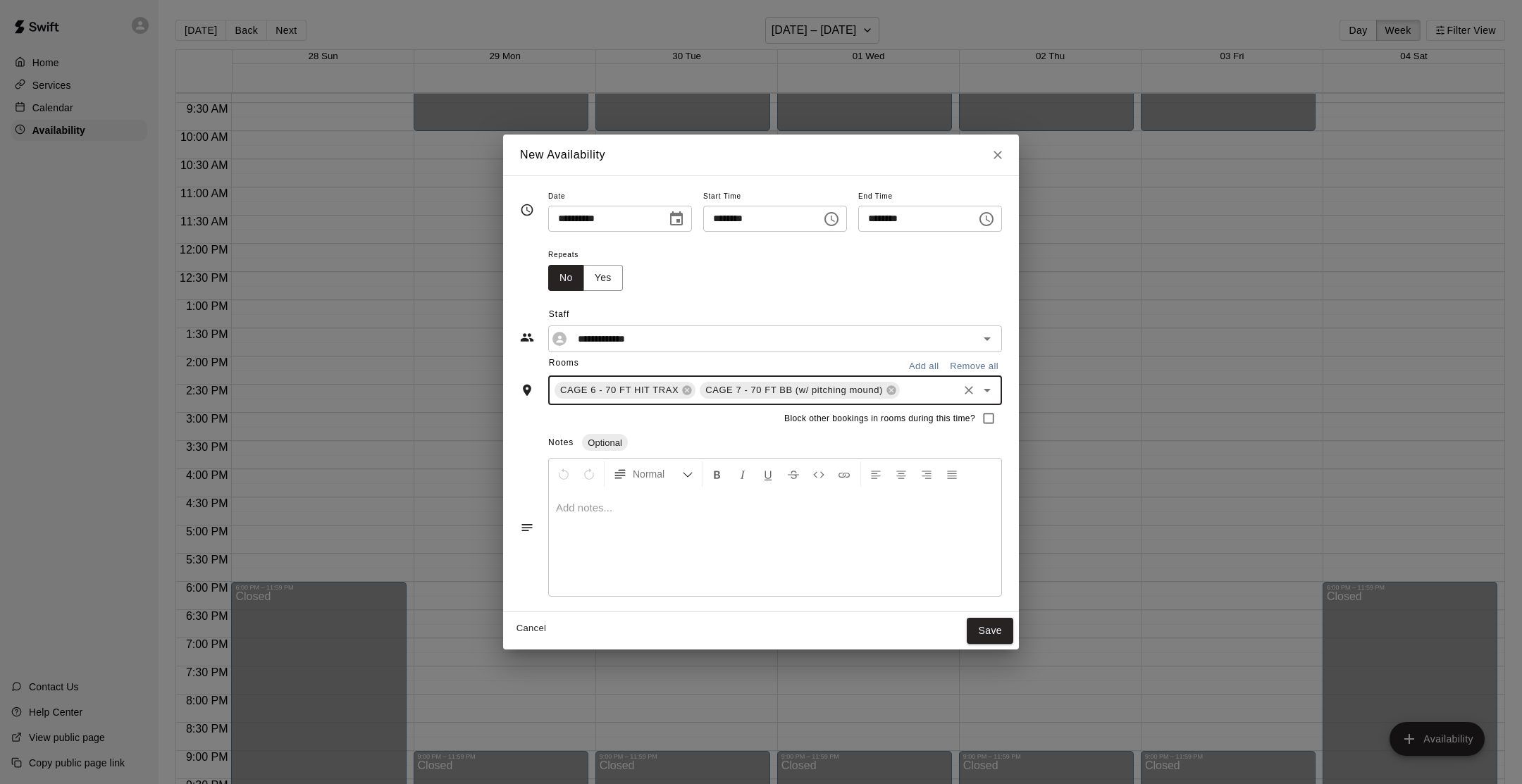
click at [920, 388] on input "text" at bounding box center [929, 390] width 54 height 18
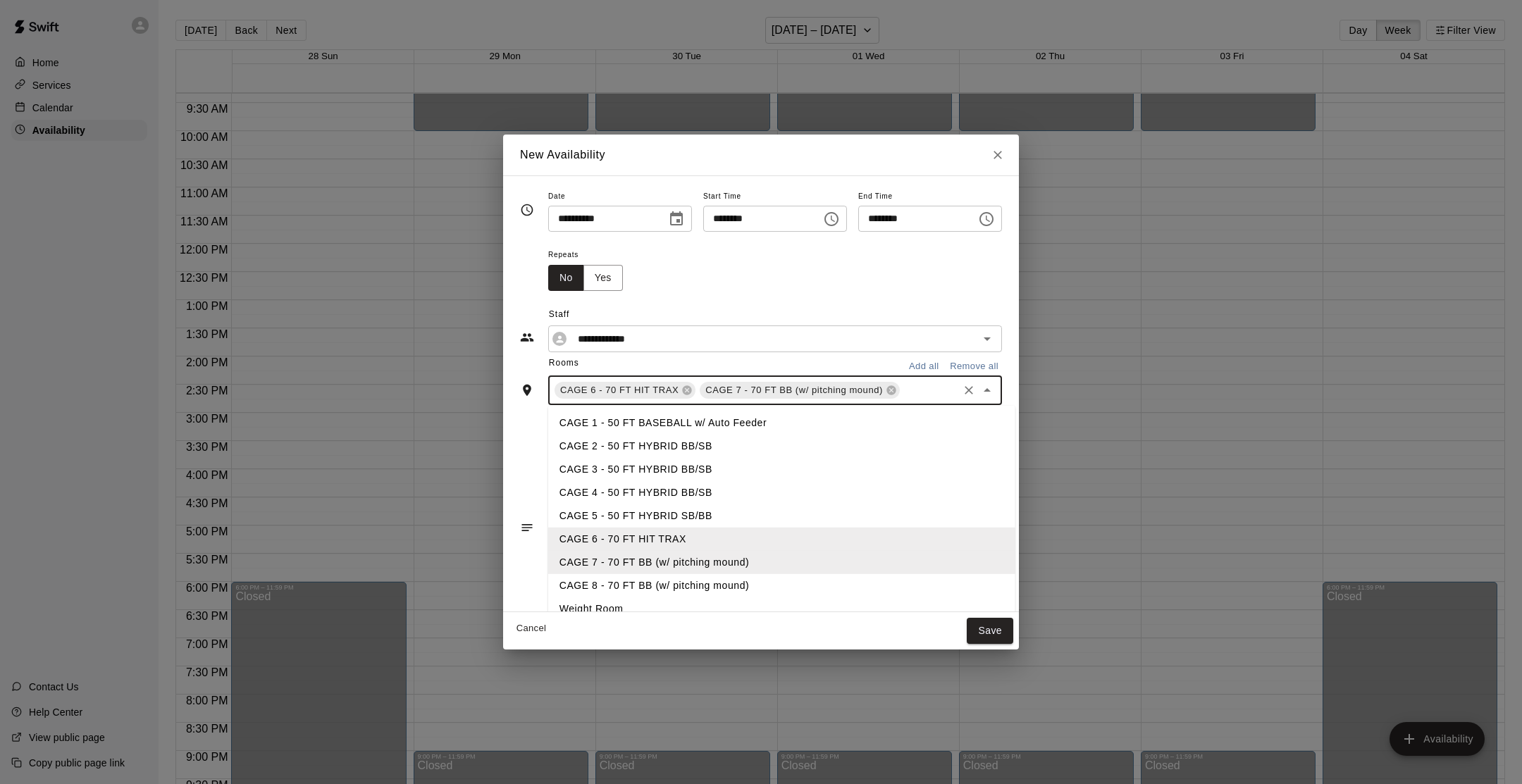
click at [766, 576] on li "CAGE 8 - 70 FT BB (w/ pitching mound)" at bounding box center [781, 586] width 467 height 24
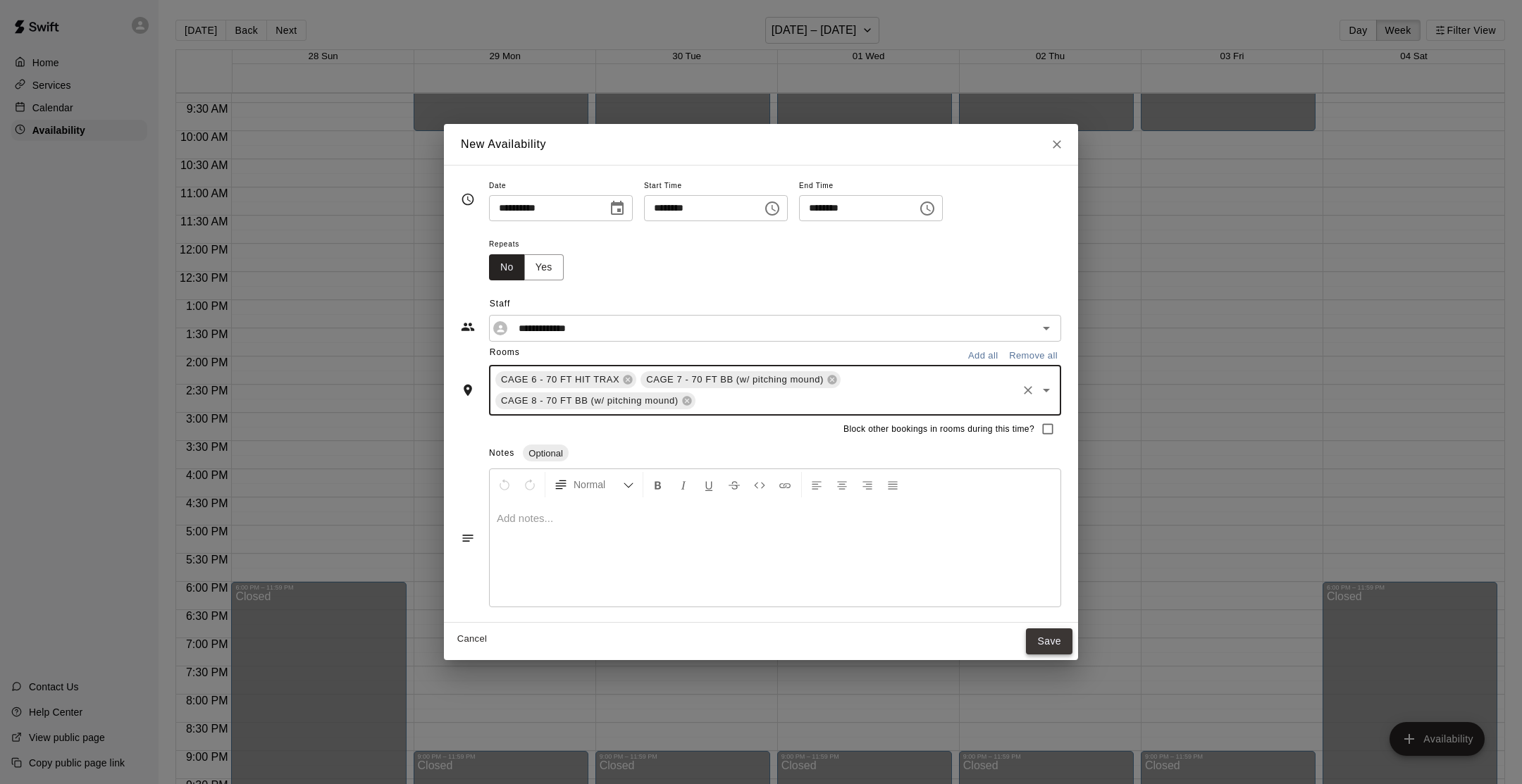
click at [1060, 641] on button "Save" at bounding box center [1048, 641] width 46 height 26
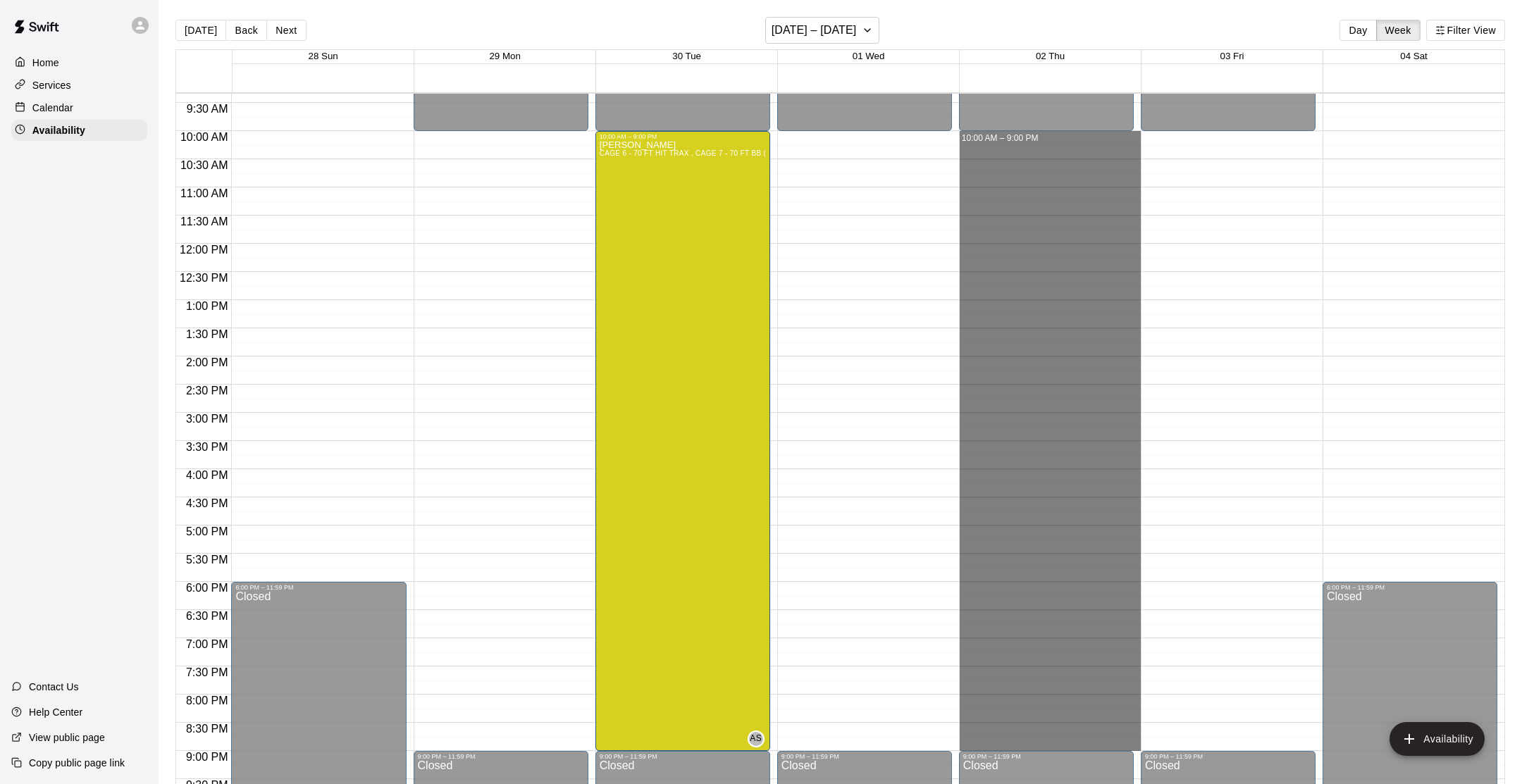
drag, startPoint x: 1038, startPoint y: 139, endPoint x: 1127, endPoint y: 739, distance: 606.6
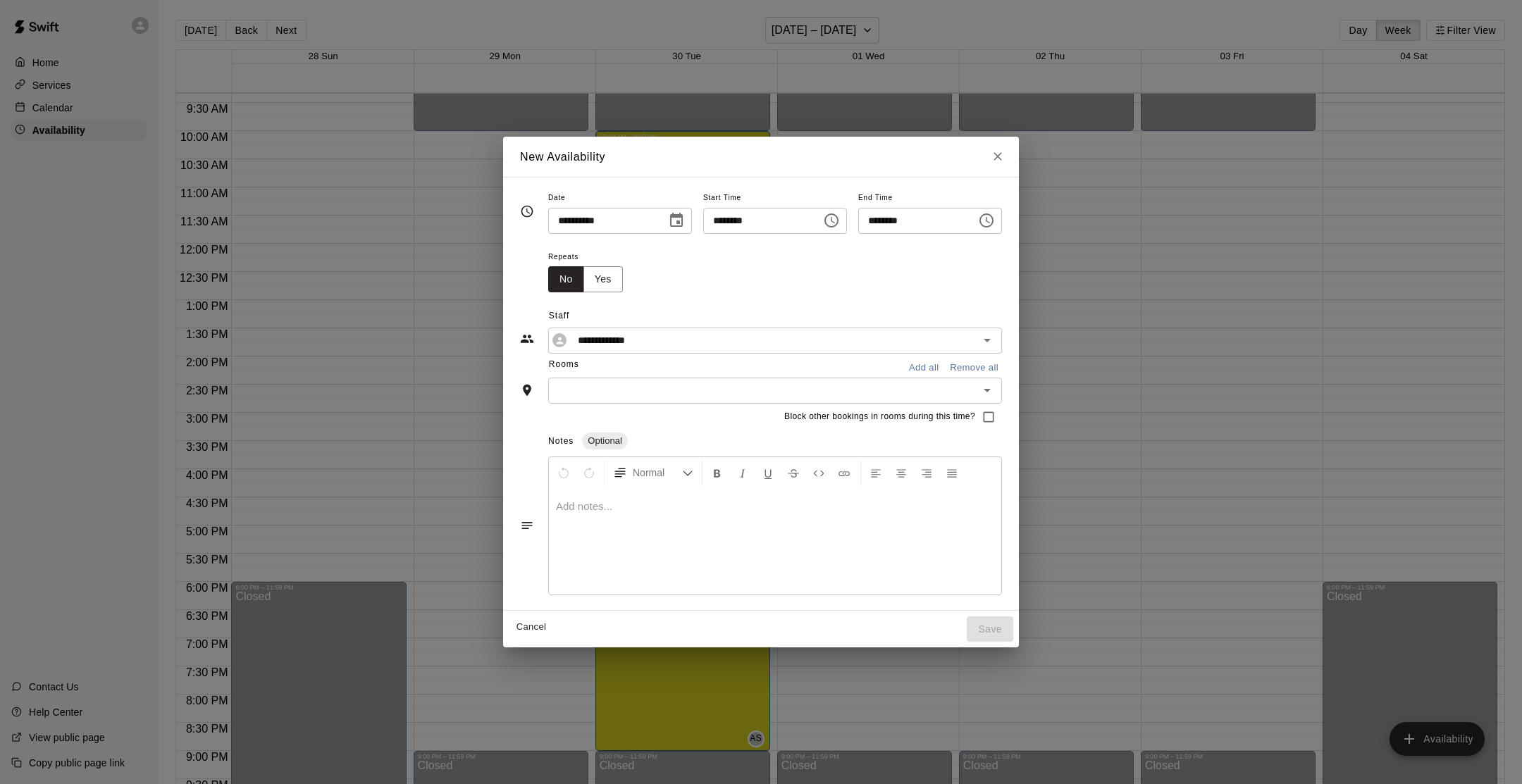
click at [707, 397] on input "text" at bounding box center [763, 390] width 422 height 18
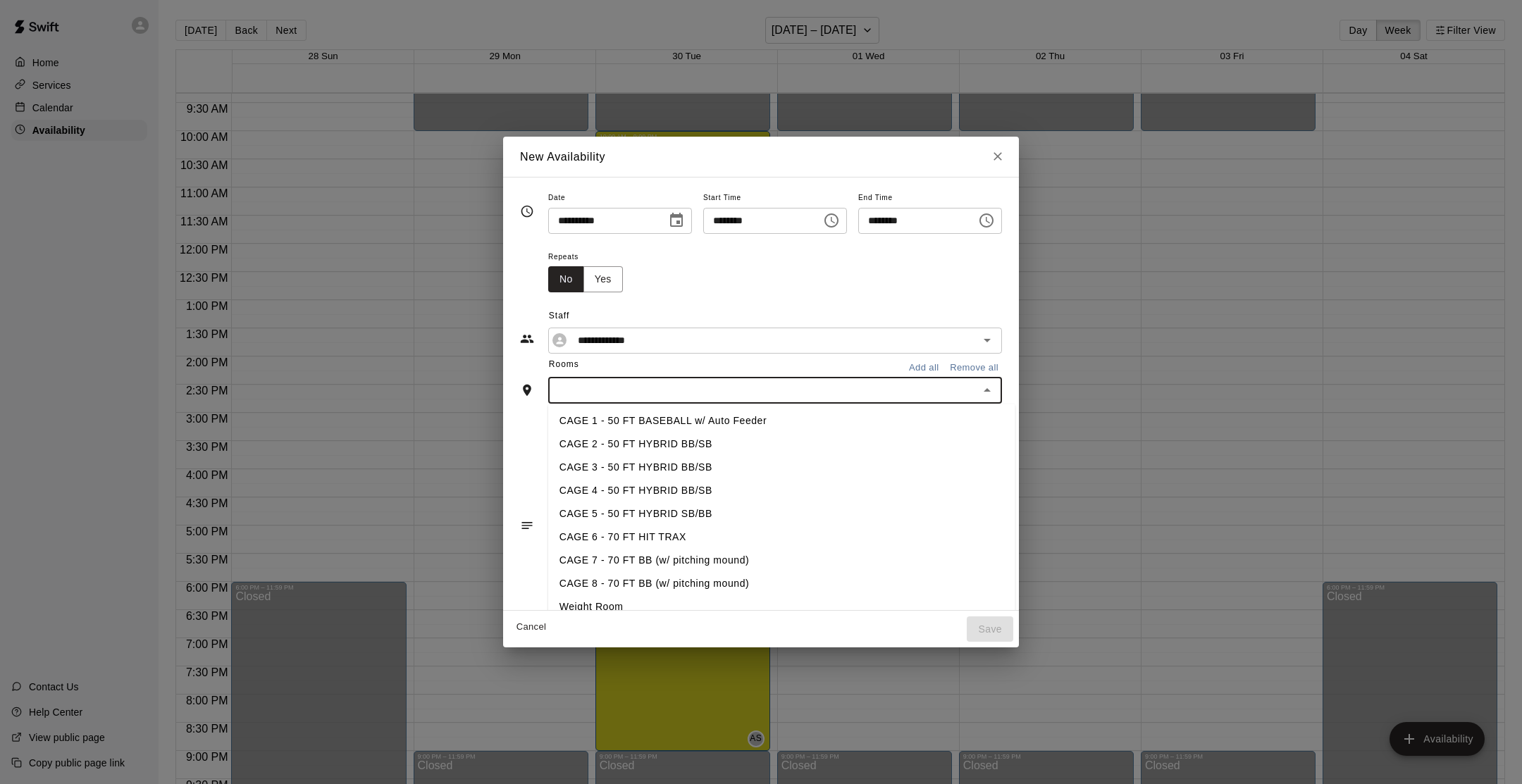
click at [672, 554] on li "CAGE 7 - 70 FT BB (w/ pitching mound)" at bounding box center [781, 560] width 467 height 24
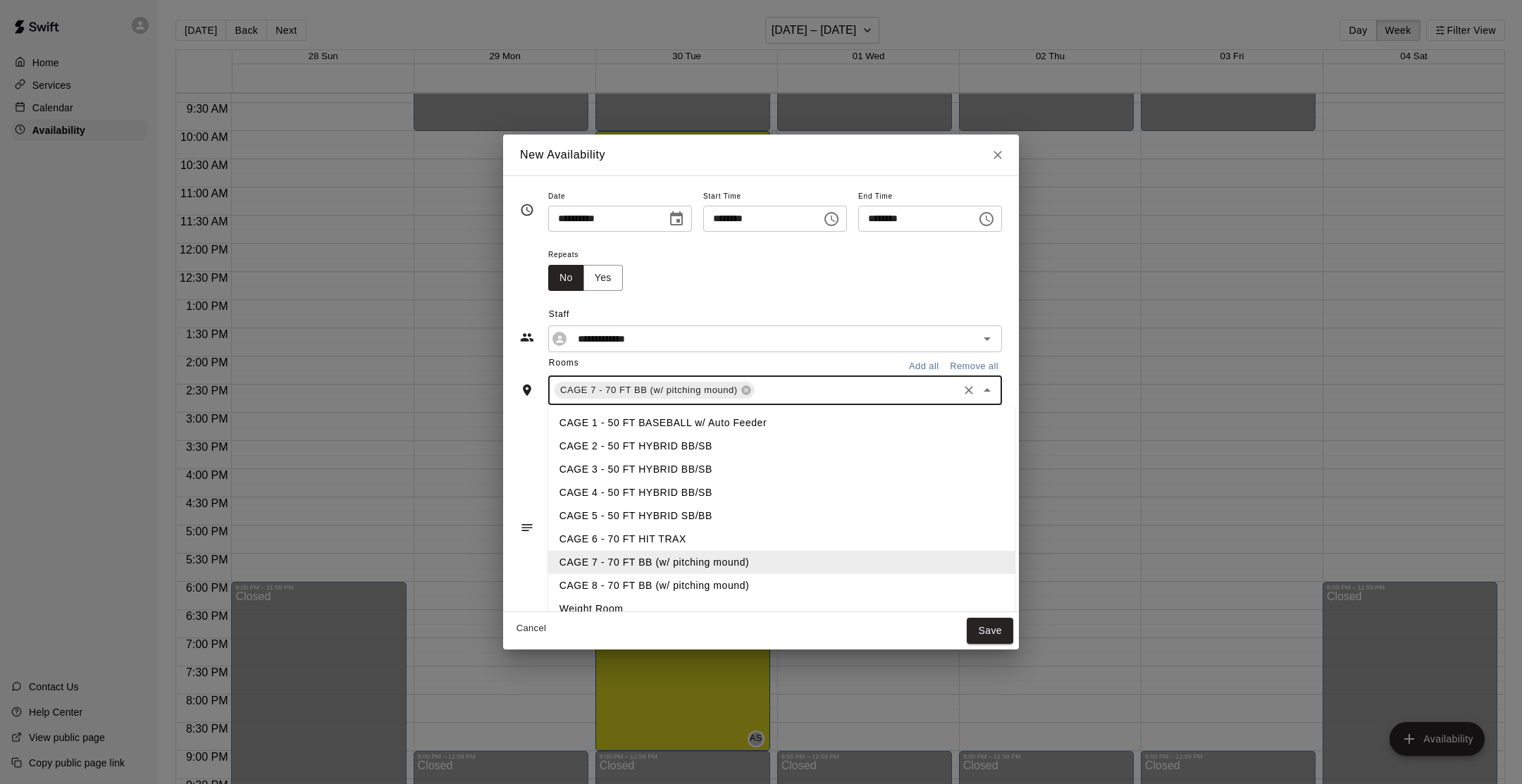
click at [800, 384] on input "text" at bounding box center [857, 390] width 199 height 18
click at [745, 576] on li "CAGE 8 - 70 FT BB (w/ pitching mound)" at bounding box center [781, 586] width 467 height 24
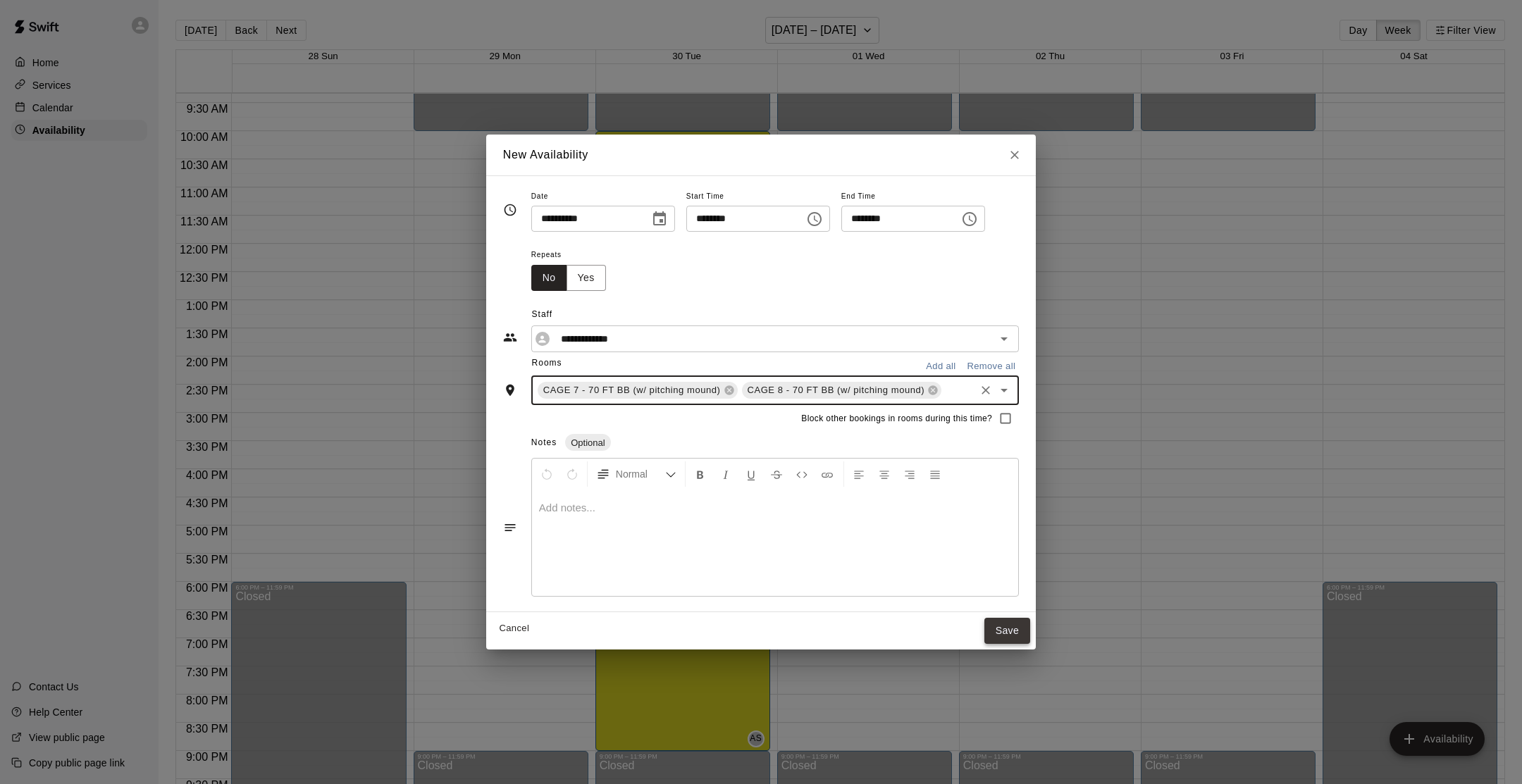
click at [994, 624] on button "Save" at bounding box center [1007, 630] width 46 height 26
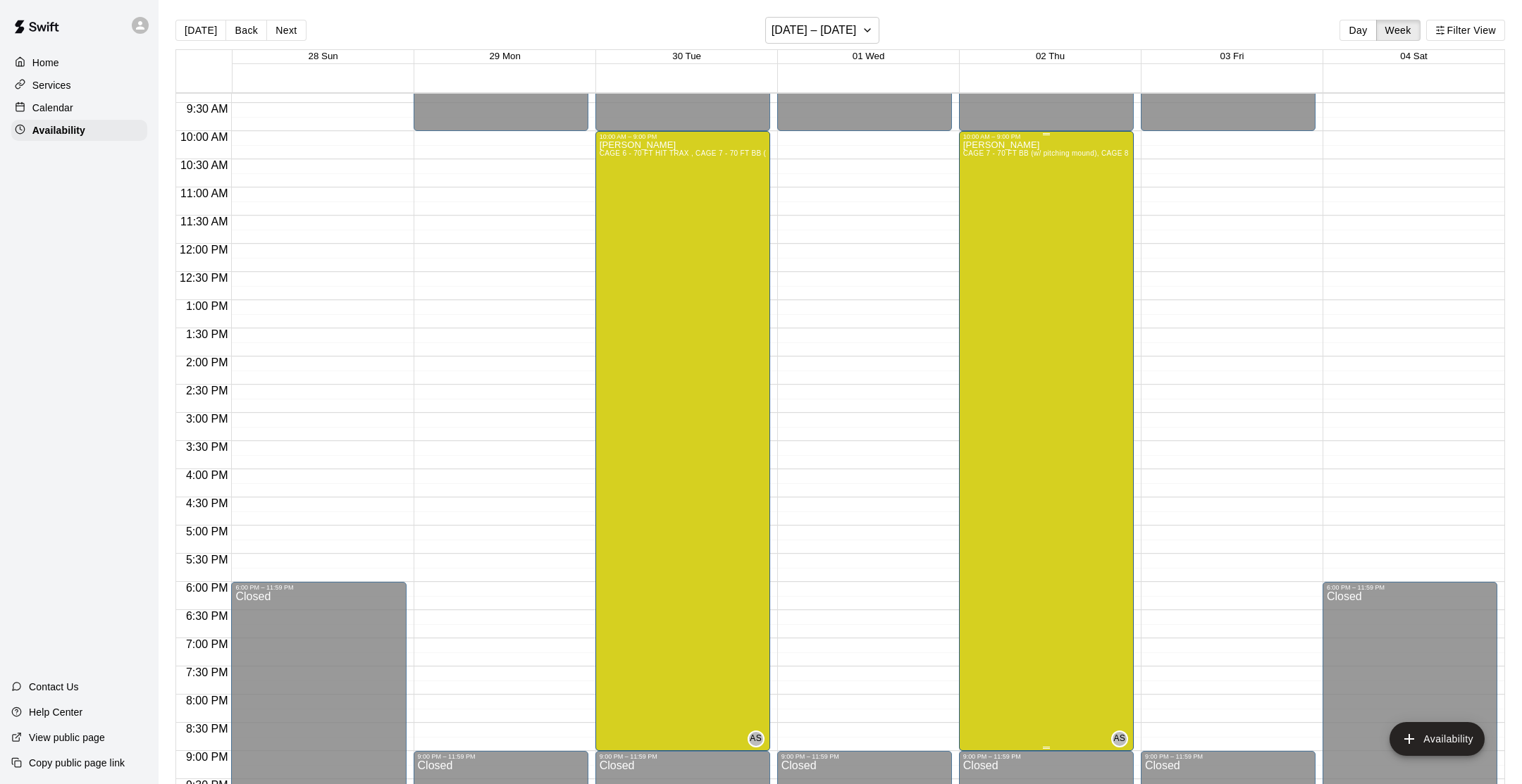
click at [1059, 261] on div "[PERSON_NAME] CAGE 7 - 70 FT BB (w/ pitching mound), CAGE 8 - 70 FT BB (w/ pitc…" at bounding box center [1046, 532] width 166 height 784
click at [988, 189] on button "delete" at bounding box center [977, 187] width 28 height 28
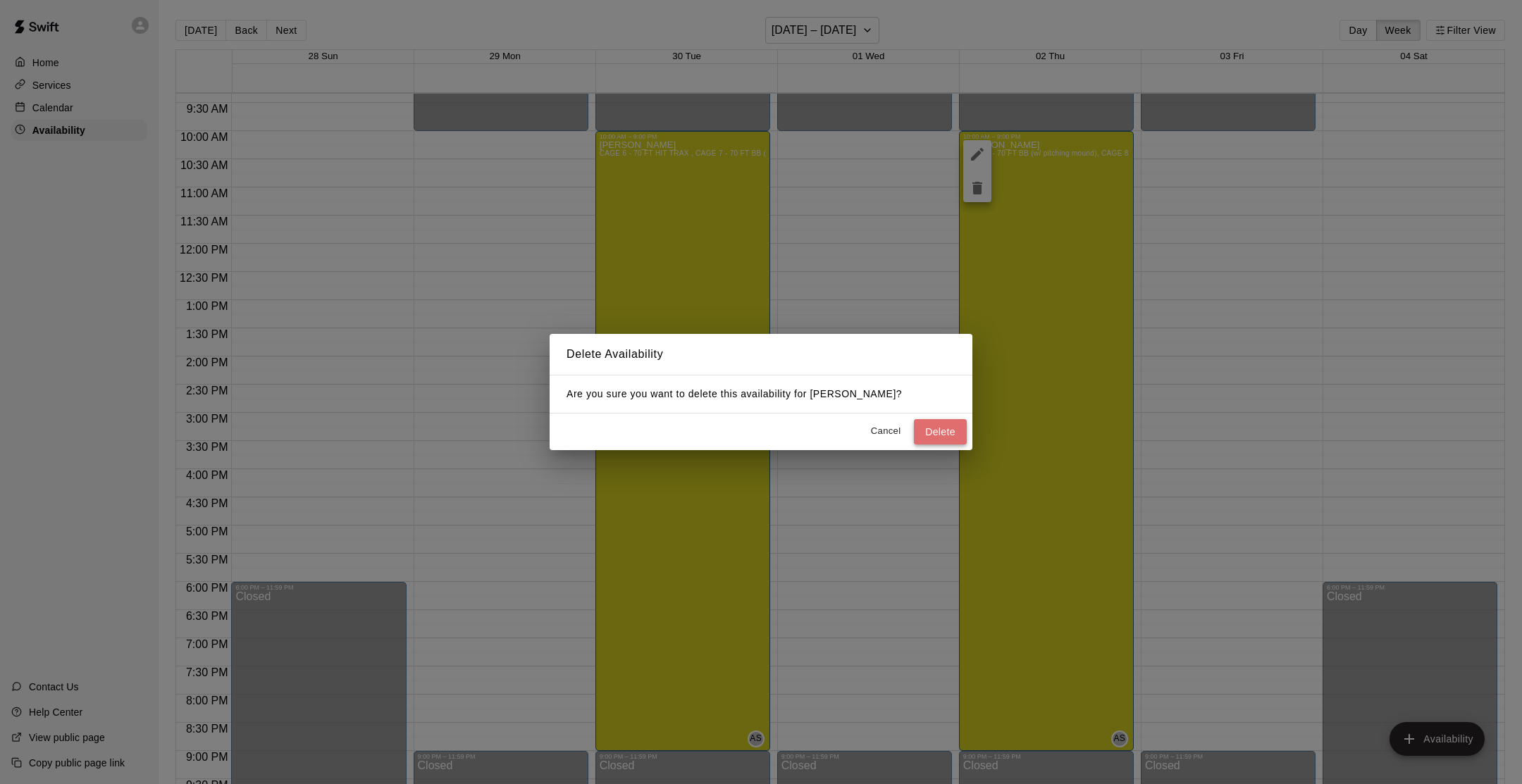
click at [948, 421] on button "Delete" at bounding box center [940, 432] width 53 height 26
